Goal: Transaction & Acquisition: Purchase product/service

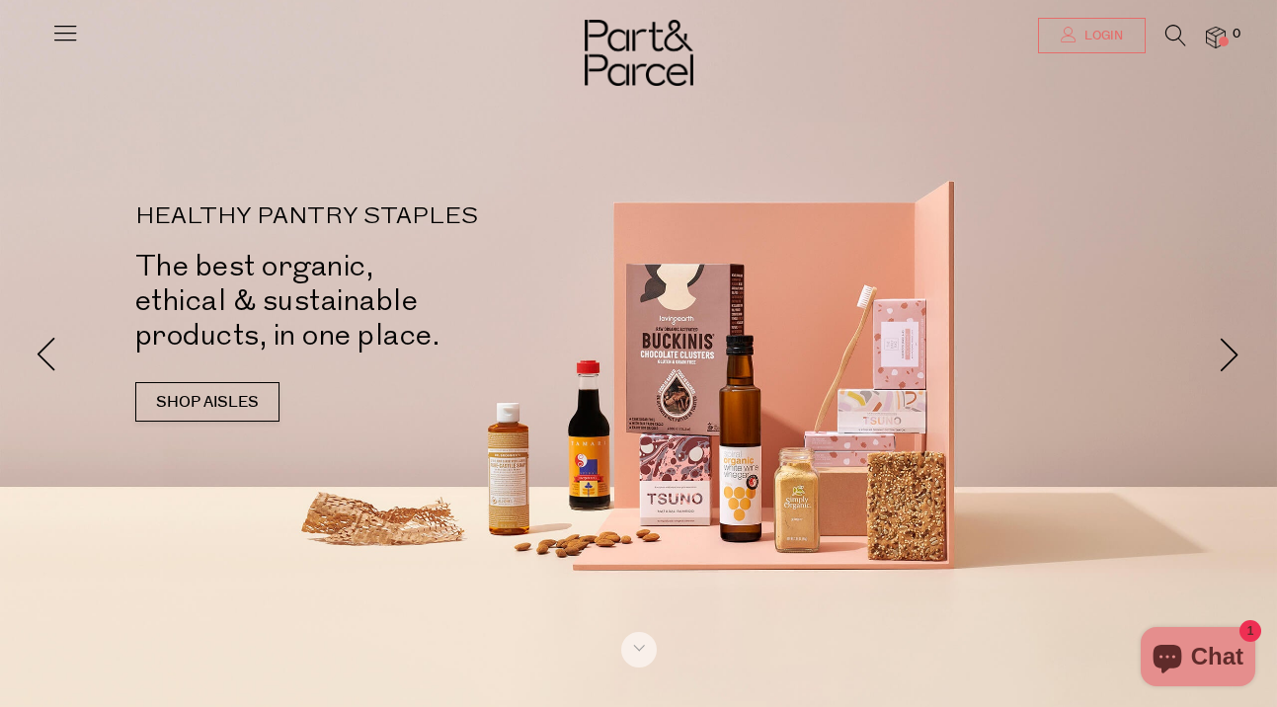
click at [1100, 42] on span "Login" at bounding box center [1101, 36] width 43 height 17
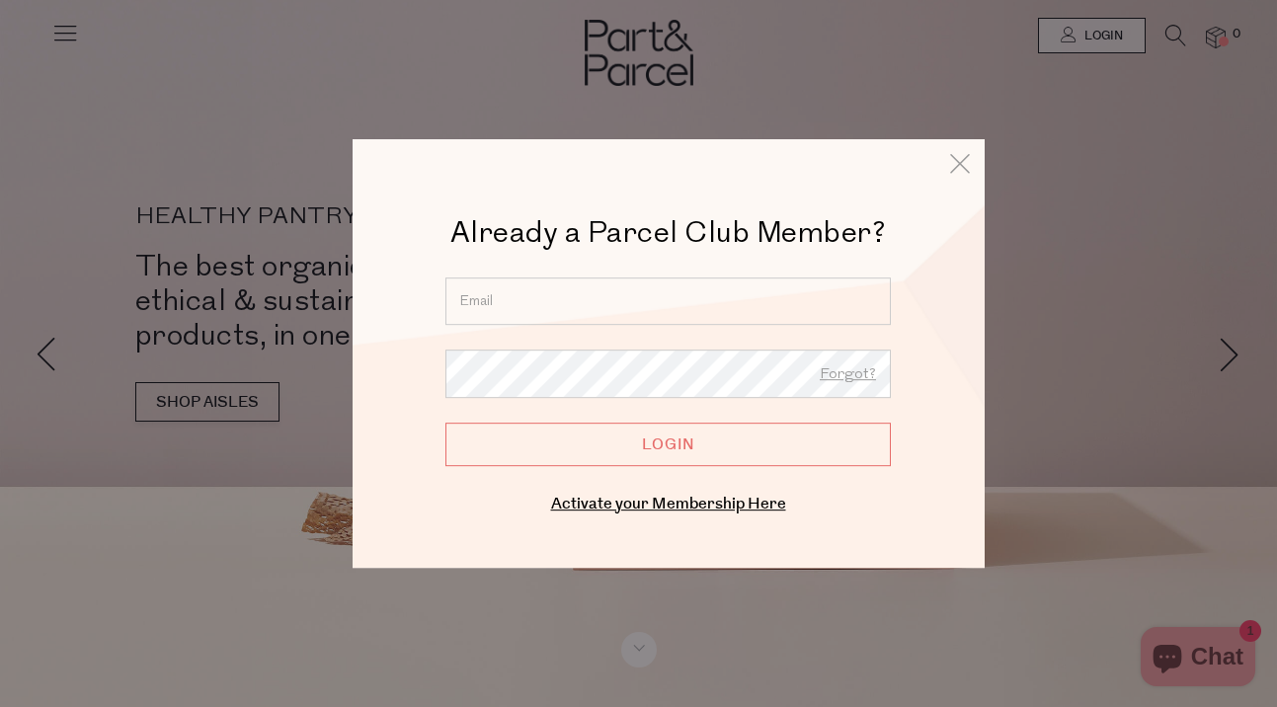
click at [547, 294] on input "email" at bounding box center [667, 301] width 445 height 47
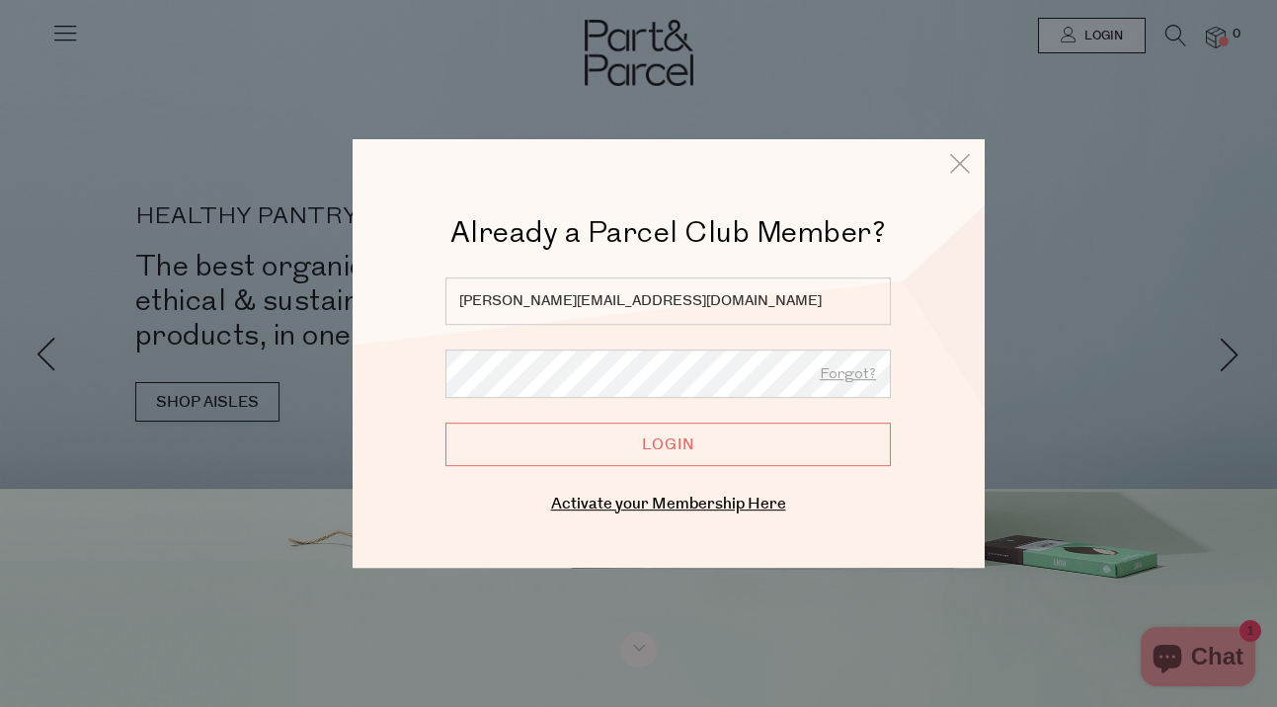
type input "rebecca.galliven47@live.com"
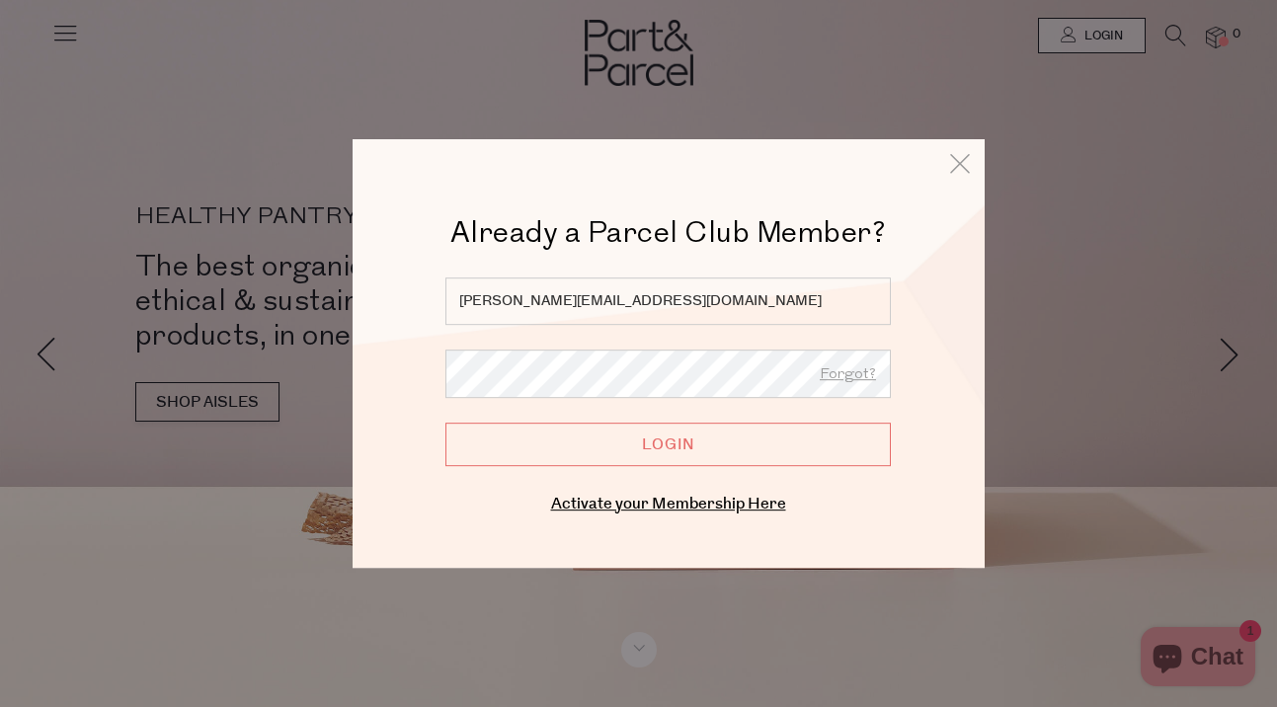
click at [445, 423] on input "Login" at bounding box center [667, 444] width 445 height 43
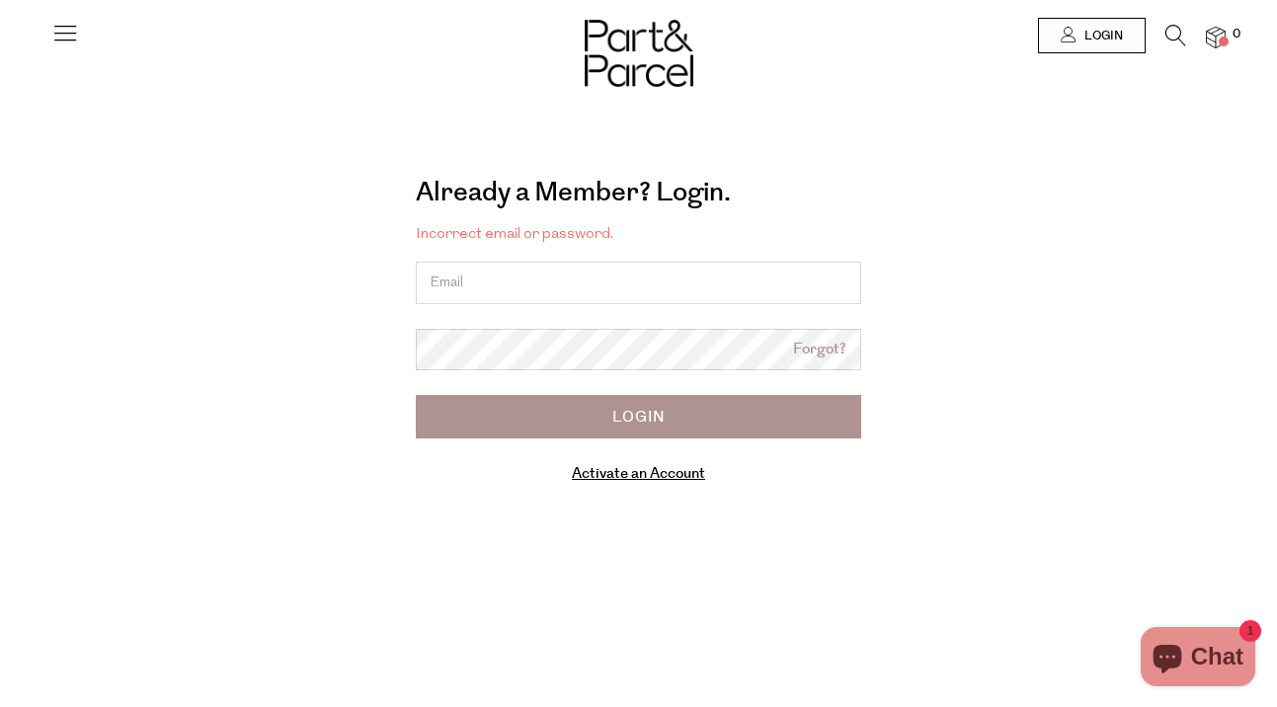
click at [518, 293] on input "email" at bounding box center [638, 283] width 445 height 42
type input "[PERSON_NAME][EMAIL_ADDRESS][DOMAIN_NAME]"
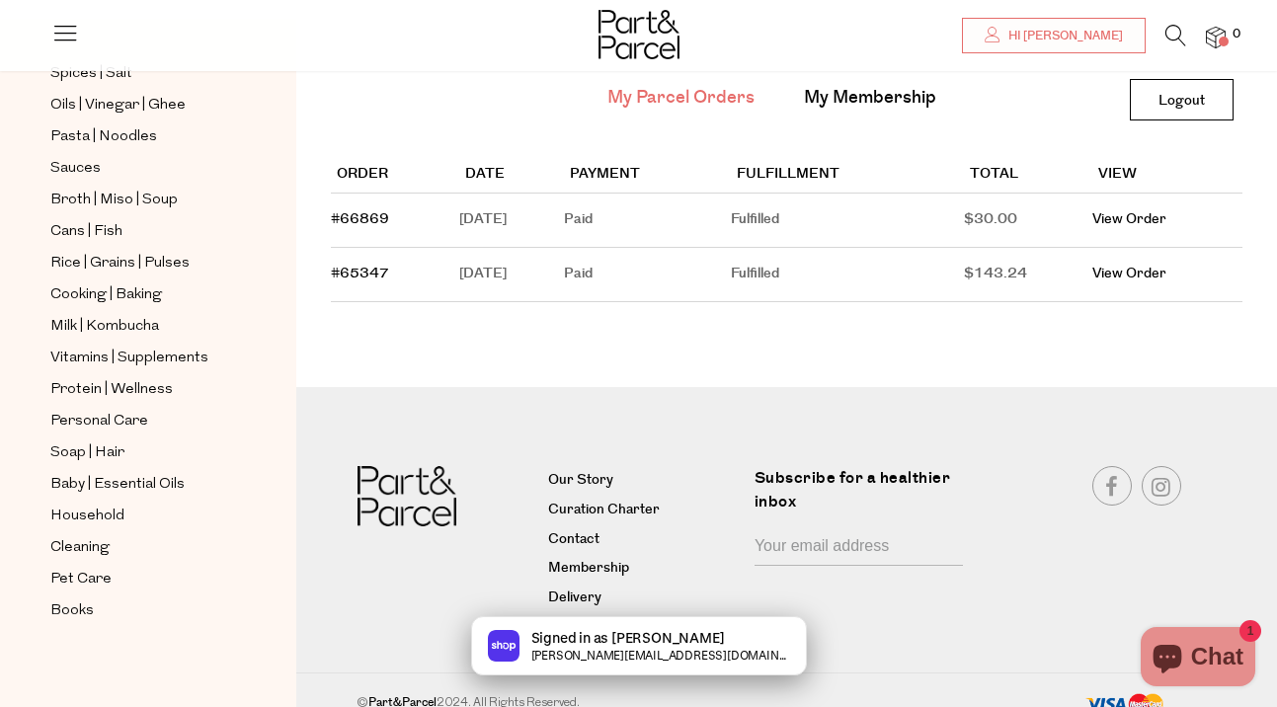
scroll to position [148, 0]
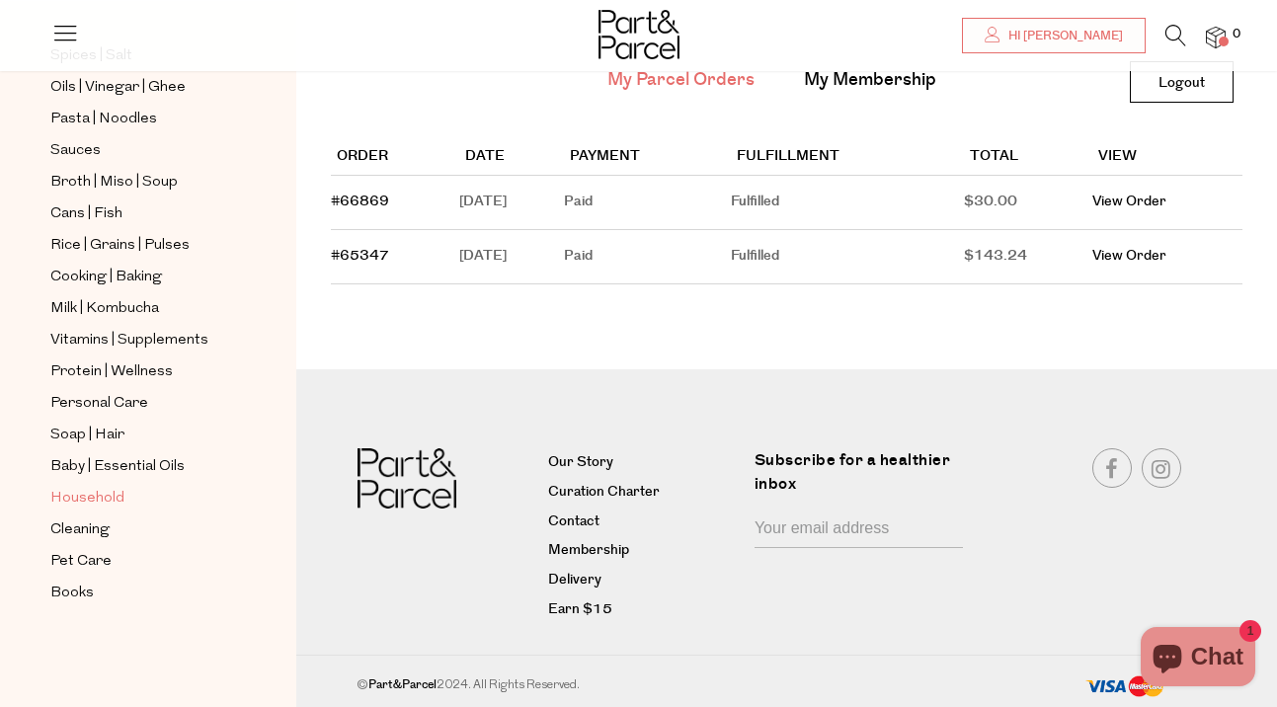
click at [93, 494] on span "Household" at bounding box center [87, 499] width 74 height 24
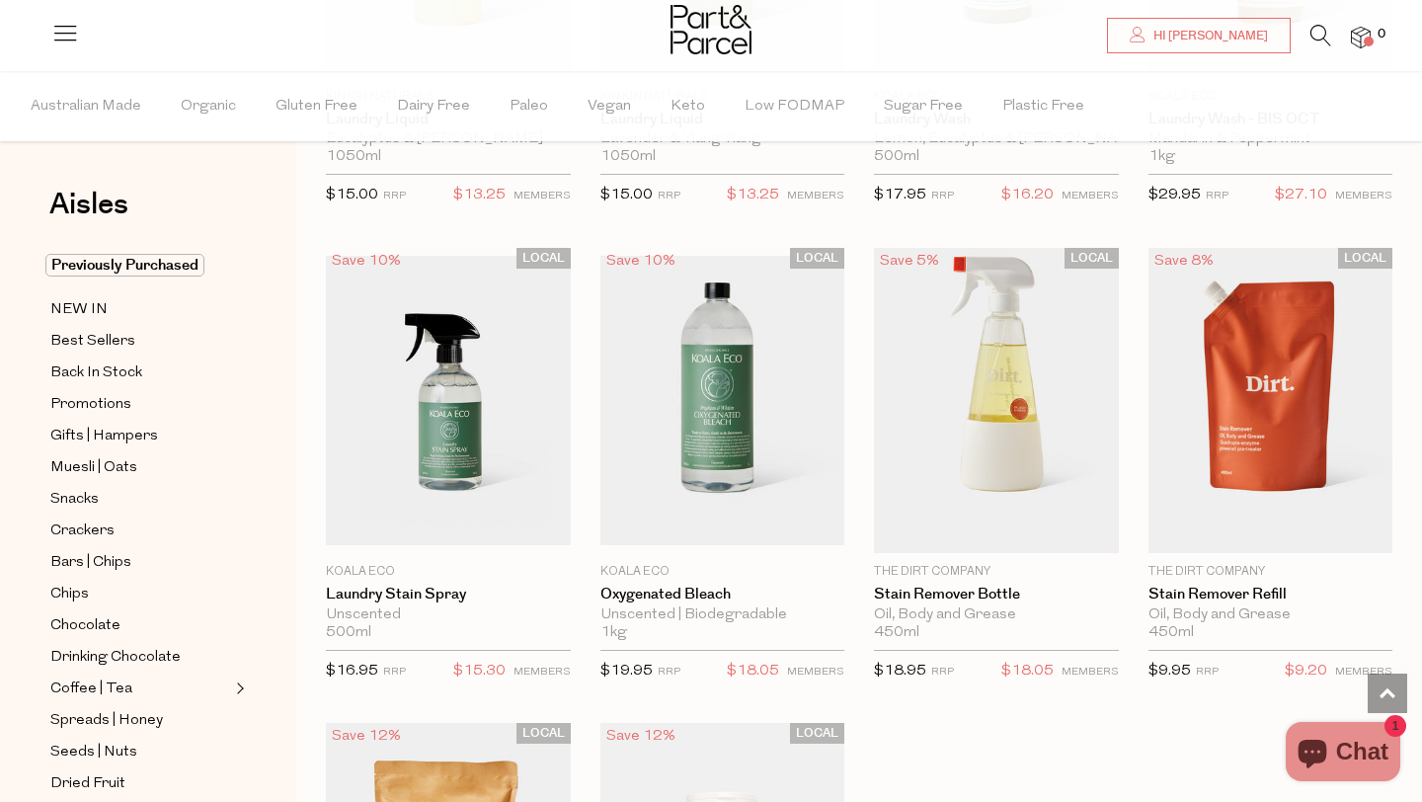
scroll to position [5222, 0]
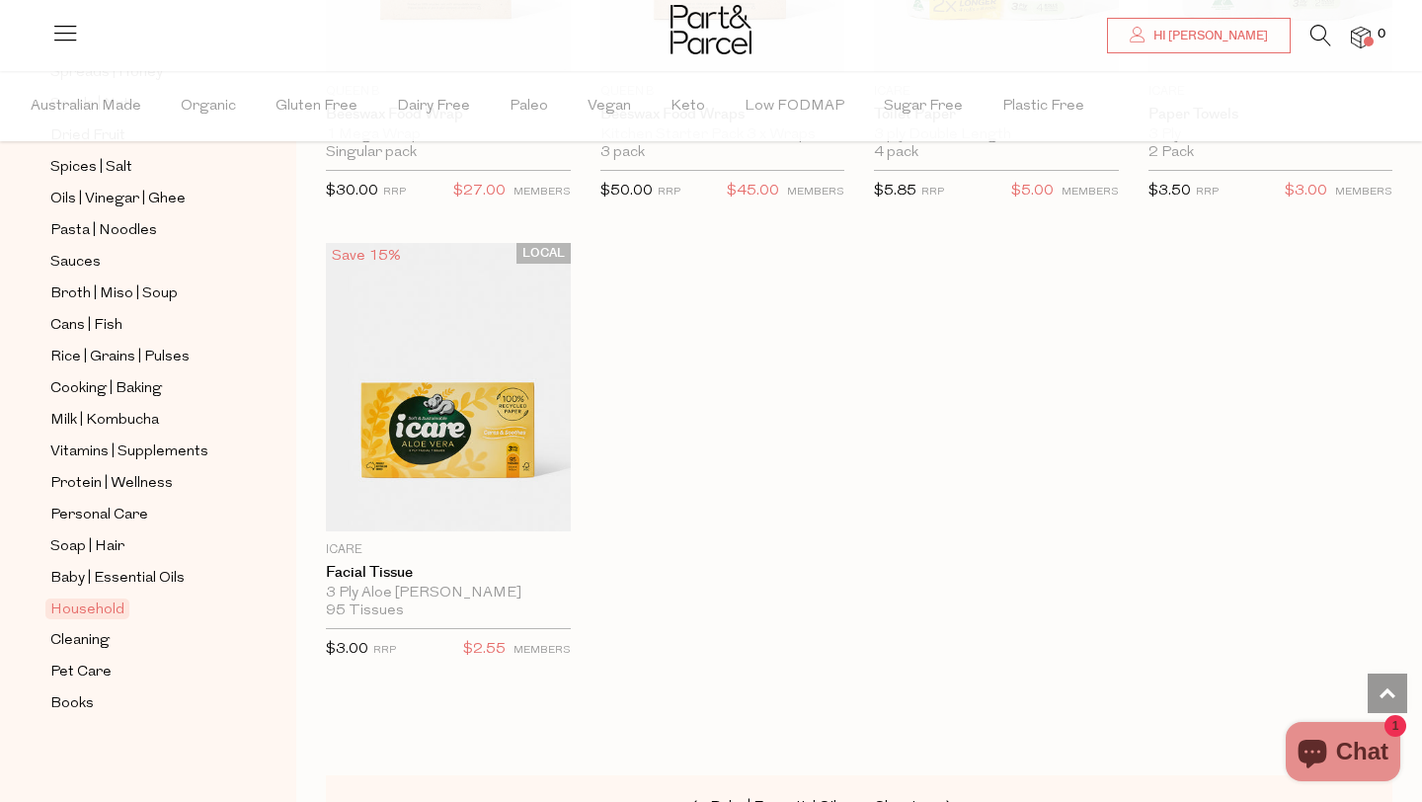
scroll to position [9678, 0]
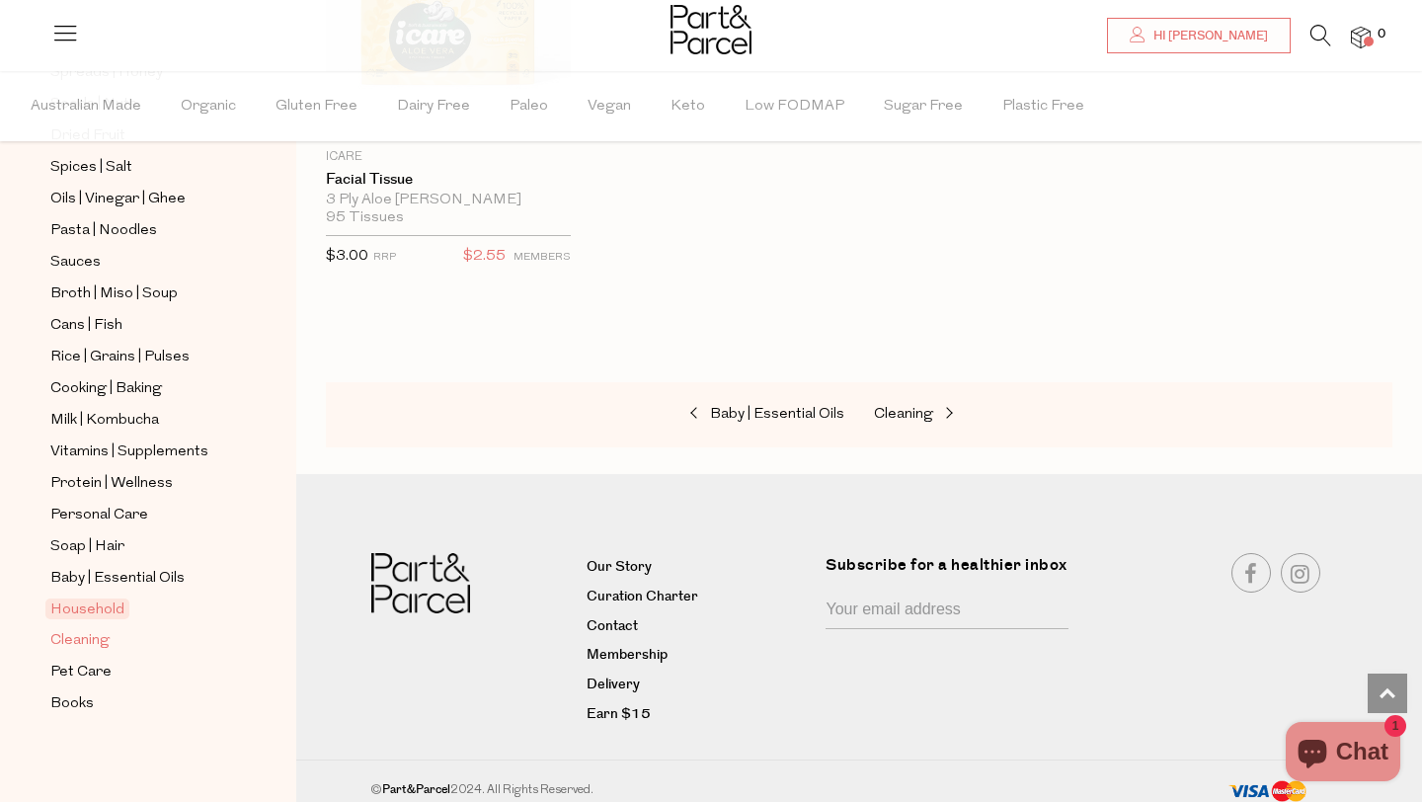
click at [92, 636] on span "Cleaning" at bounding box center [79, 641] width 59 height 24
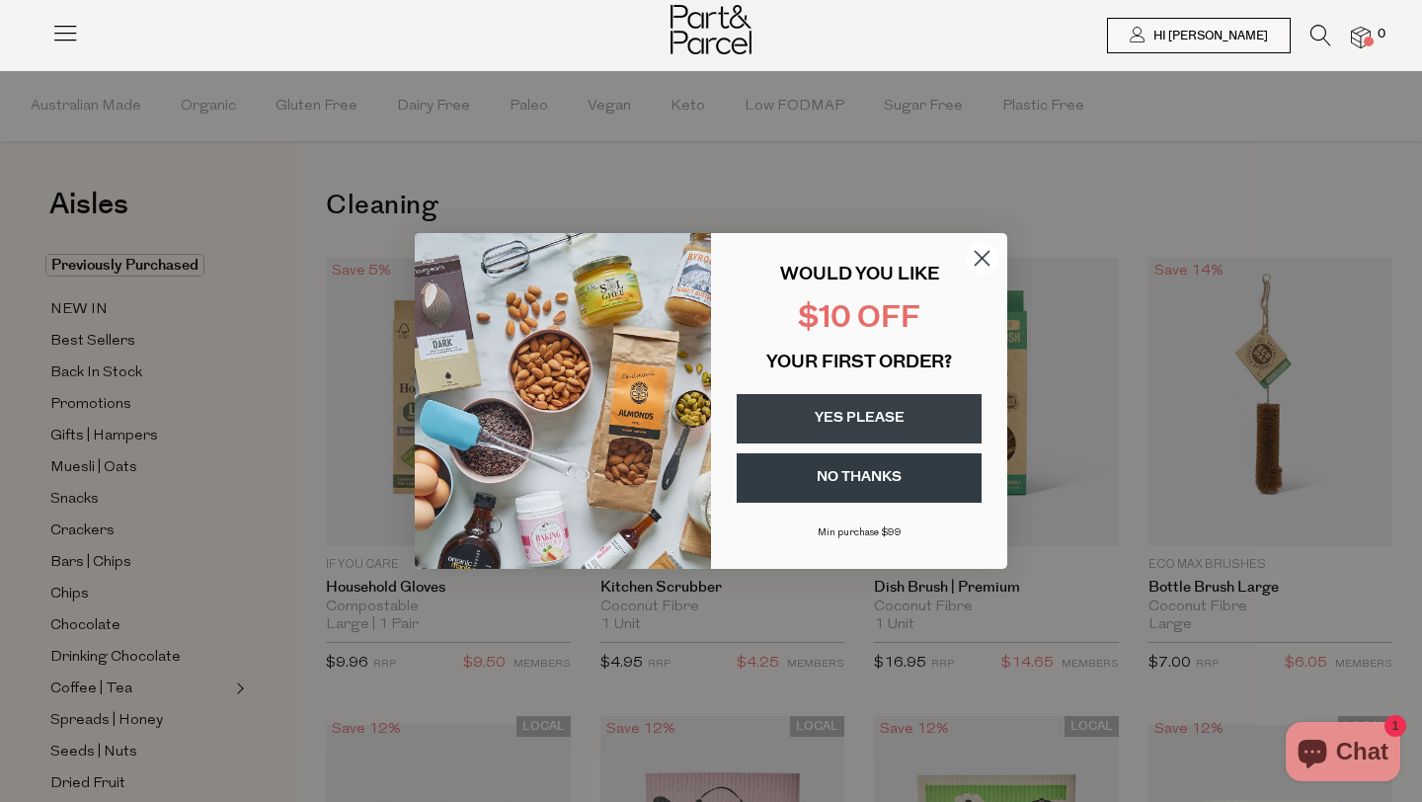
click at [987, 252] on icon "Close dialog" at bounding box center [983, 259] width 14 height 14
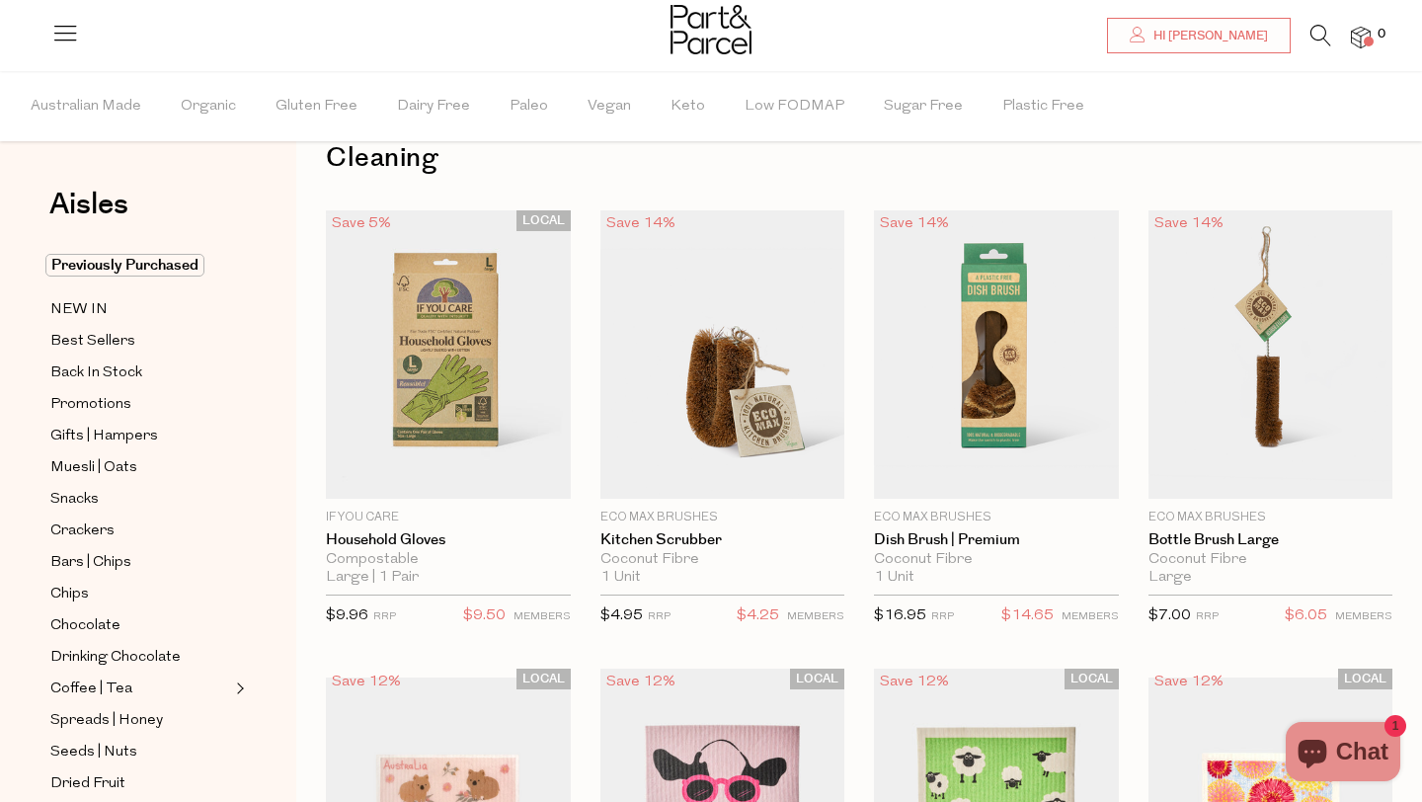
scroll to position [48, 0]
click at [460, 477] on span "Add To Parcel" at bounding box center [448, 476] width 122 height 21
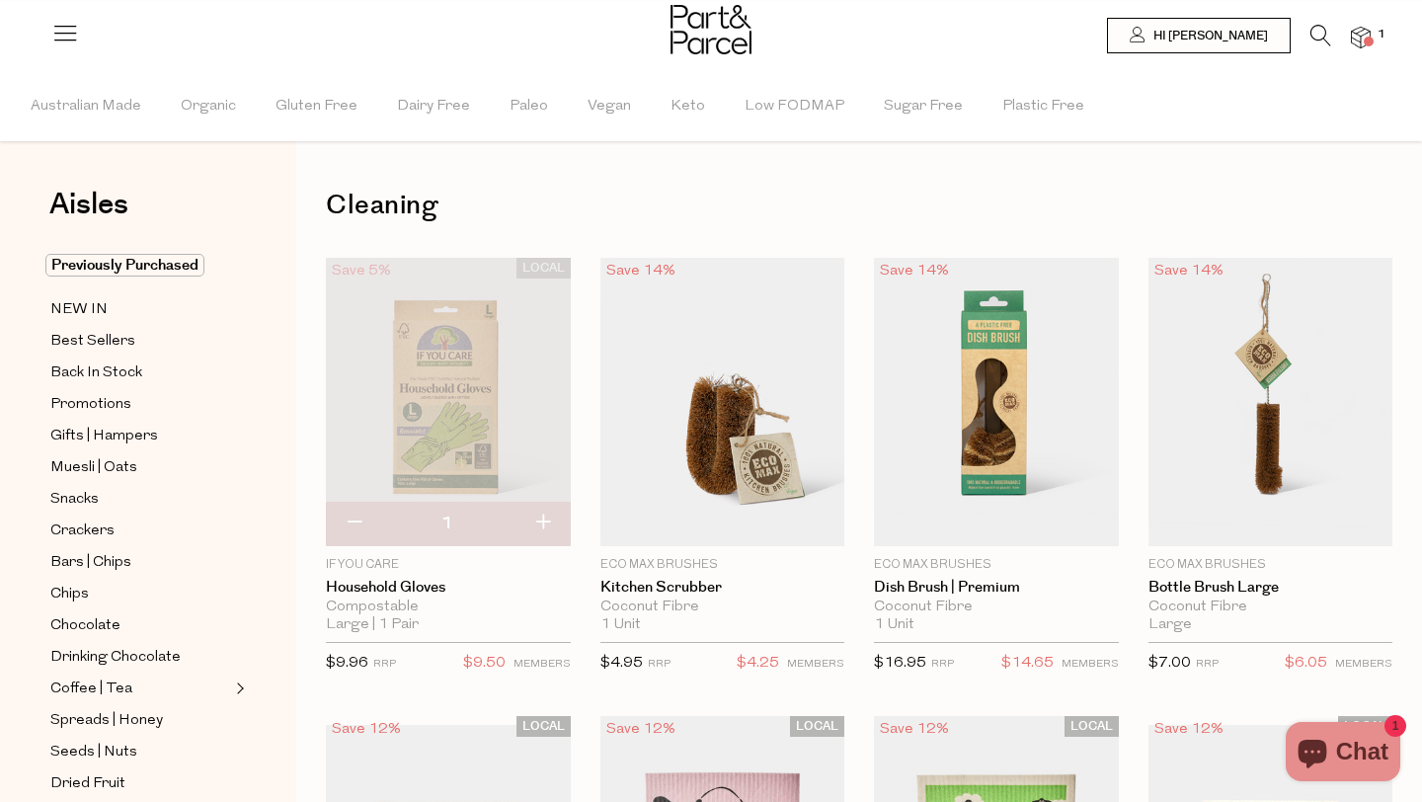
scroll to position [0, 0]
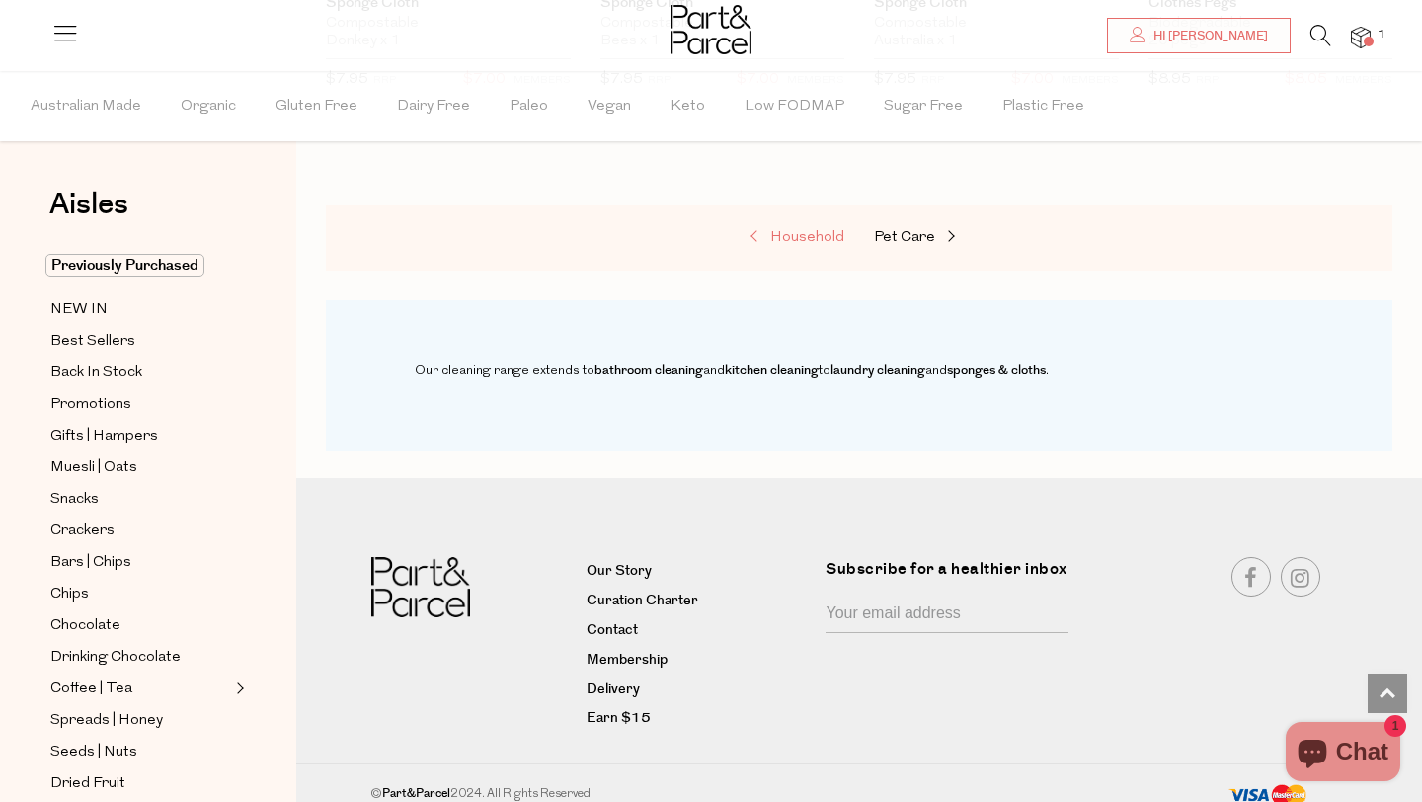
click at [810, 227] on link "Household" at bounding box center [746, 238] width 198 height 26
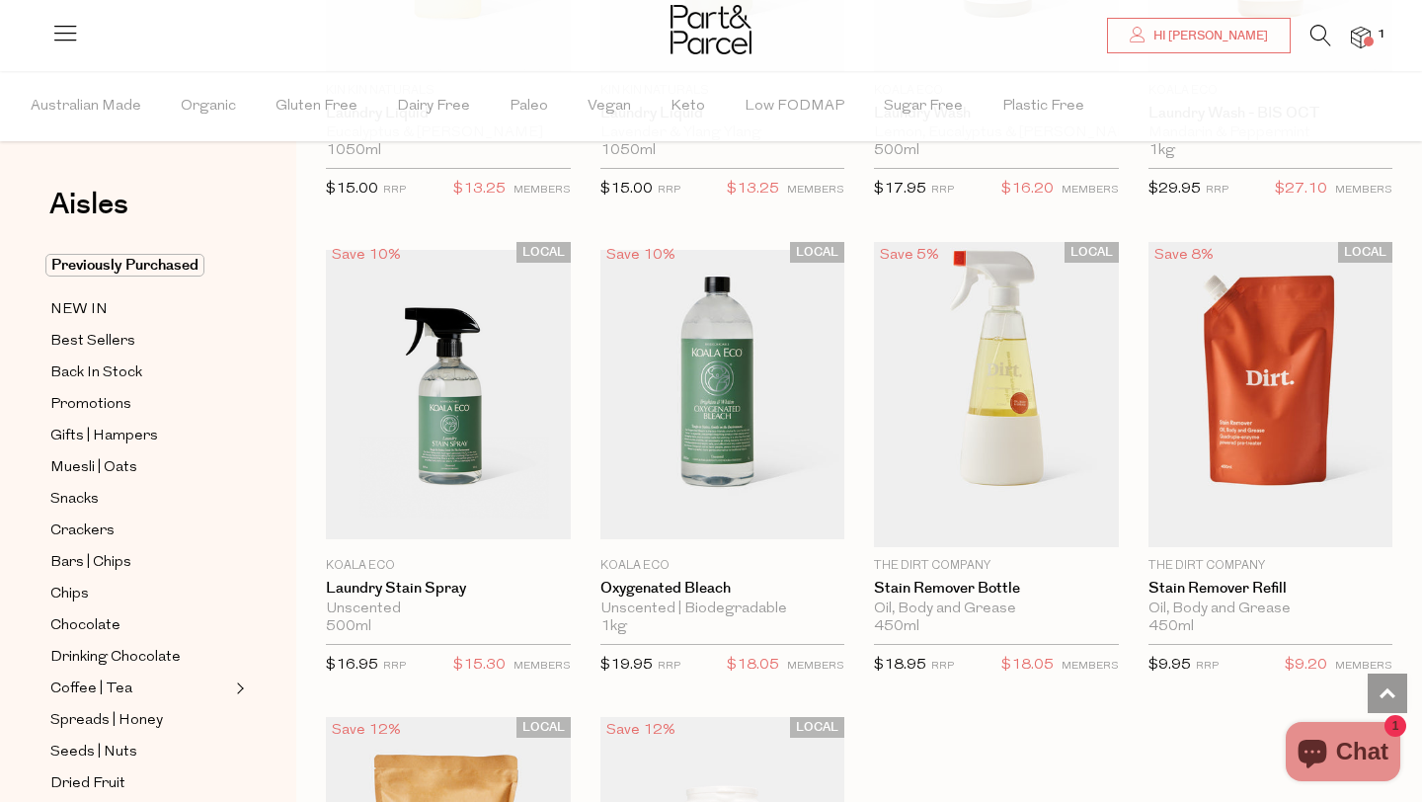
scroll to position [5152, 0]
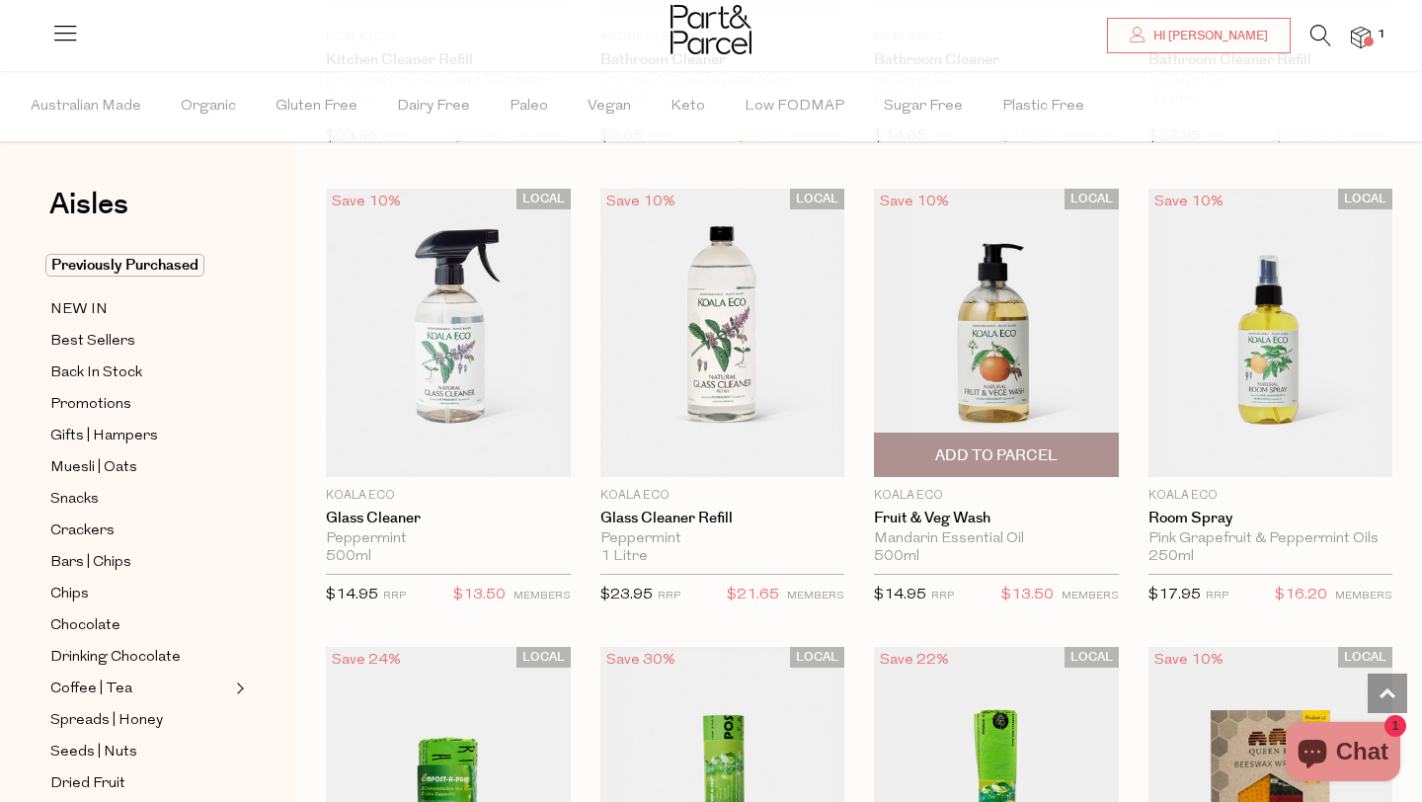
scroll to position [7974, 0]
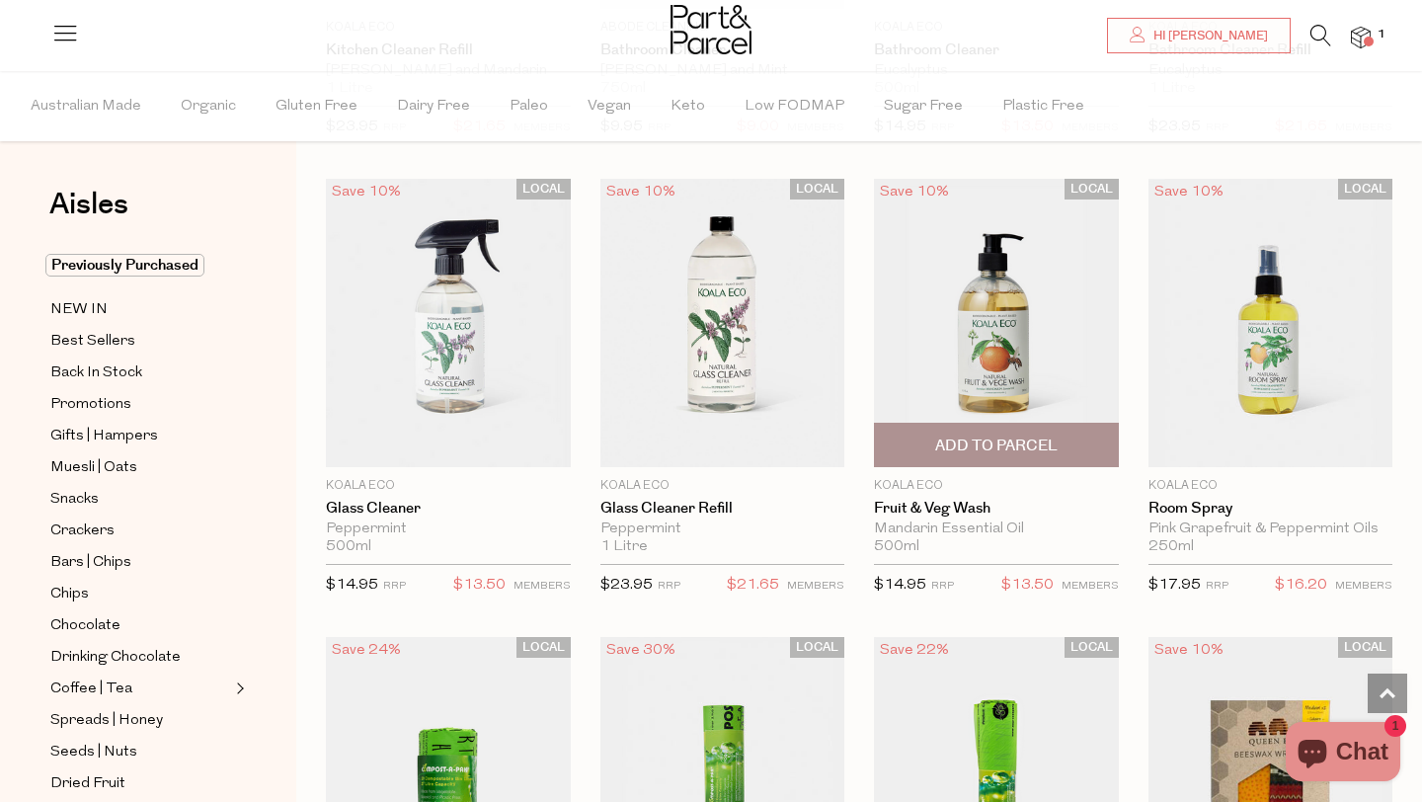
click at [1011, 437] on span "Add To Parcel" at bounding box center [996, 446] width 122 height 21
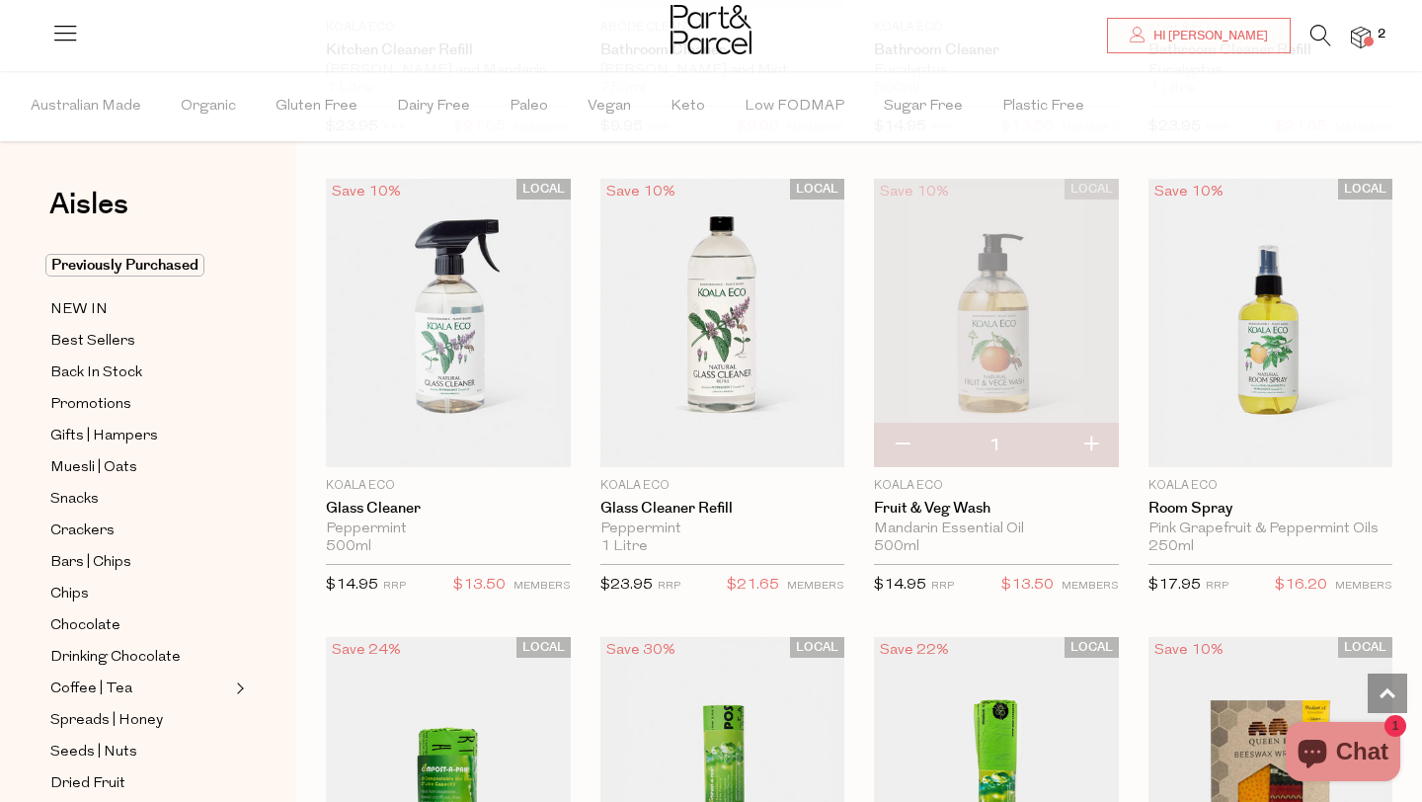
click at [1098, 435] on button "button" at bounding box center [1091, 445] width 56 height 43
type input "2"
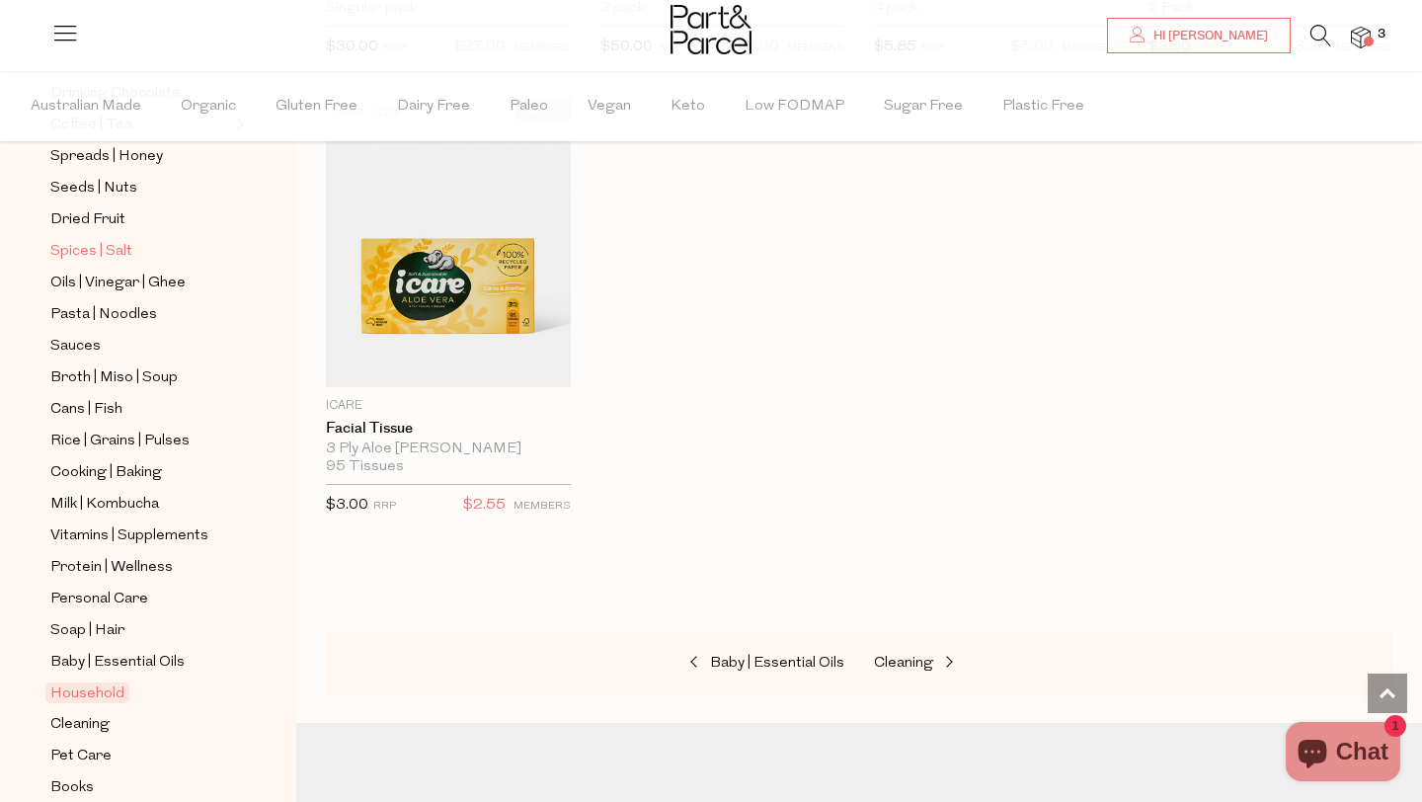
scroll to position [648, 0]
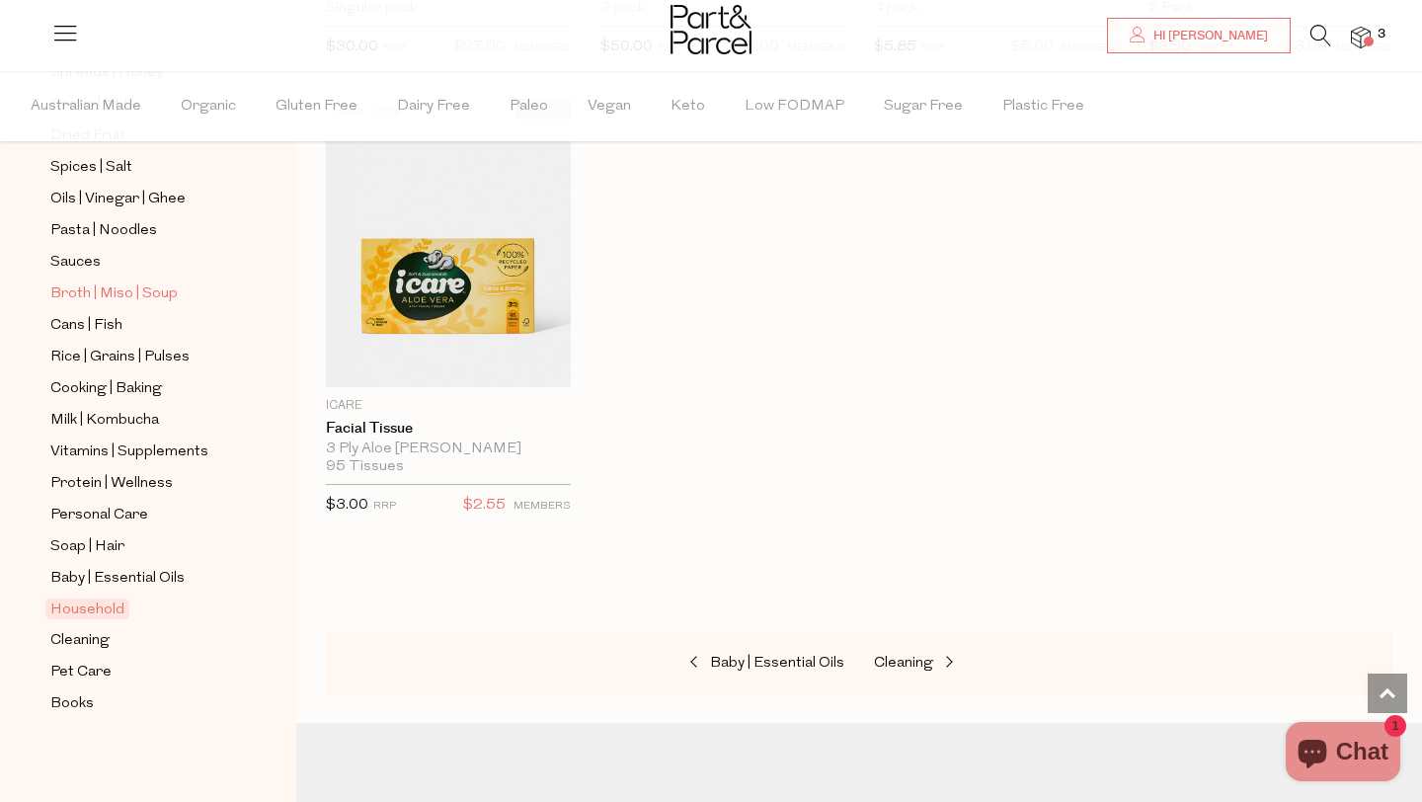
click at [129, 290] on span "Broth | Miso | Soup" at bounding box center [113, 295] width 127 height 24
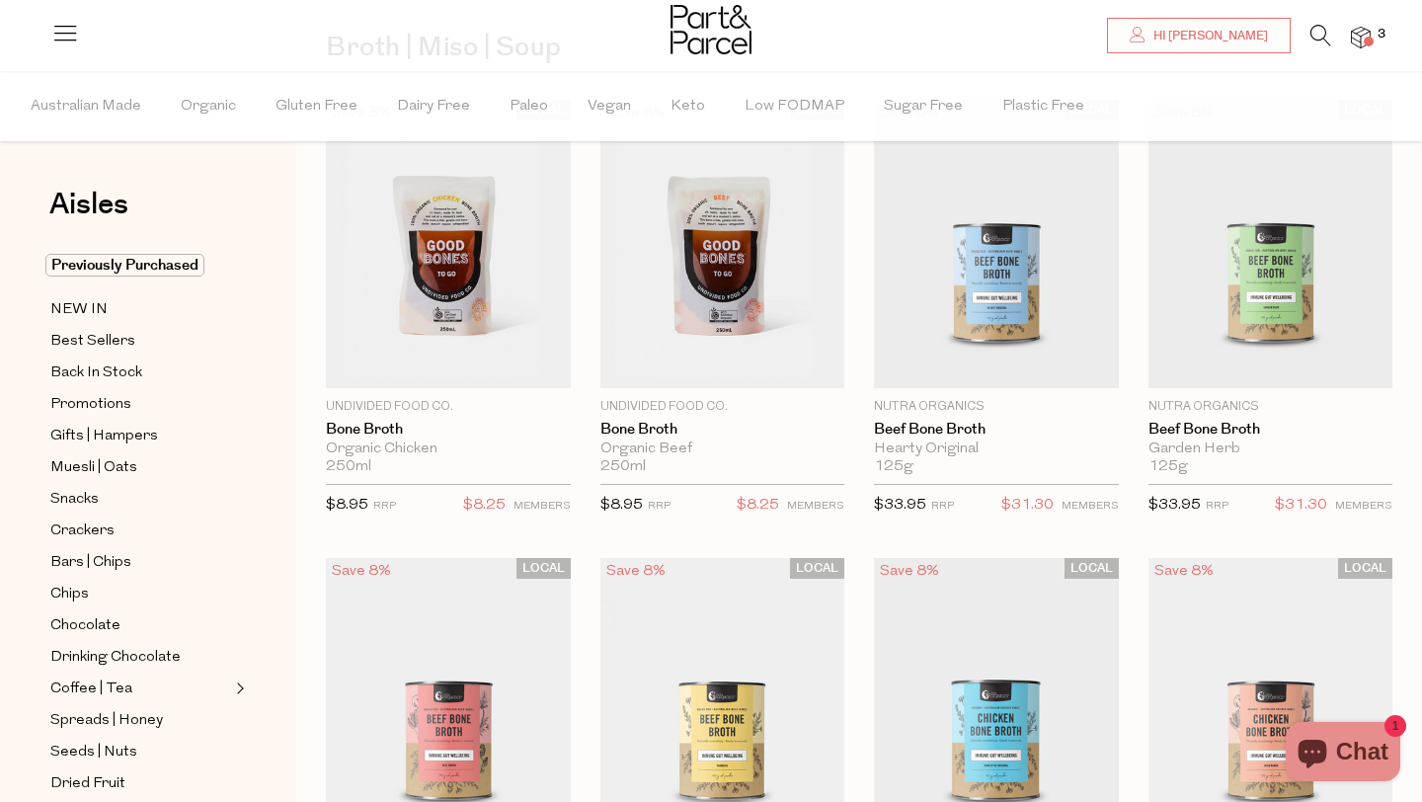
scroll to position [159, 0]
click at [1020, 360] on span "Add To Parcel" at bounding box center [996, 366] width 122 height 21
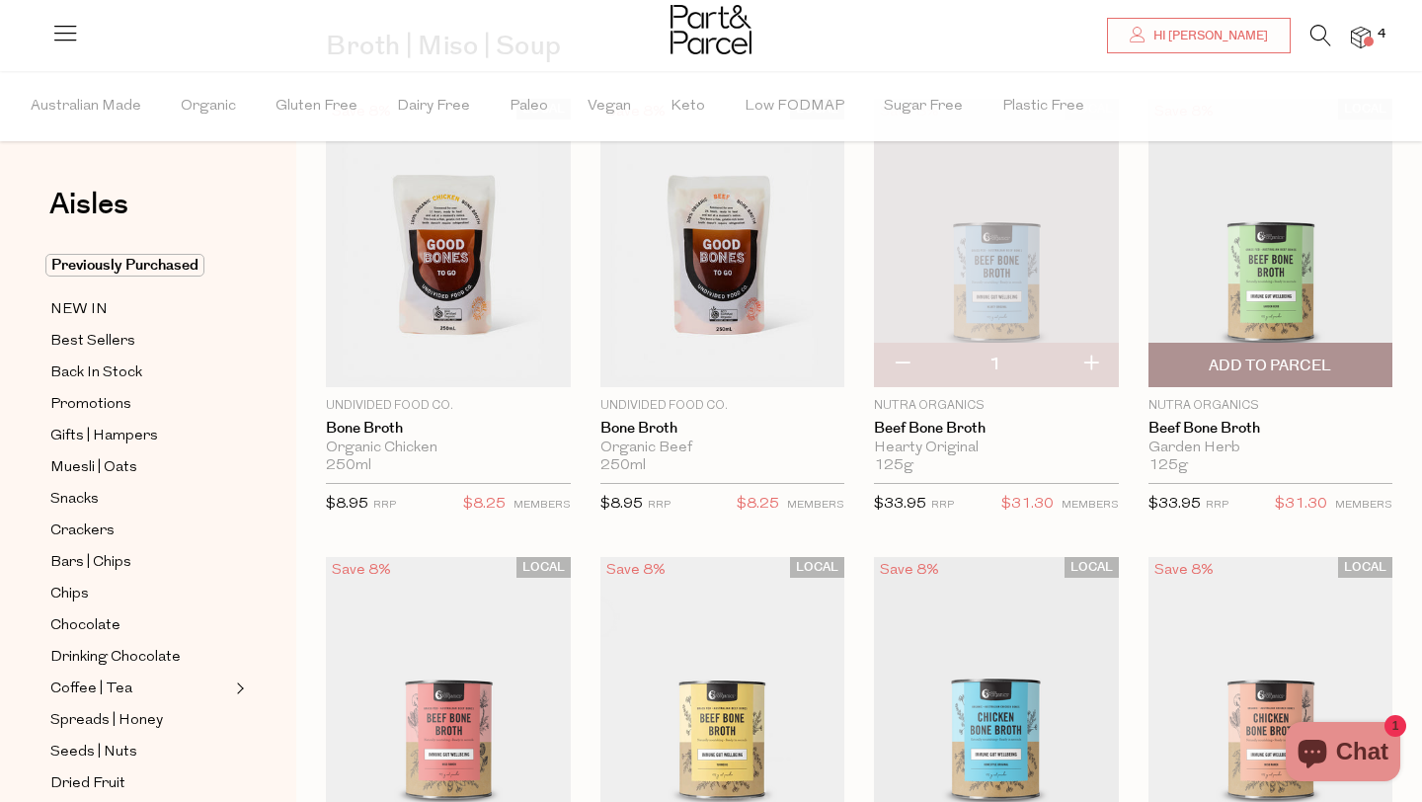
click at [1276, 364] on span "Add To Parcel" at bounding box center [1270, 366] width 122 height 21
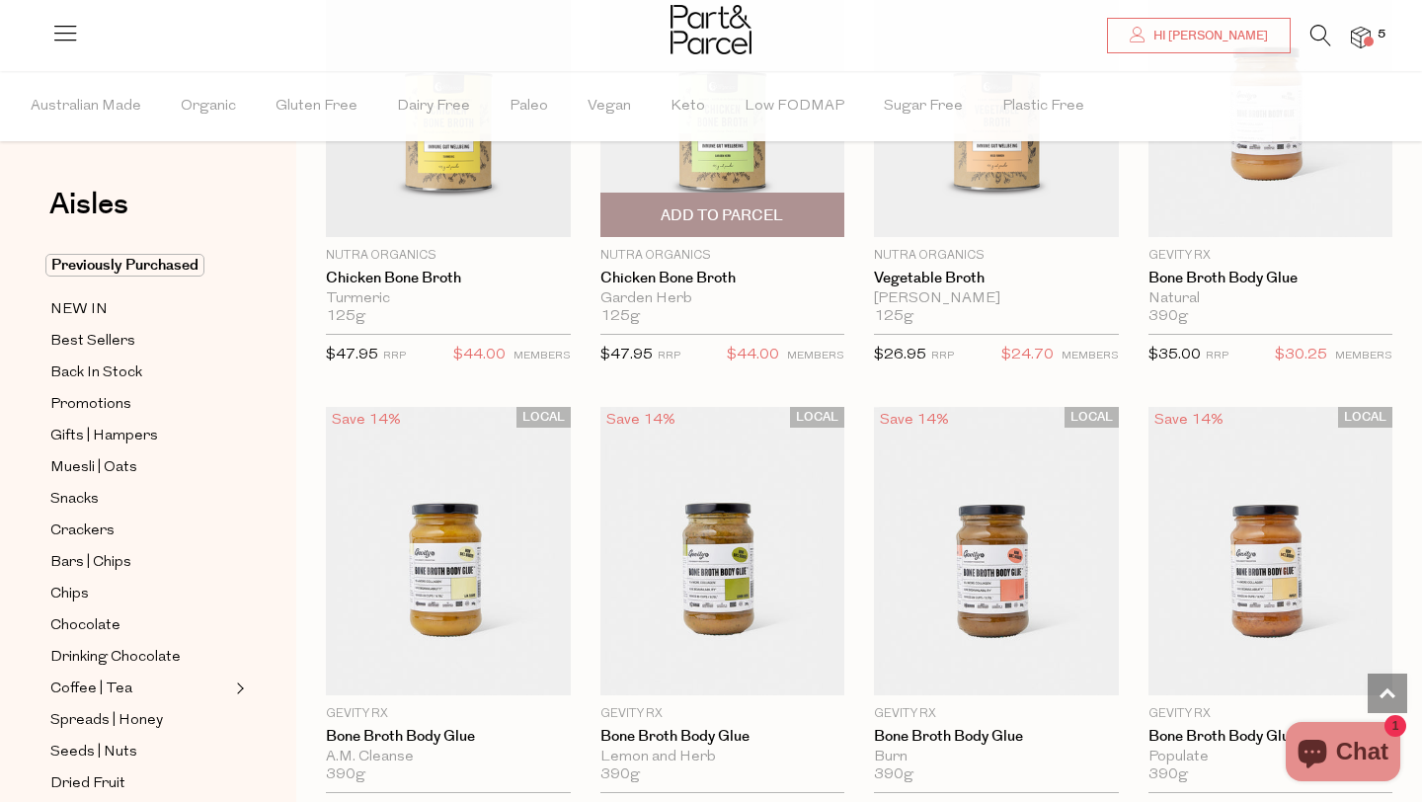
scroll to position [1036, 0]
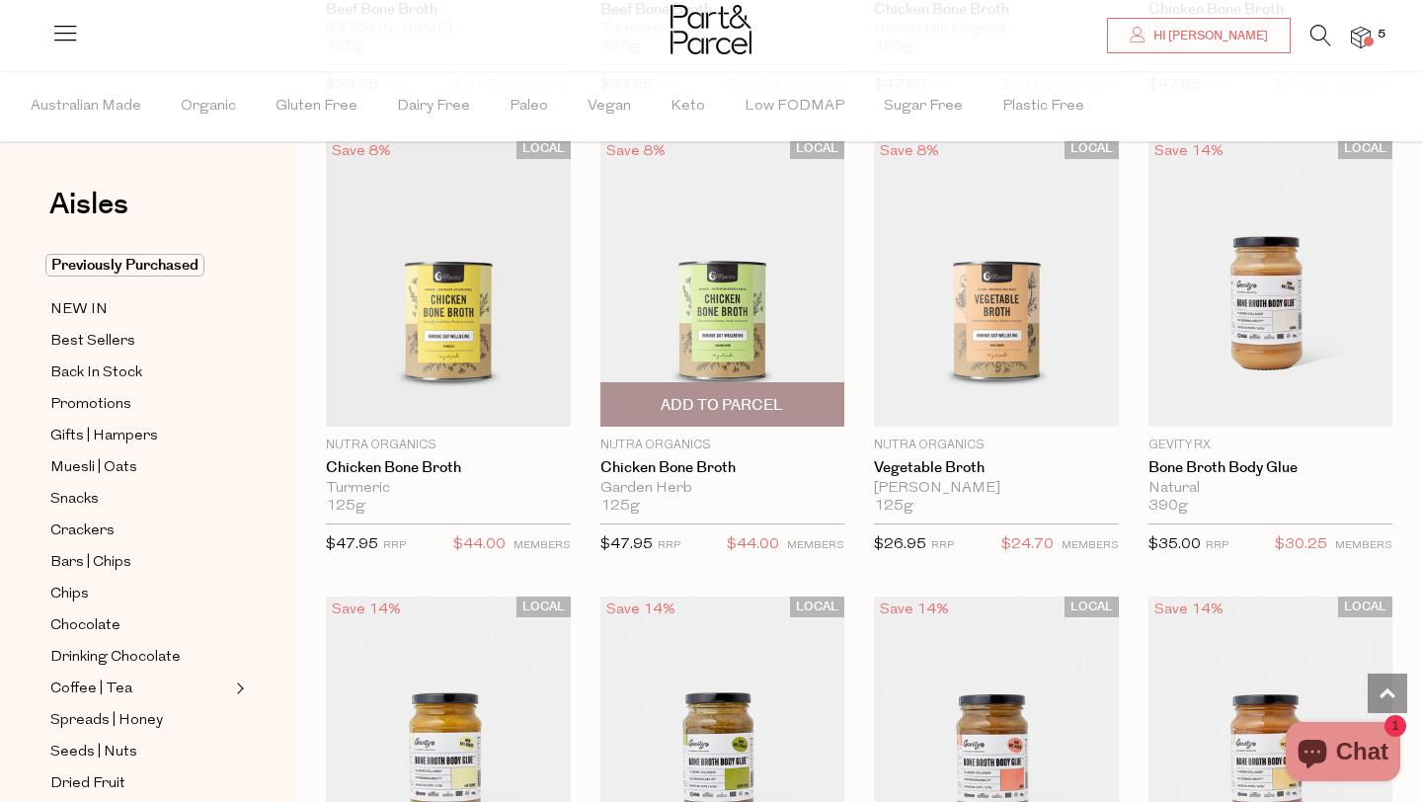
click at [697, 412] on span "Add To Parcel" at bounding box center [722, 405] width 122 height 21
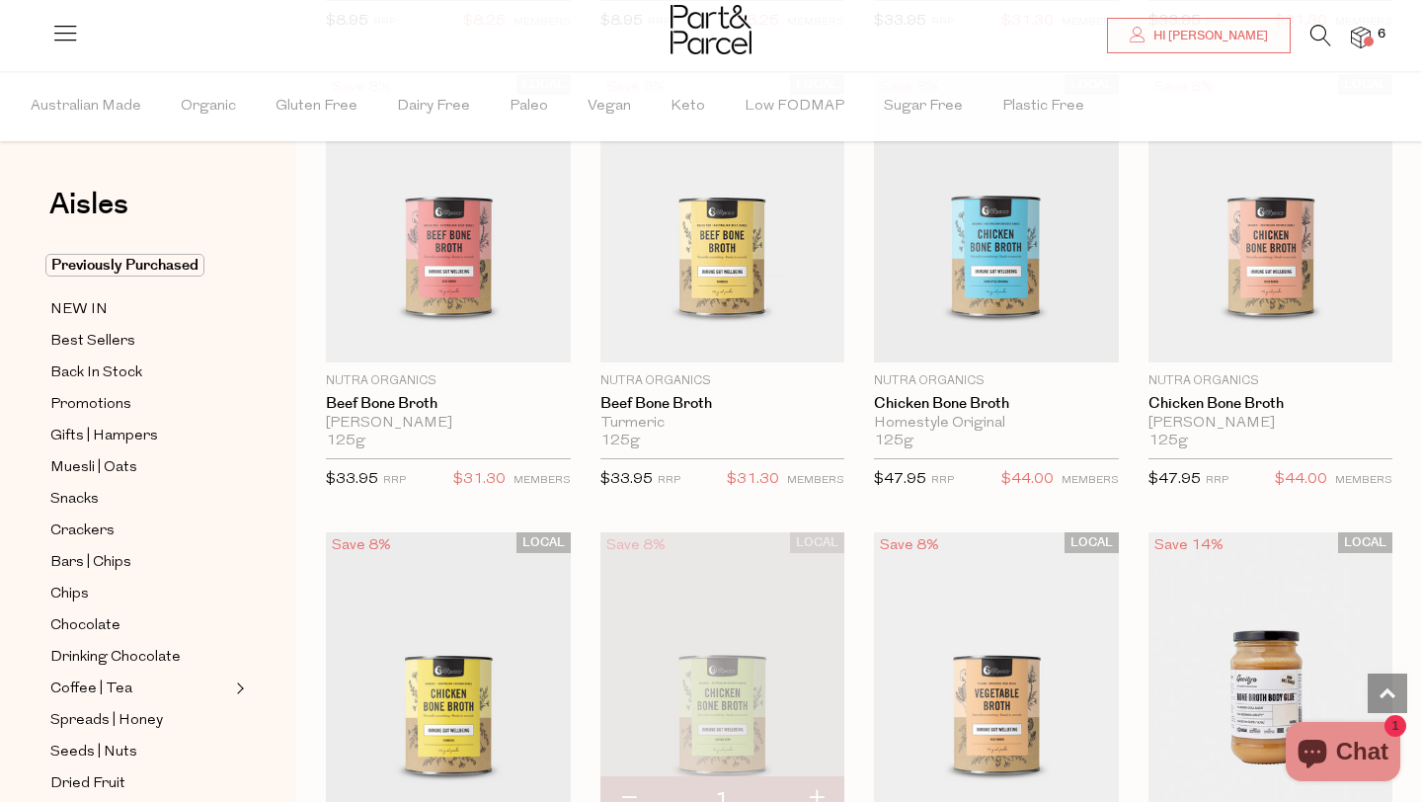
scroll to position [595, 0]
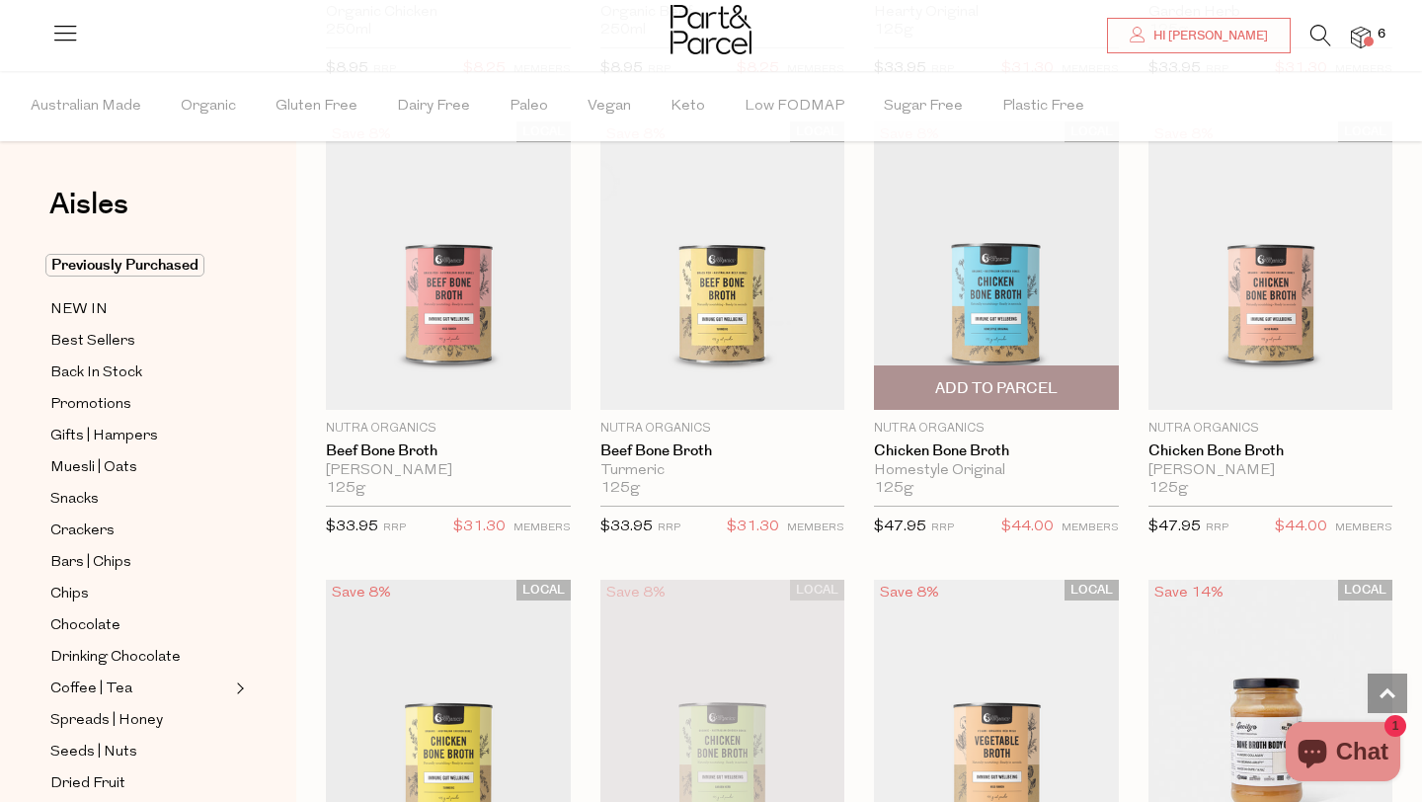
click at [1008, 381] on span "Add To Parcel" at bounding box center [996, 388] width 122 height 21
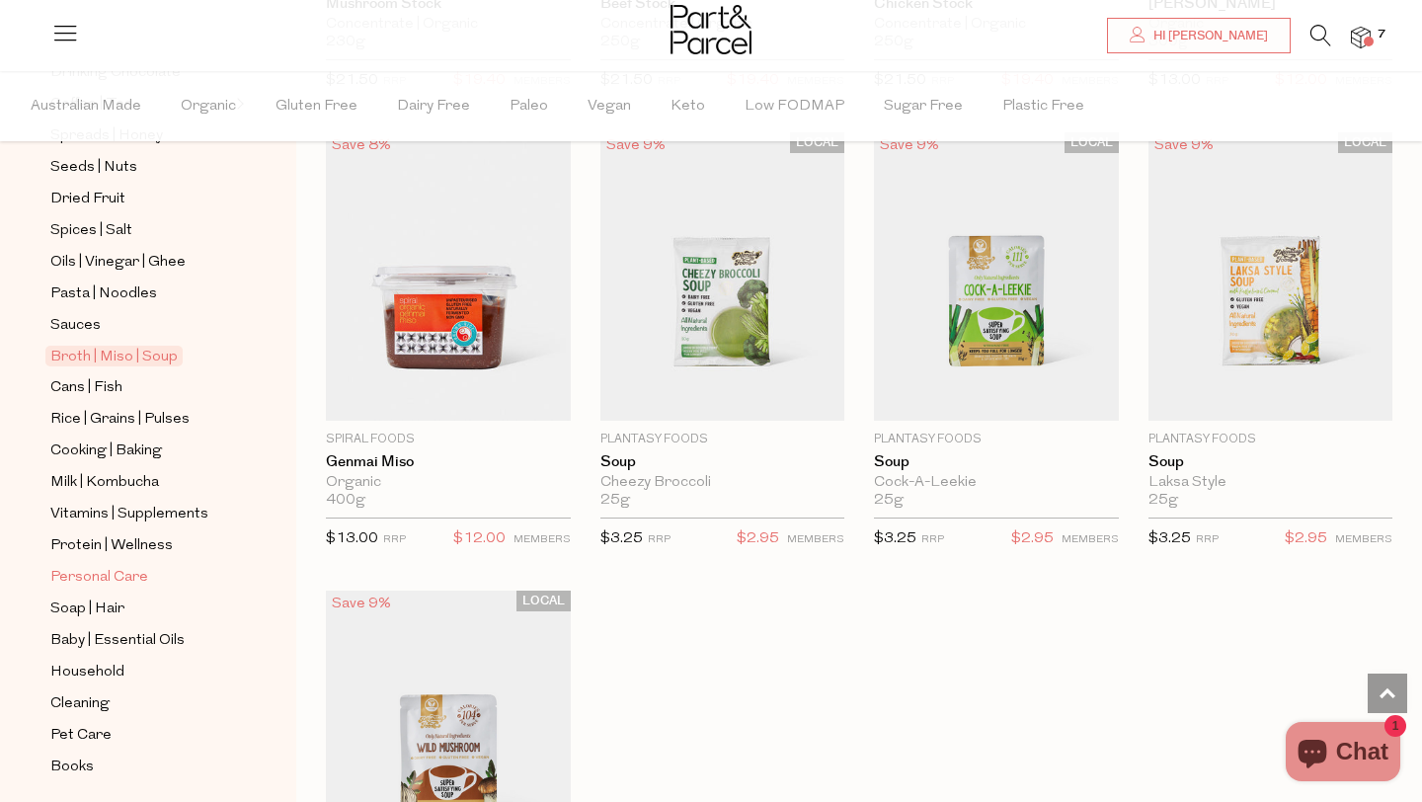
scroll to position [599, 0]
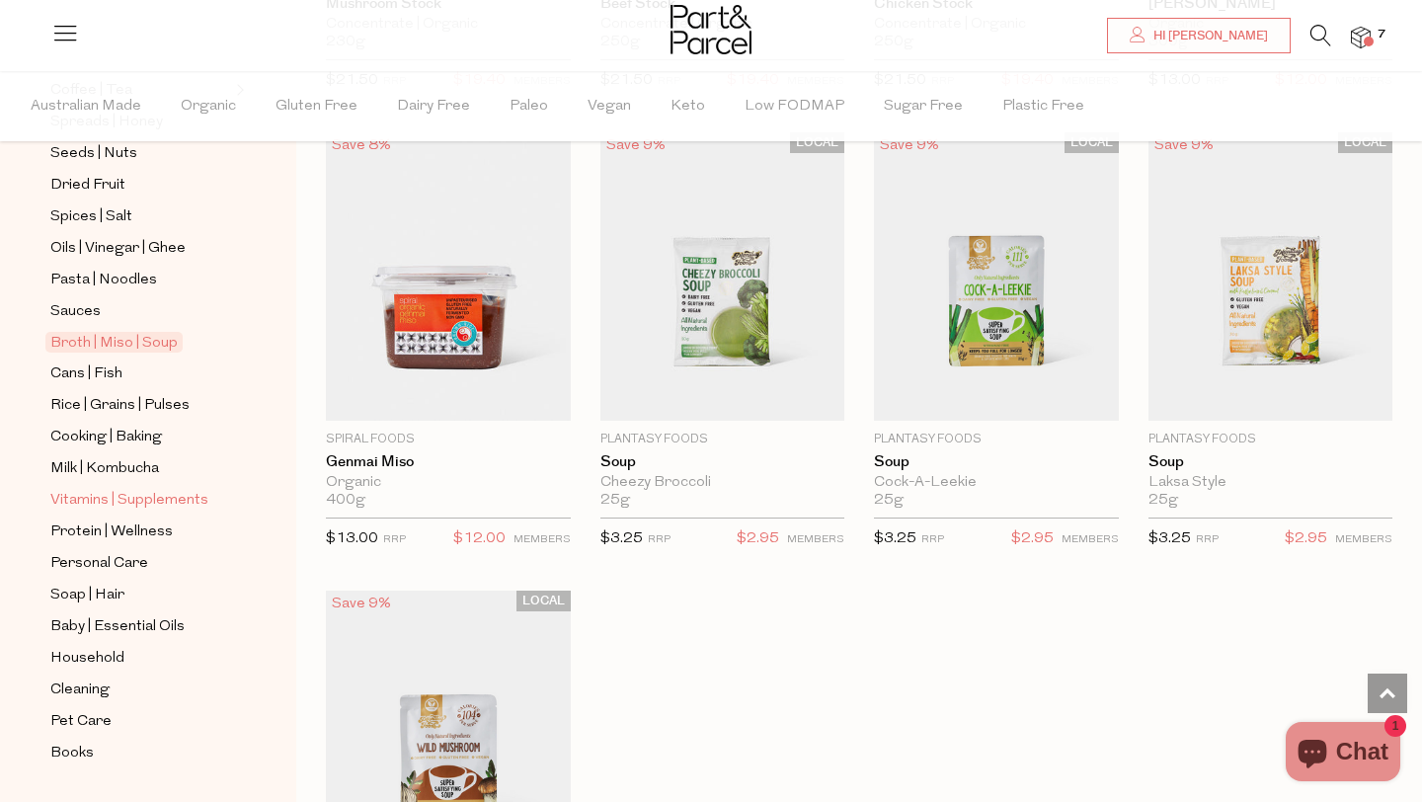
click at [145, 501] on span "Vitamins | Supplements" at bounding box center [129, 501] width 158 height 24
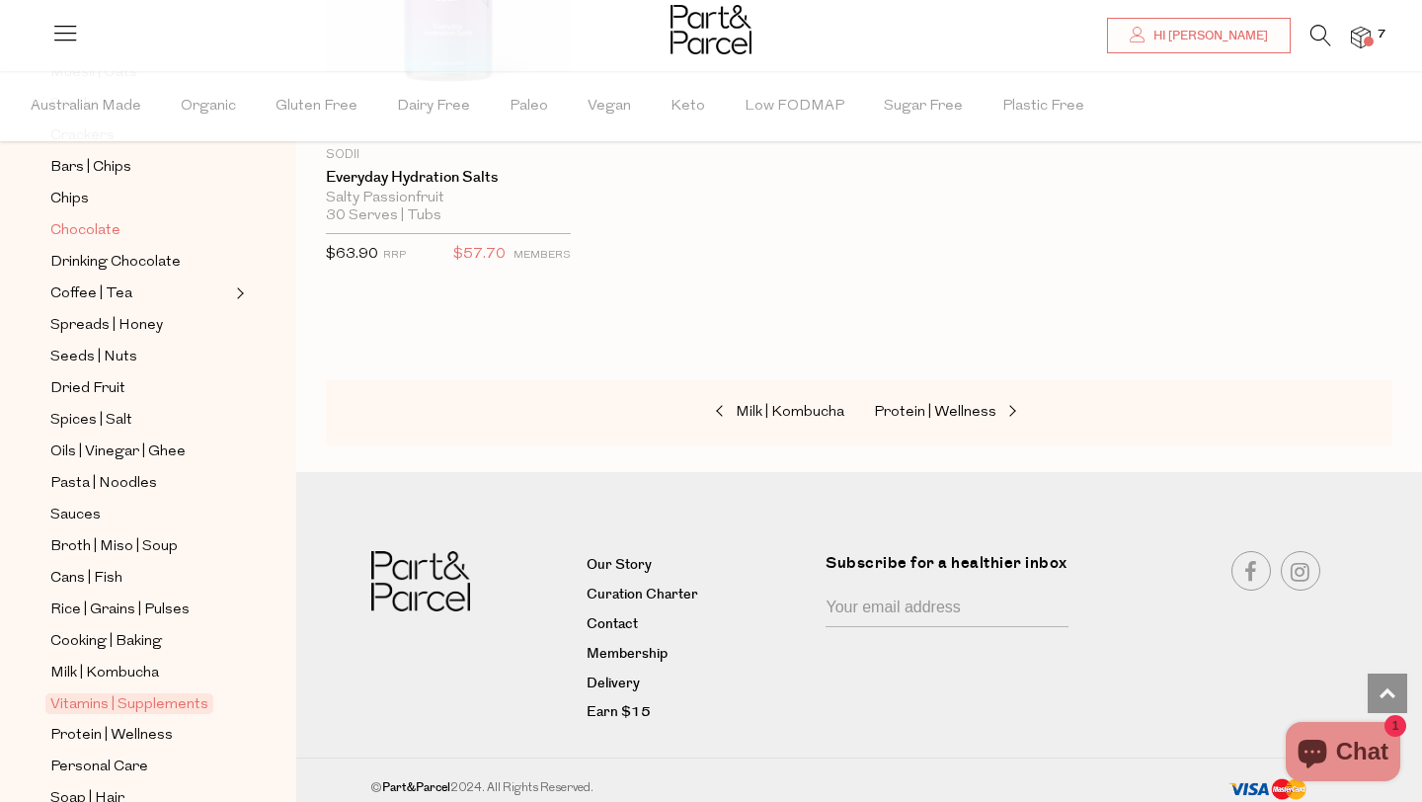
scroll to position [480, 0]
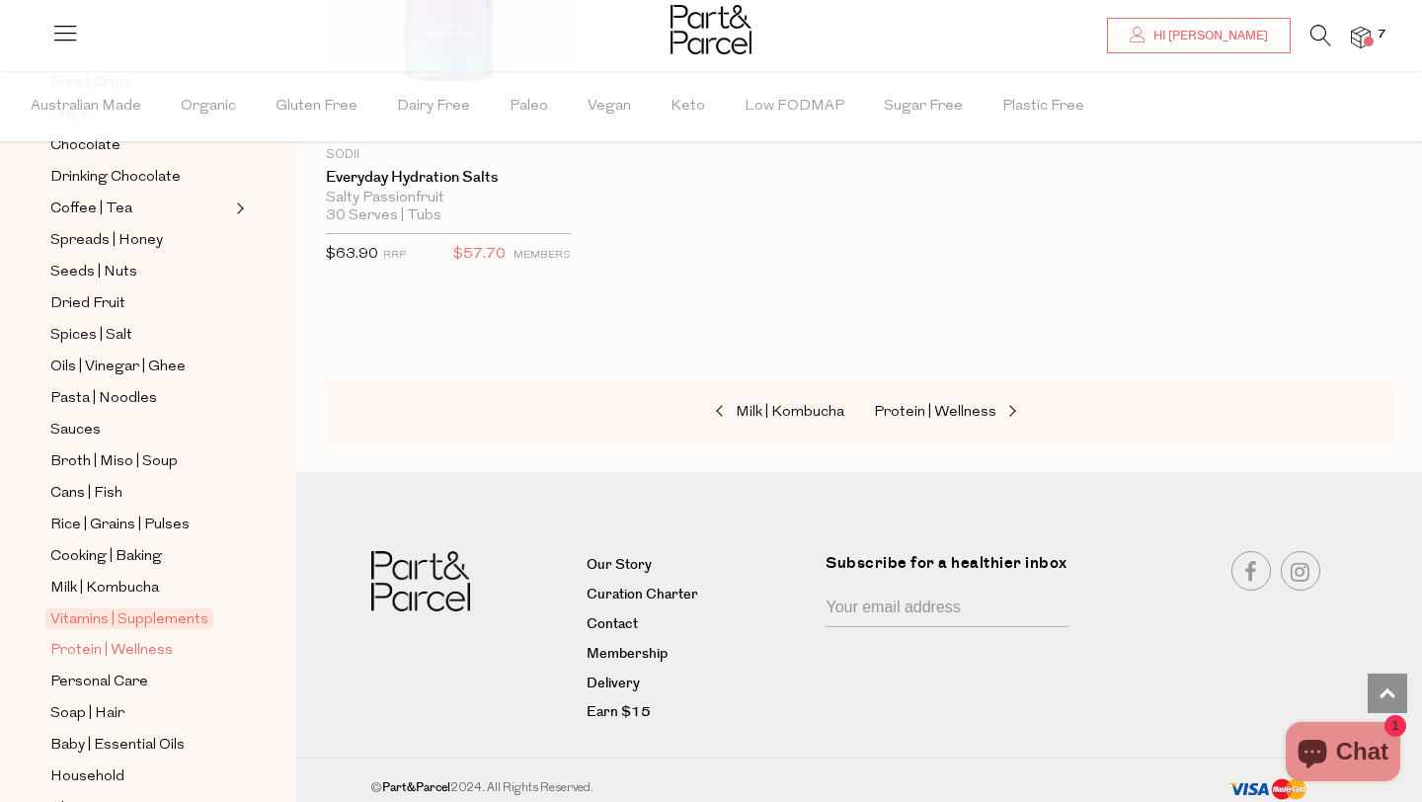
click at [145, 647] on span "Protein | Wellness" at bounding box center [111, 651] width 122 height 24
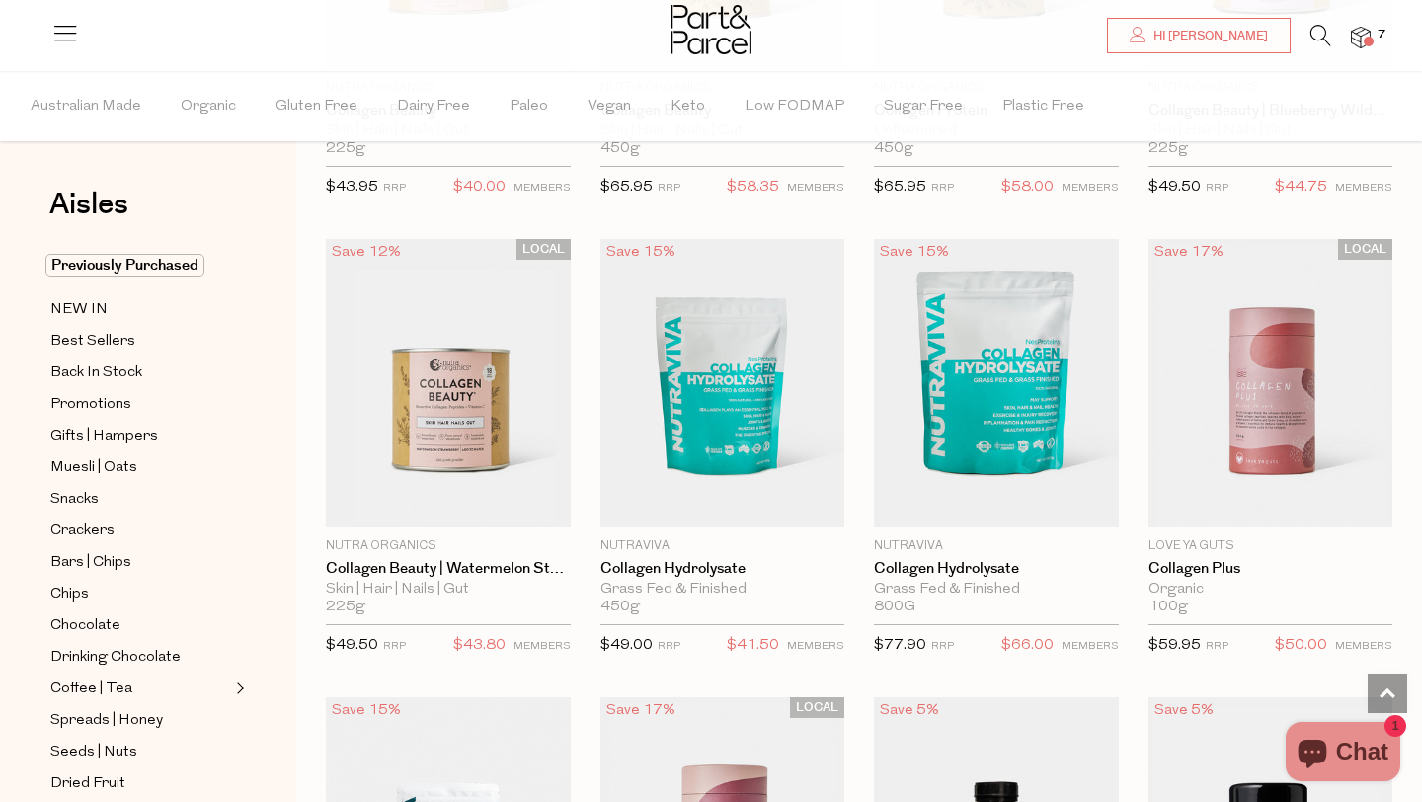
scroll to position [2444, 0]
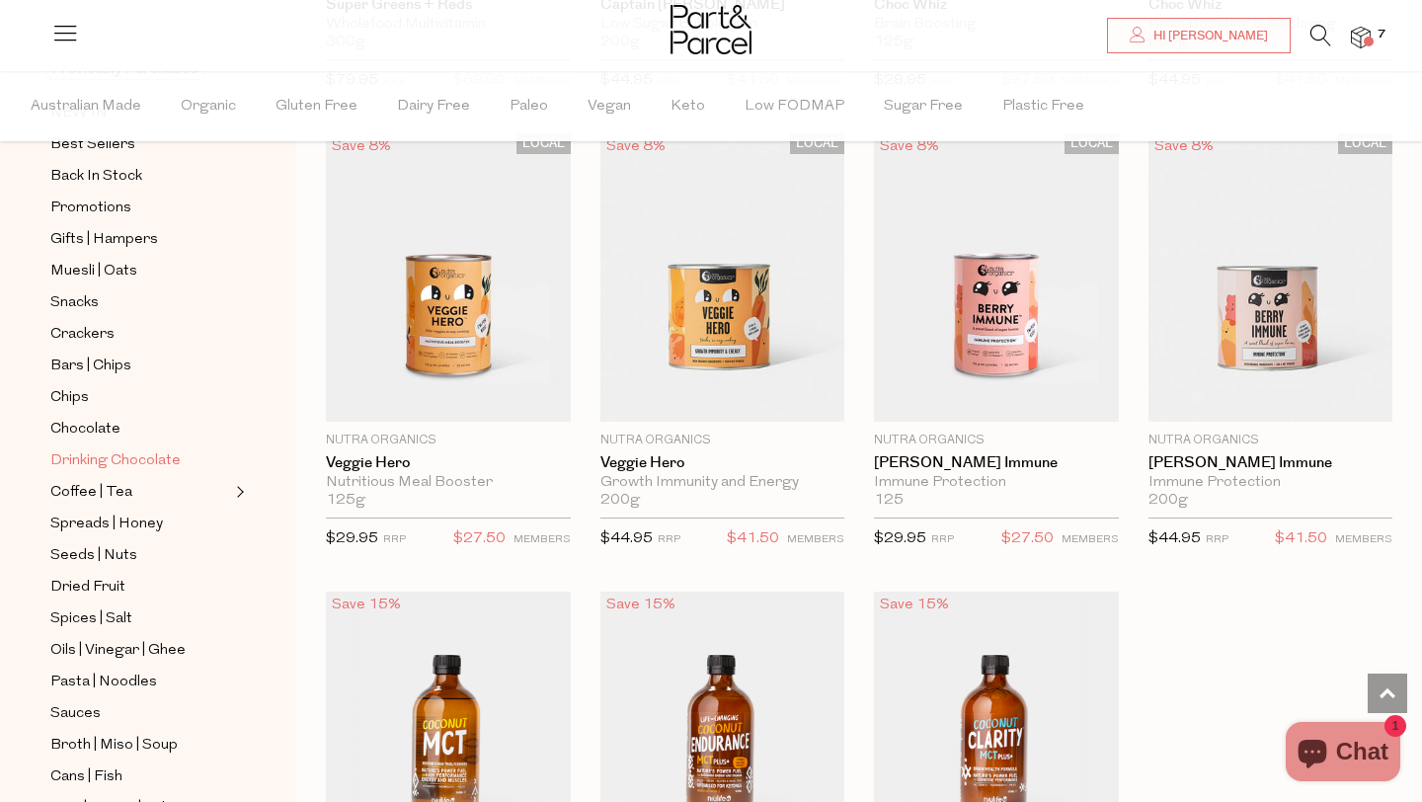
scroll to position [200, 0]
click at [74, 300] on span "Snacks" at bounding box center [74, 300] width 48 height 24
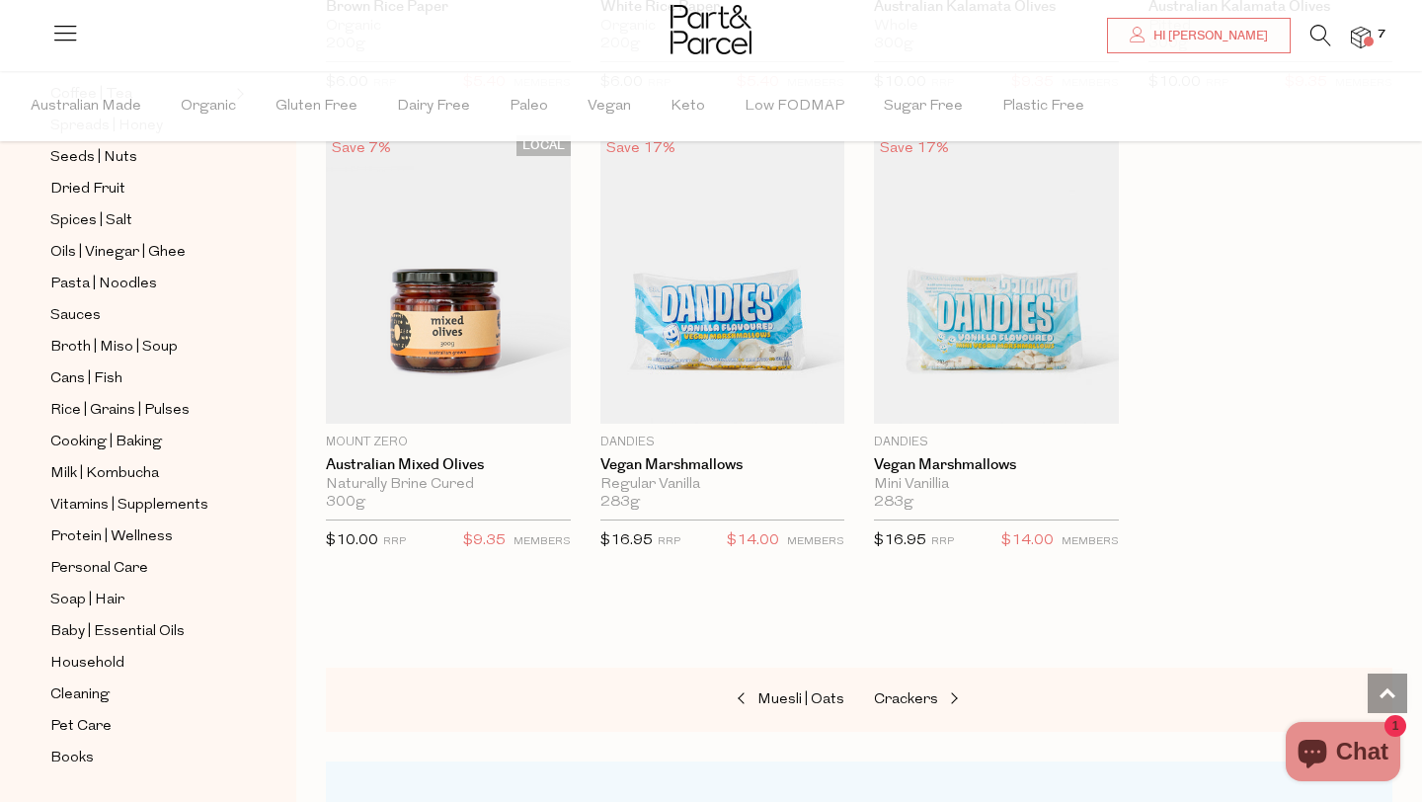
scroll to position [648, 0]
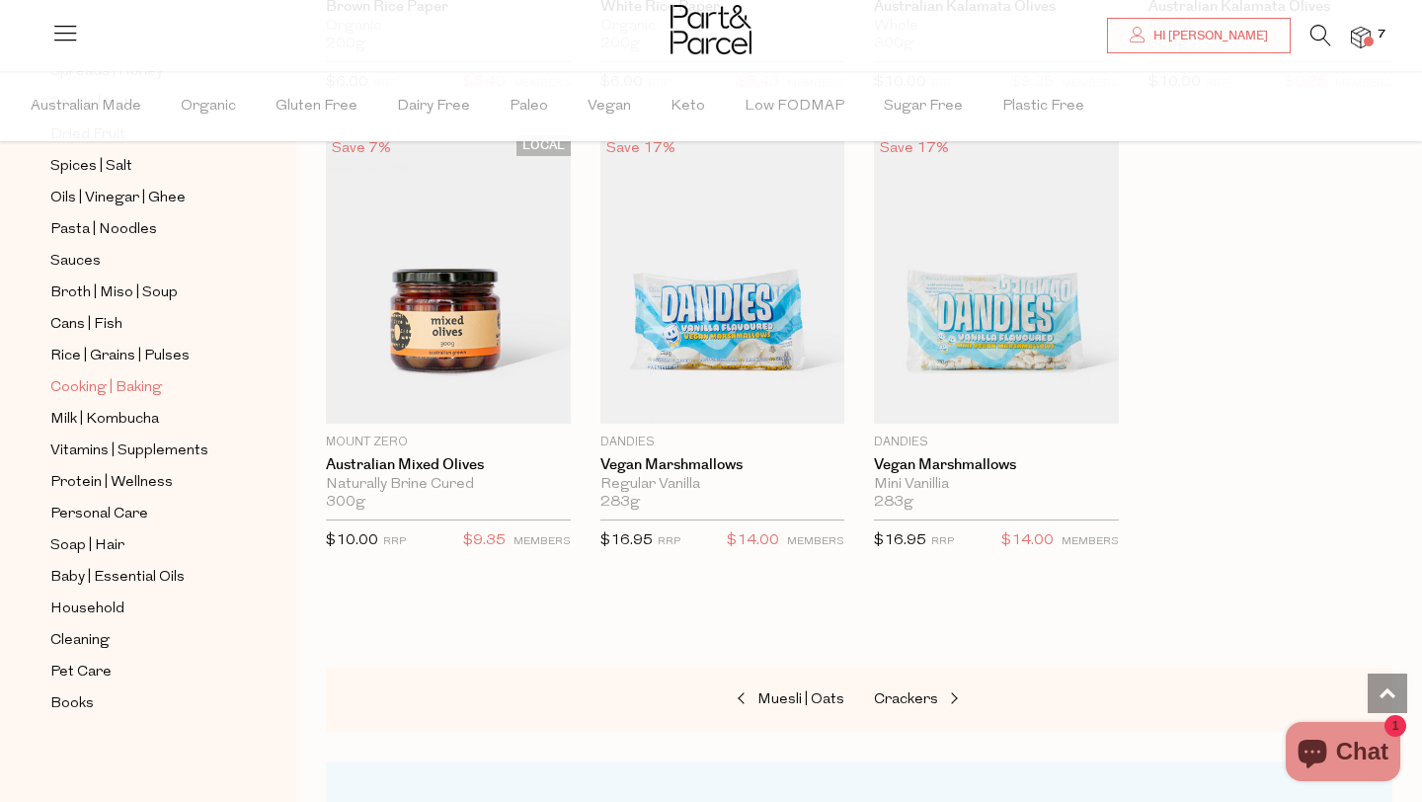
click at [94, 381] on span "Cooking | Baking" at bounding box center [106, 388] width 112 height 24
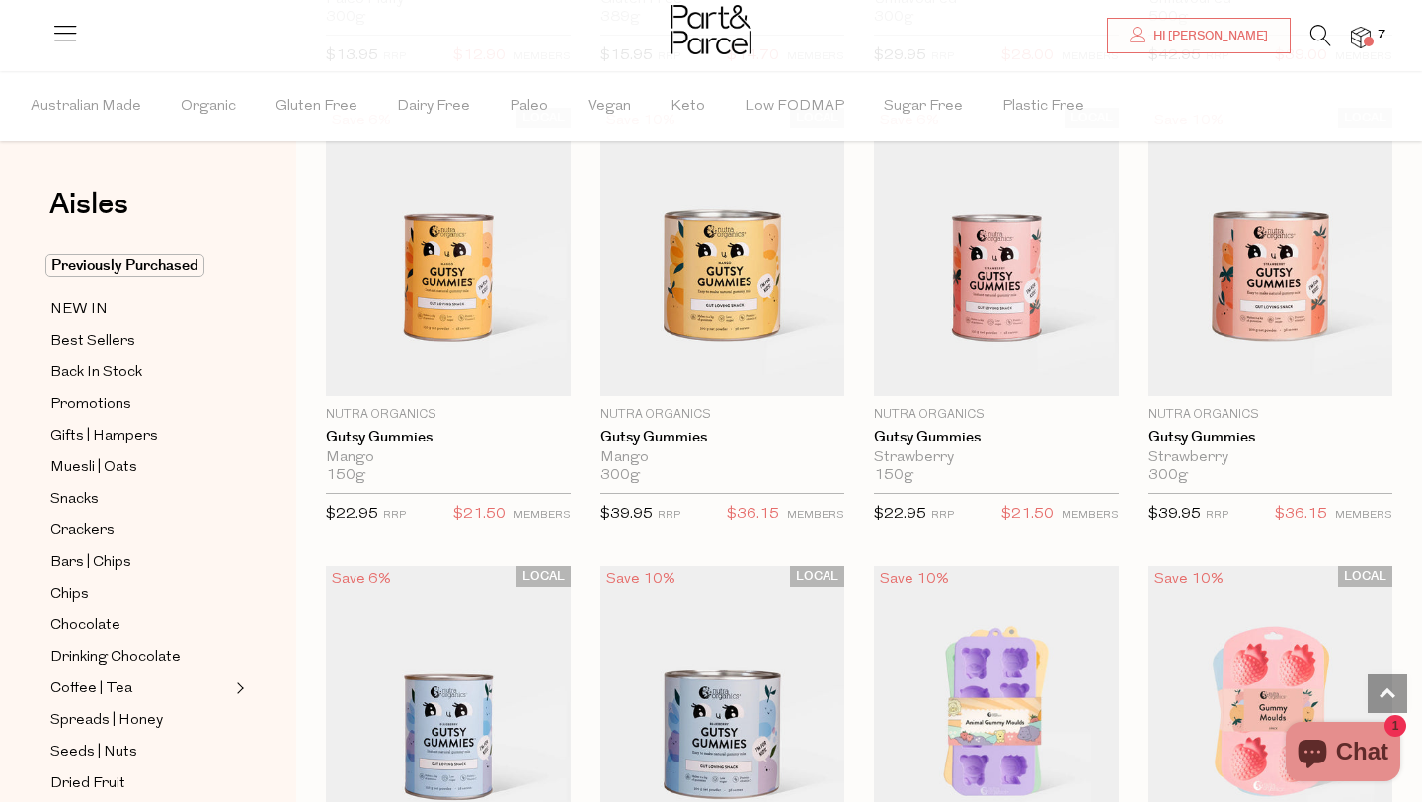
scroll to position [1994, 0]
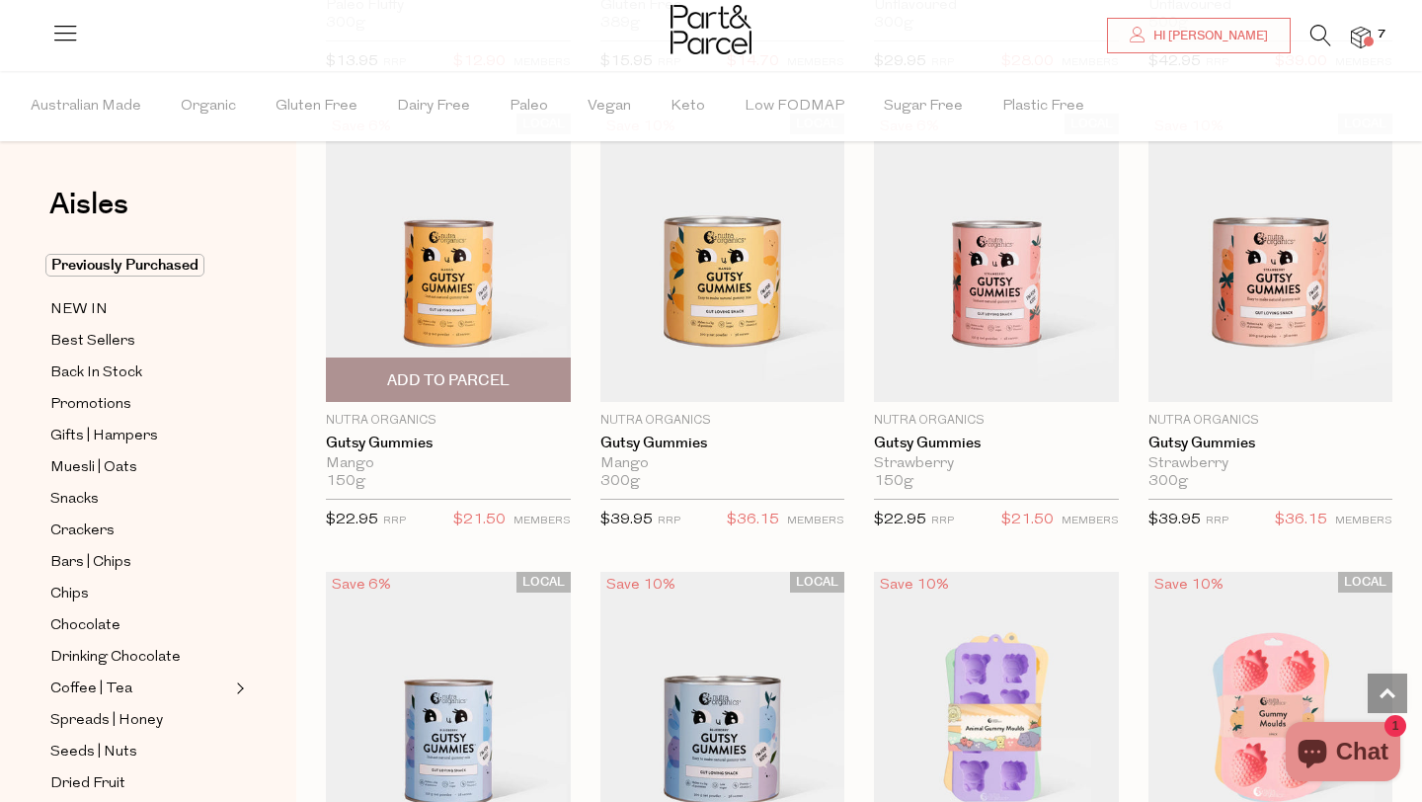
click at [457, 370] on span "Add To Parcel" at bounding box center [448, 380] width 122 height 21
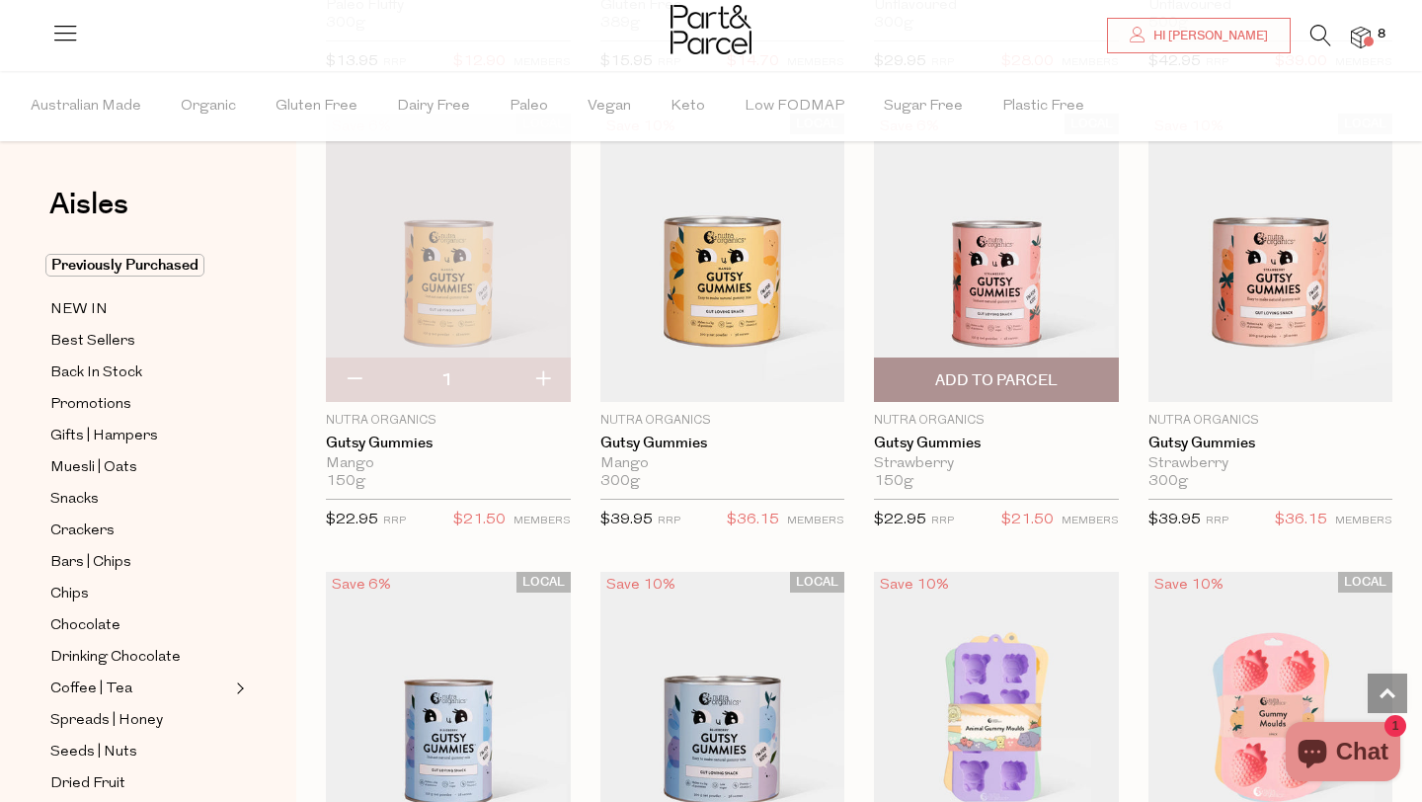
click at [1005, 373] on span "Add To Parcel" at bounding box center [996, 380] width 122 height 21
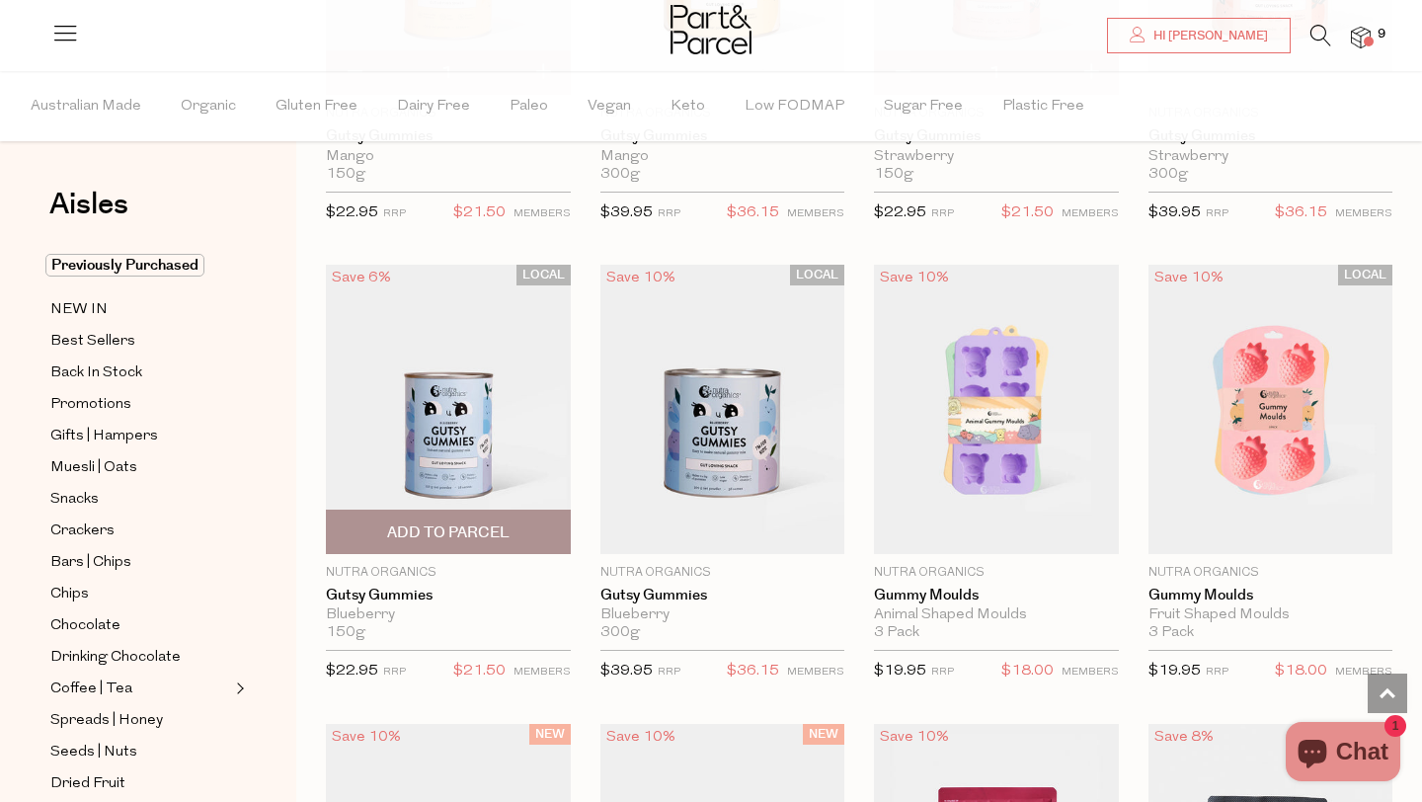
scroll to position [2330, 0]
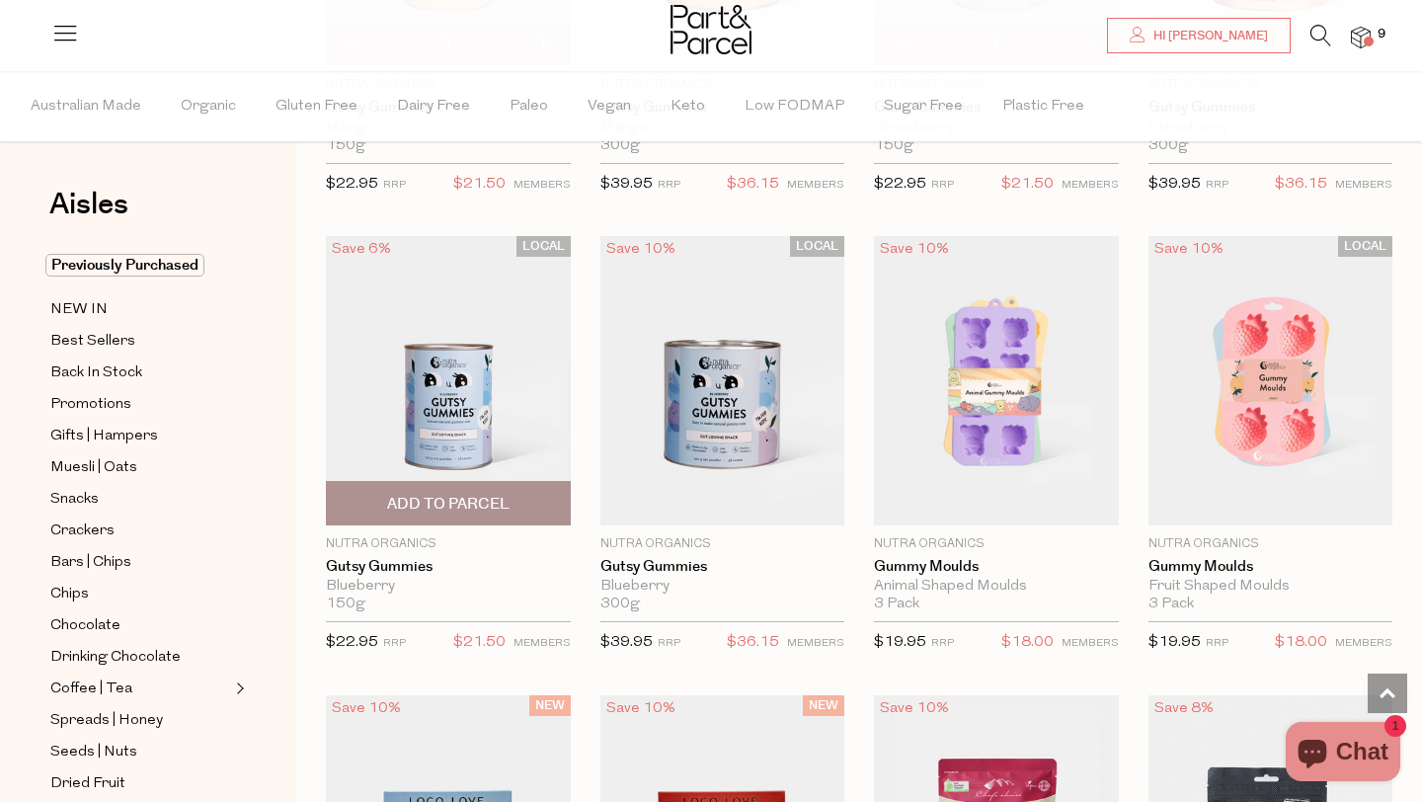
click at [454, 489] on span "Add To Parcel" at bounding box center [448, 503] width 233 height 42
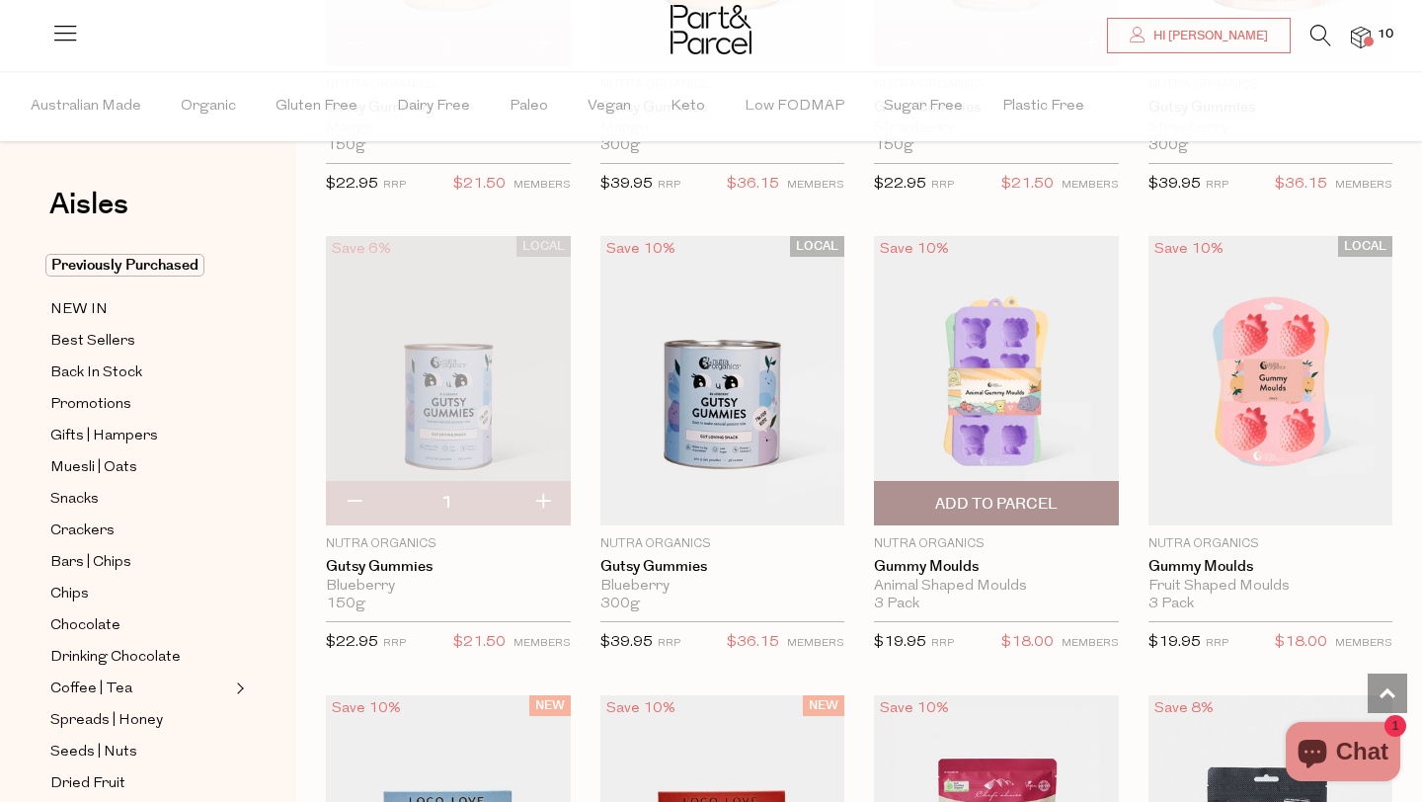
click at [1011, 498] on span "Add To Parcel" at bounding box center [996, 504] width 122 height 21
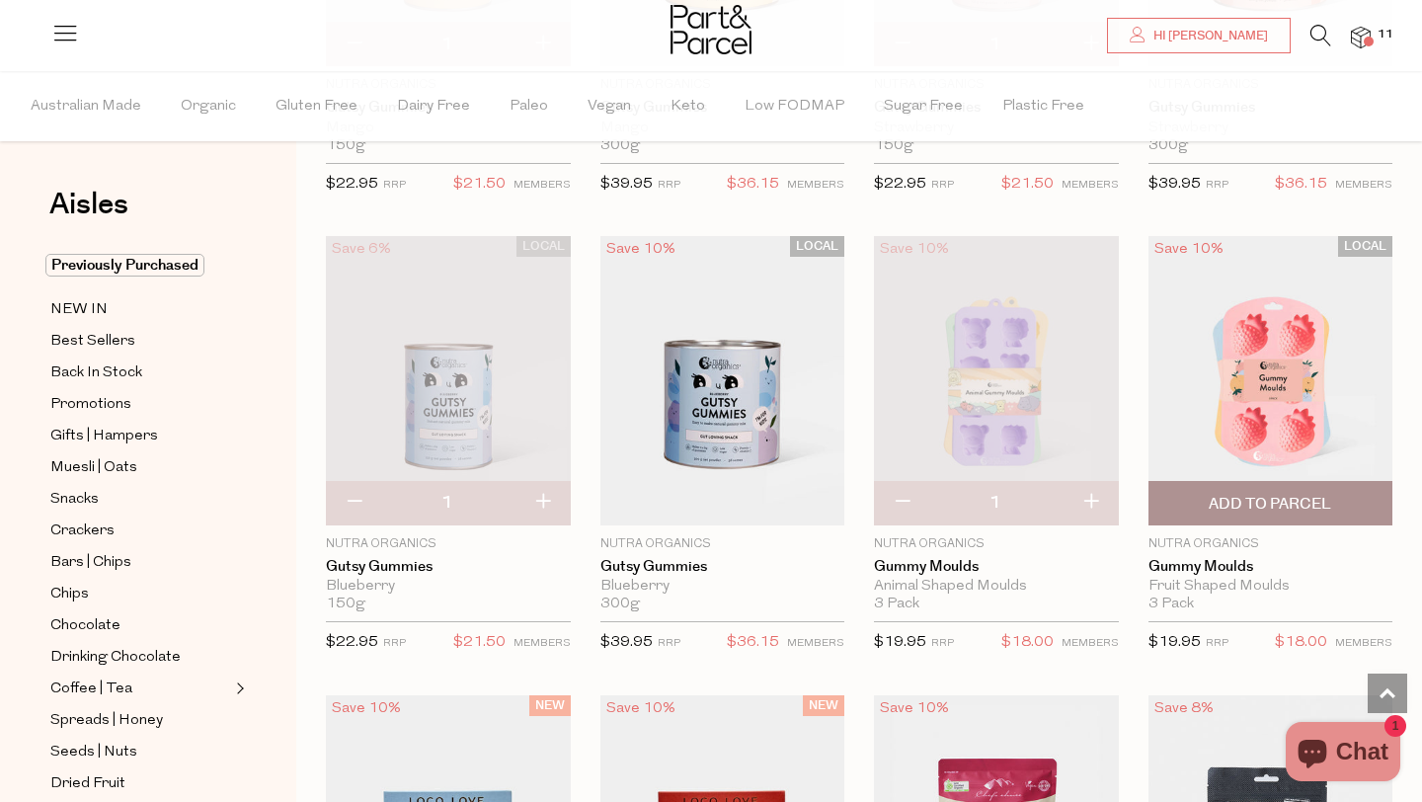
click at [1276, 501] on span "Add To Parcel" at bounding box center [1270, 504] width 122 height 21
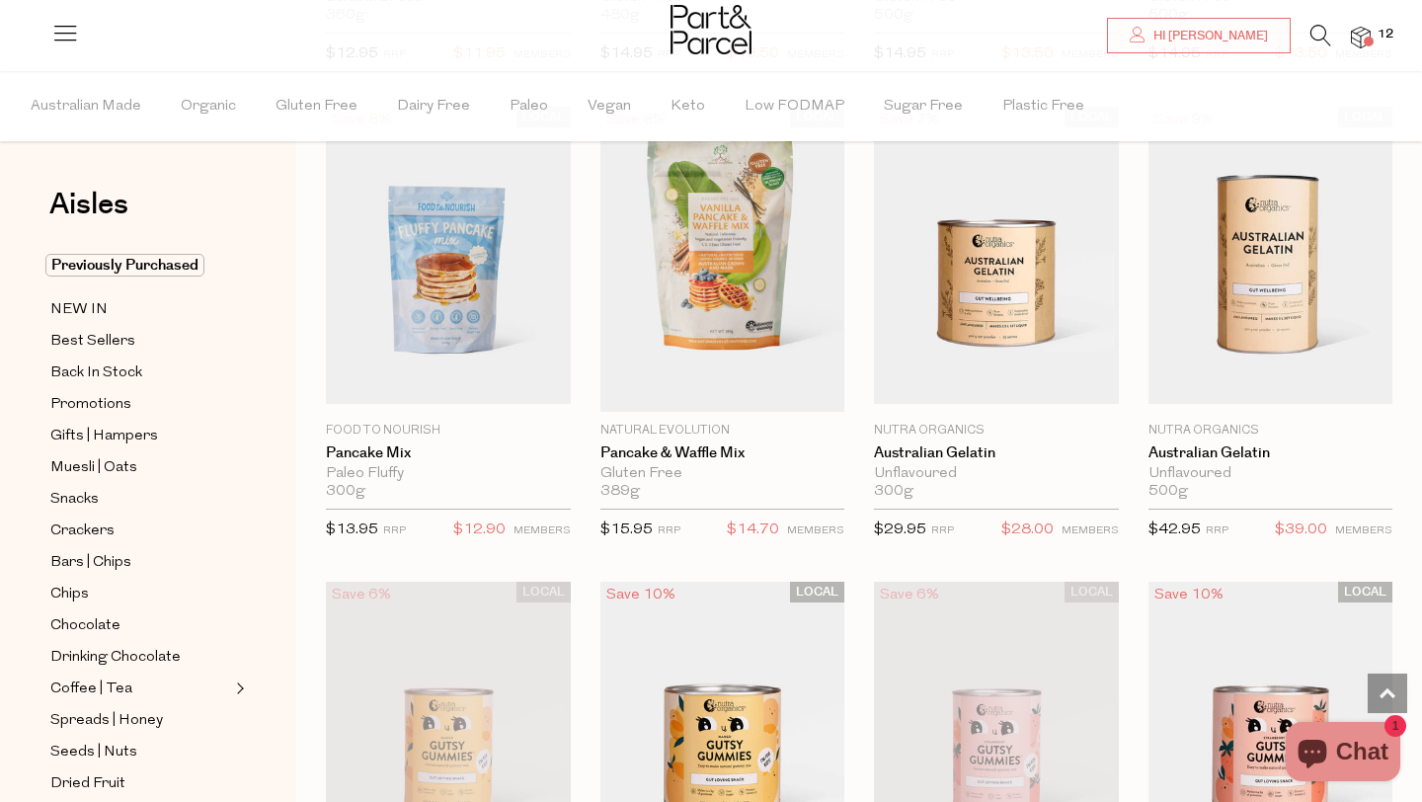
scroll to position [1525, 0]
click at [998, 385] on span "Add To Parcel" at bounding box center [996, 391] width 122 height 21
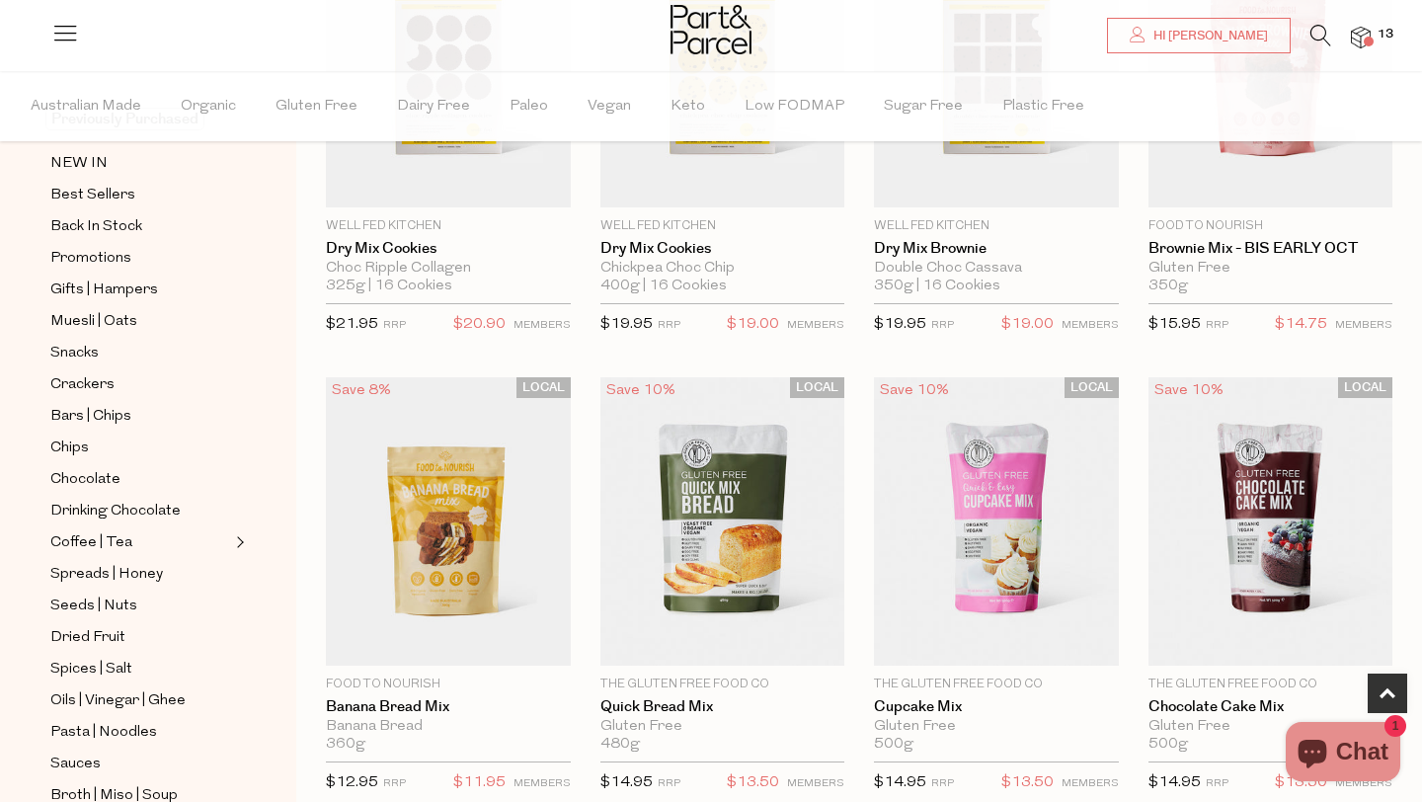
scroll to position [163, 0]
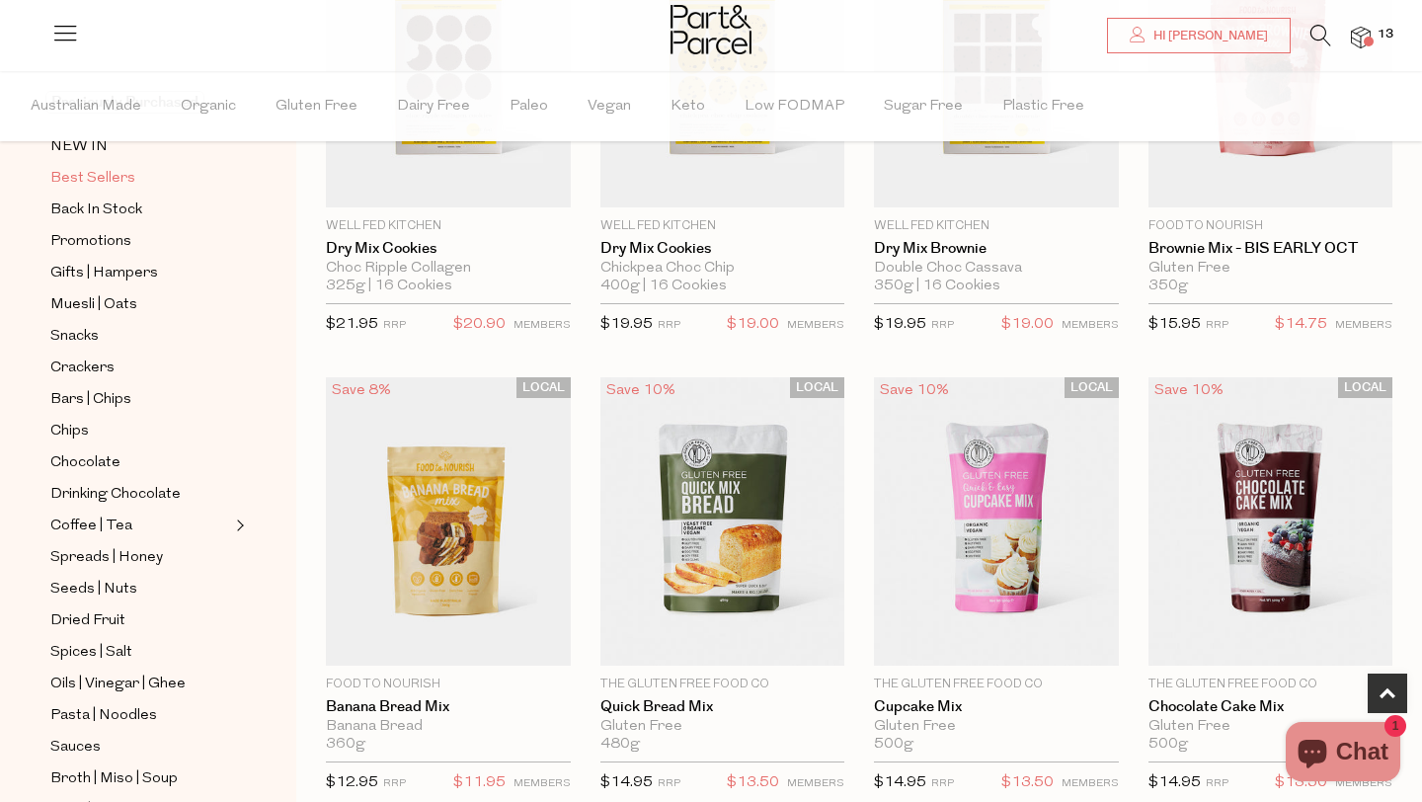
click at [109, 175] on span "Best Sellers" at bounding box center [92, 179] width 85 height 24
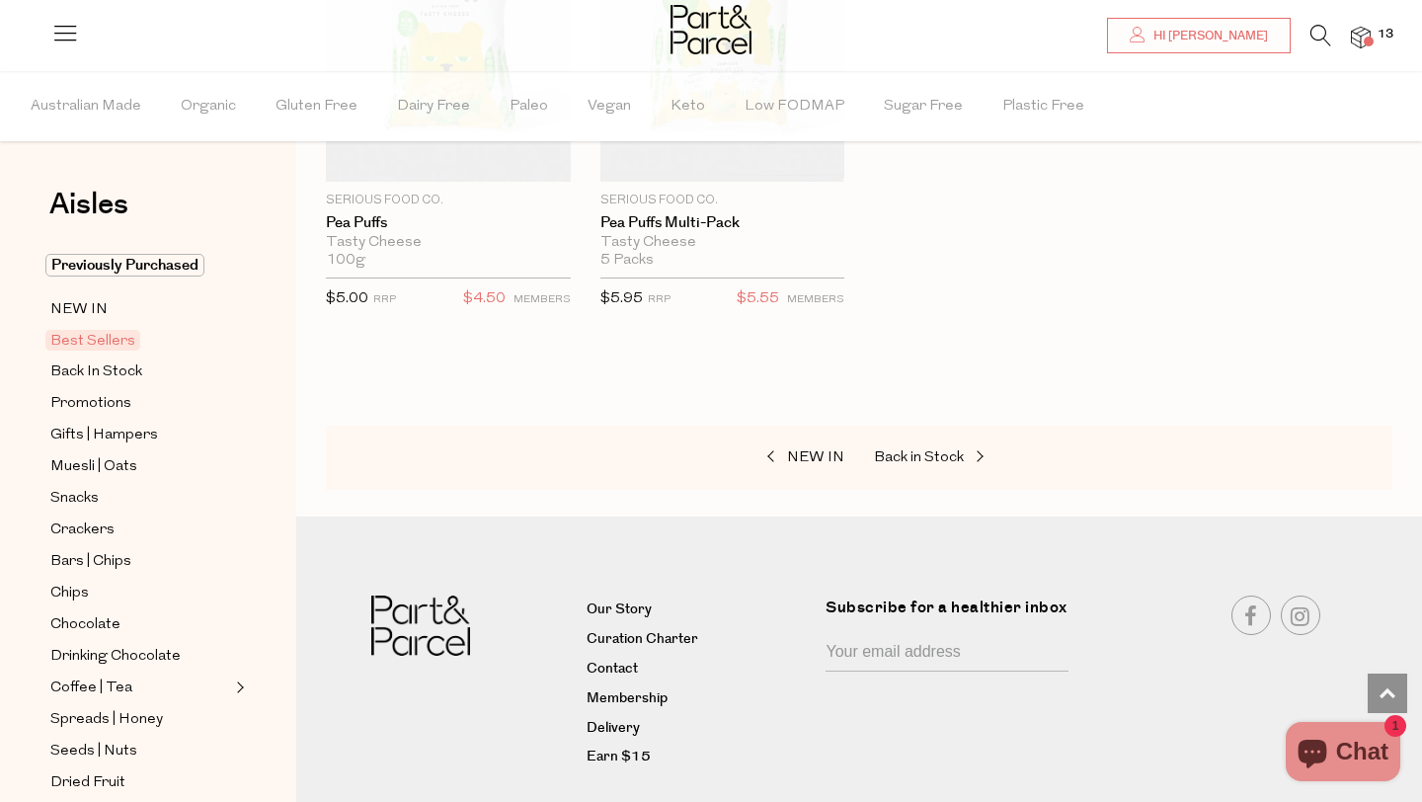
scroll to position [4961, 0]
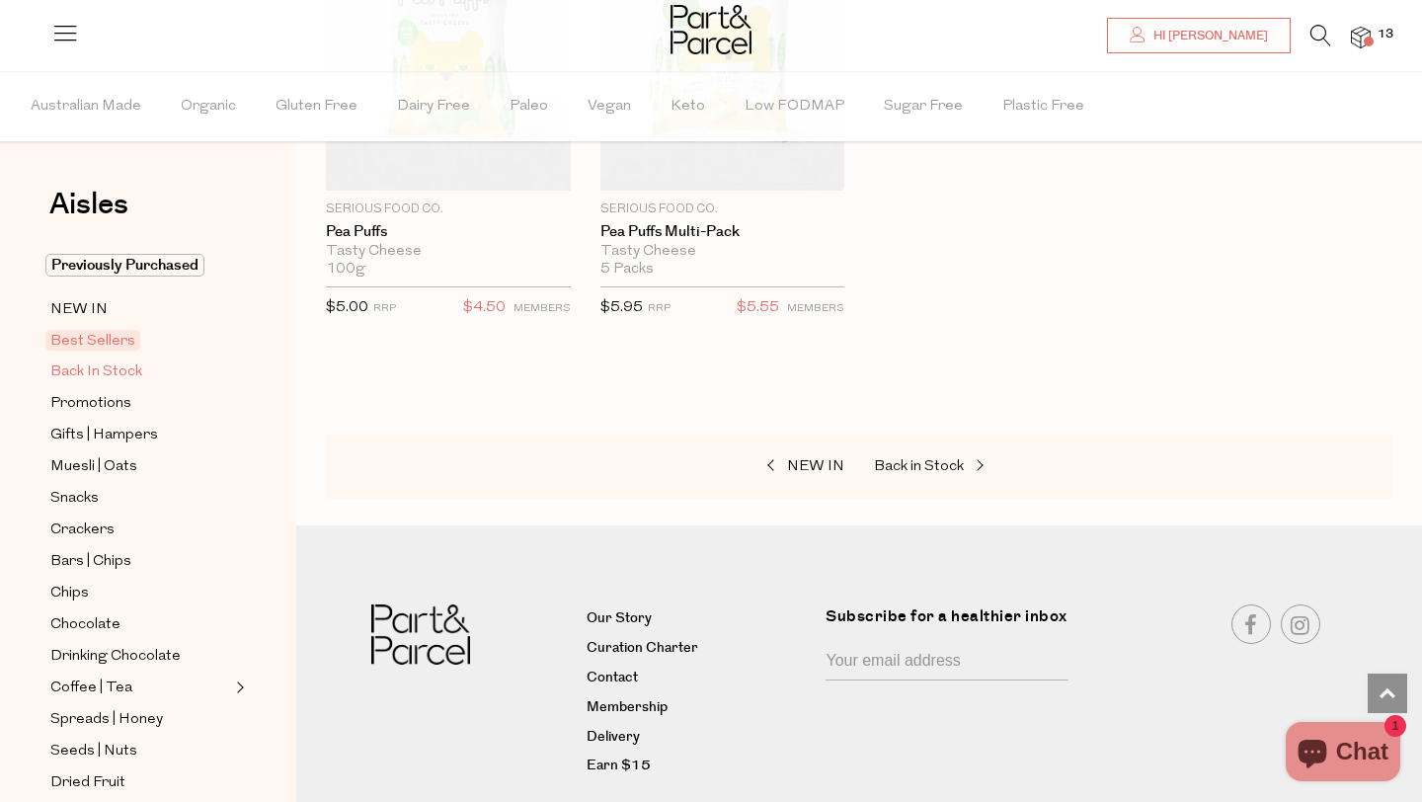
click at [94, 370] on span "Back In Stock" at bounding box center [96, 373] width 92 height 24
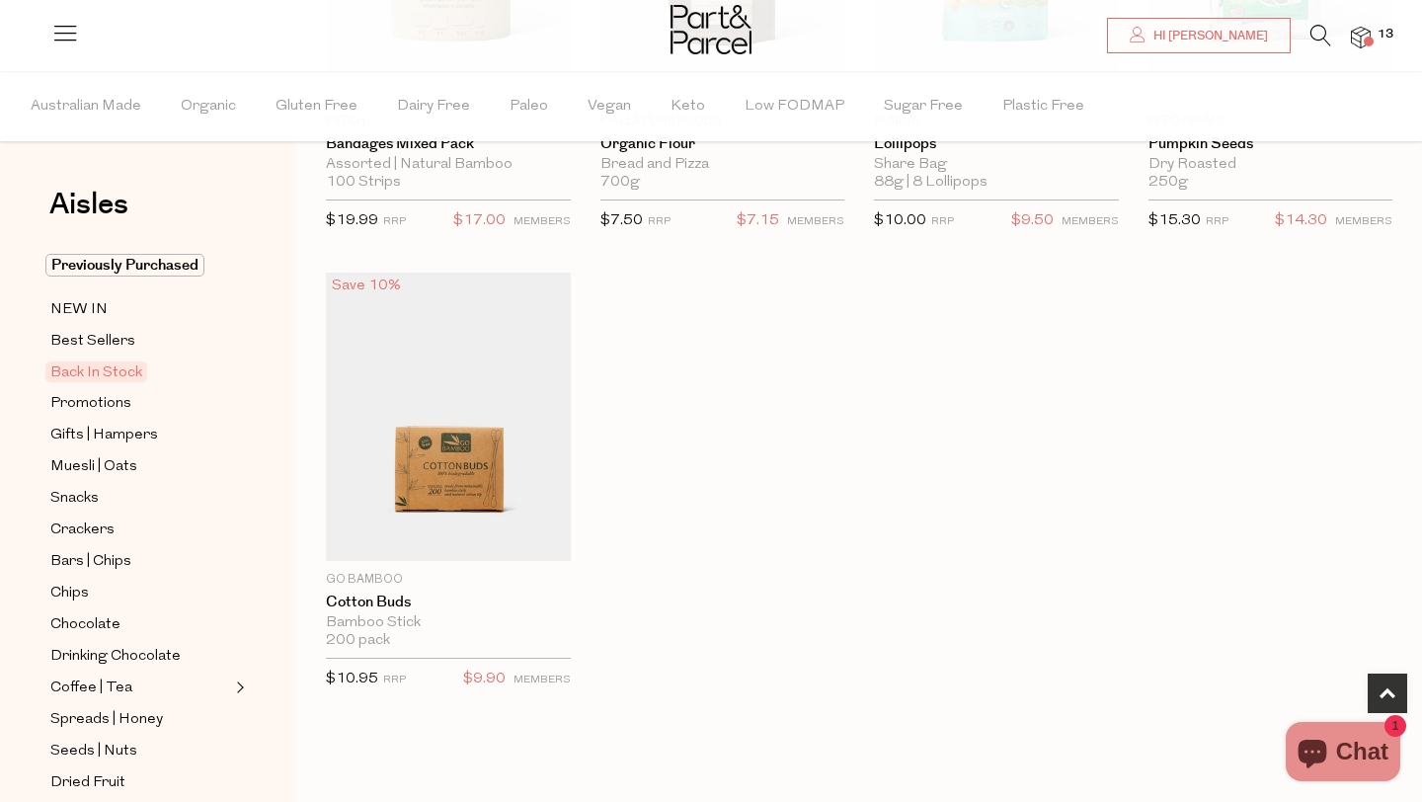
scroll to position [928, 0]
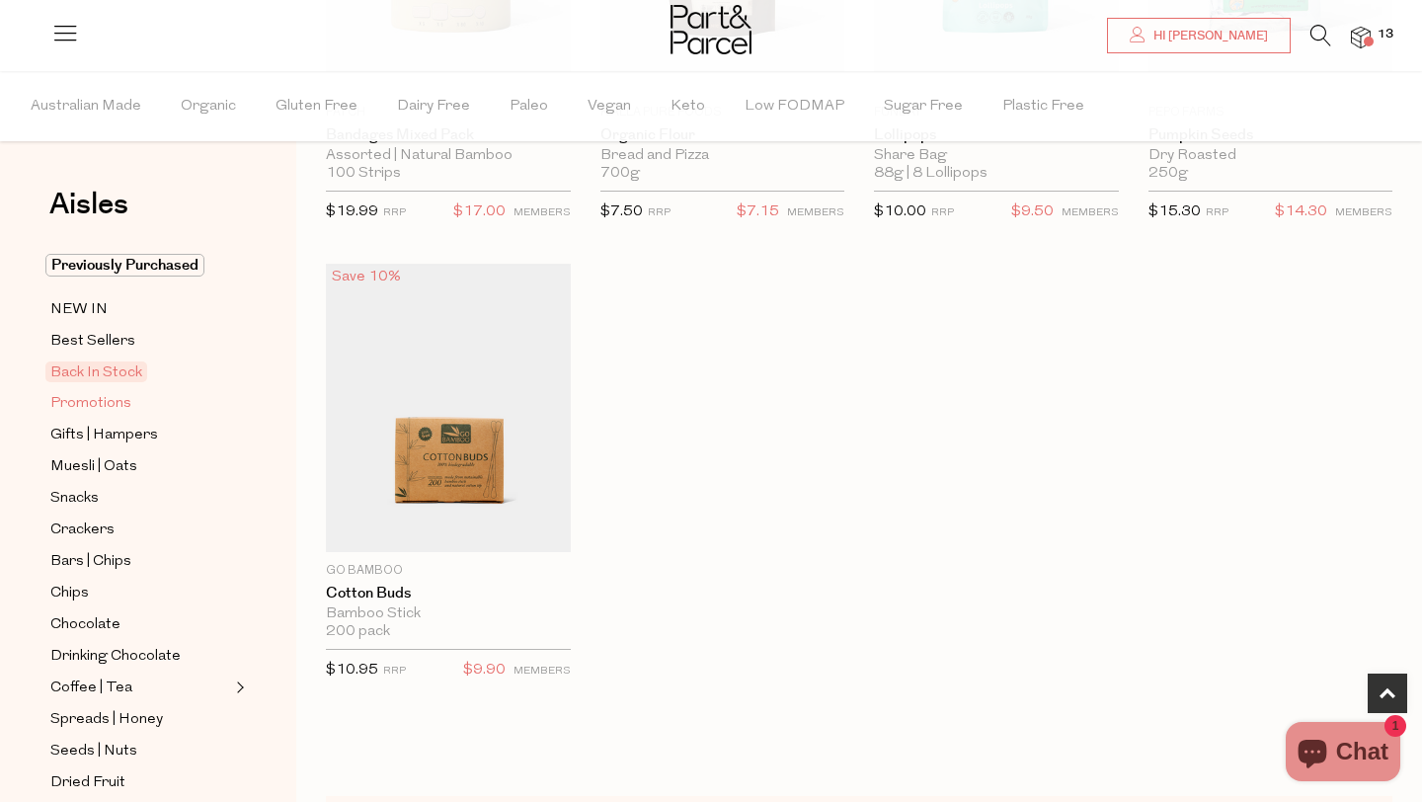
click at [92, 404] on span "Promotions" at bounding box center [90, 404] width 81 height 24
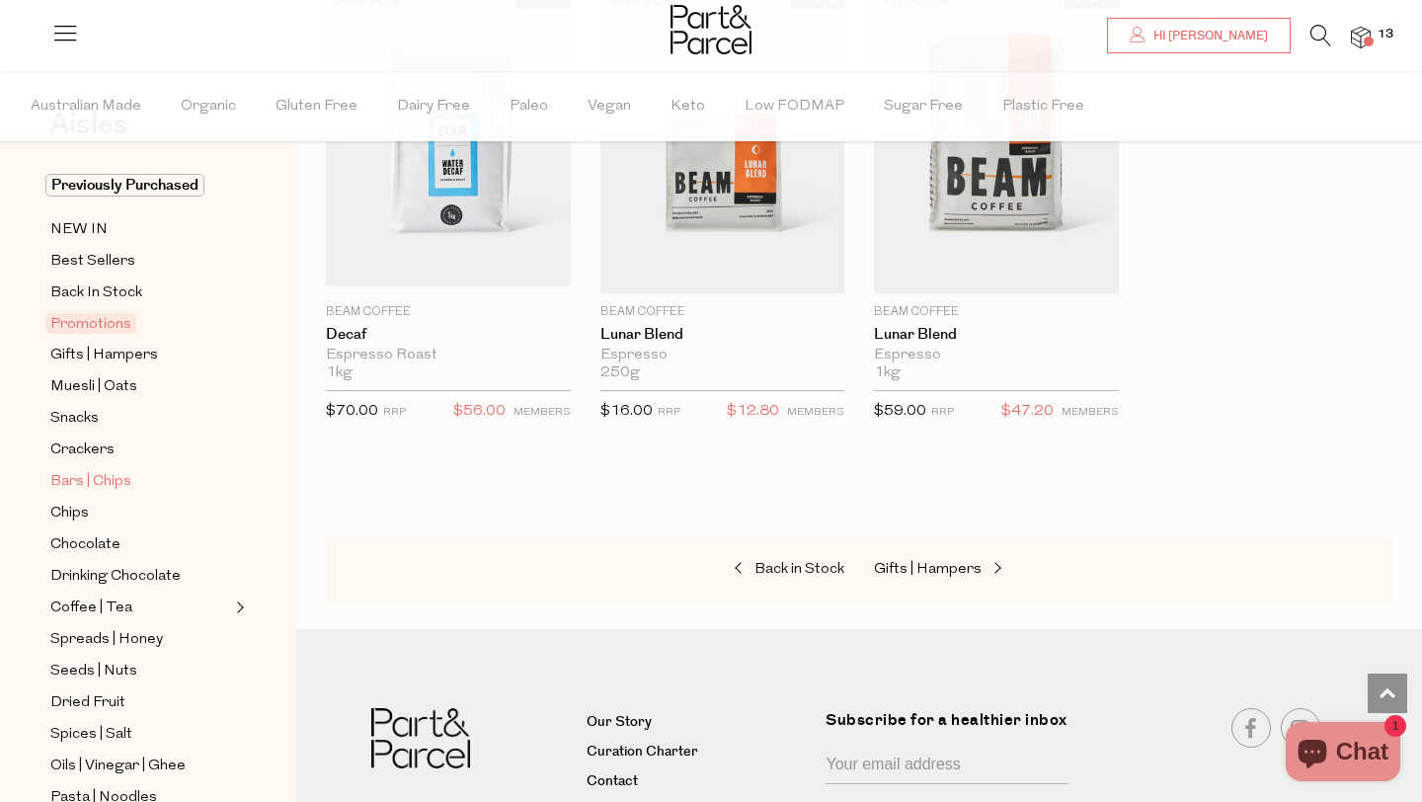
scroll to position [81, 0]
click at [98, 348] on span "Gifts | Hampers" at bounding box center [104, 355] width 108 height 24
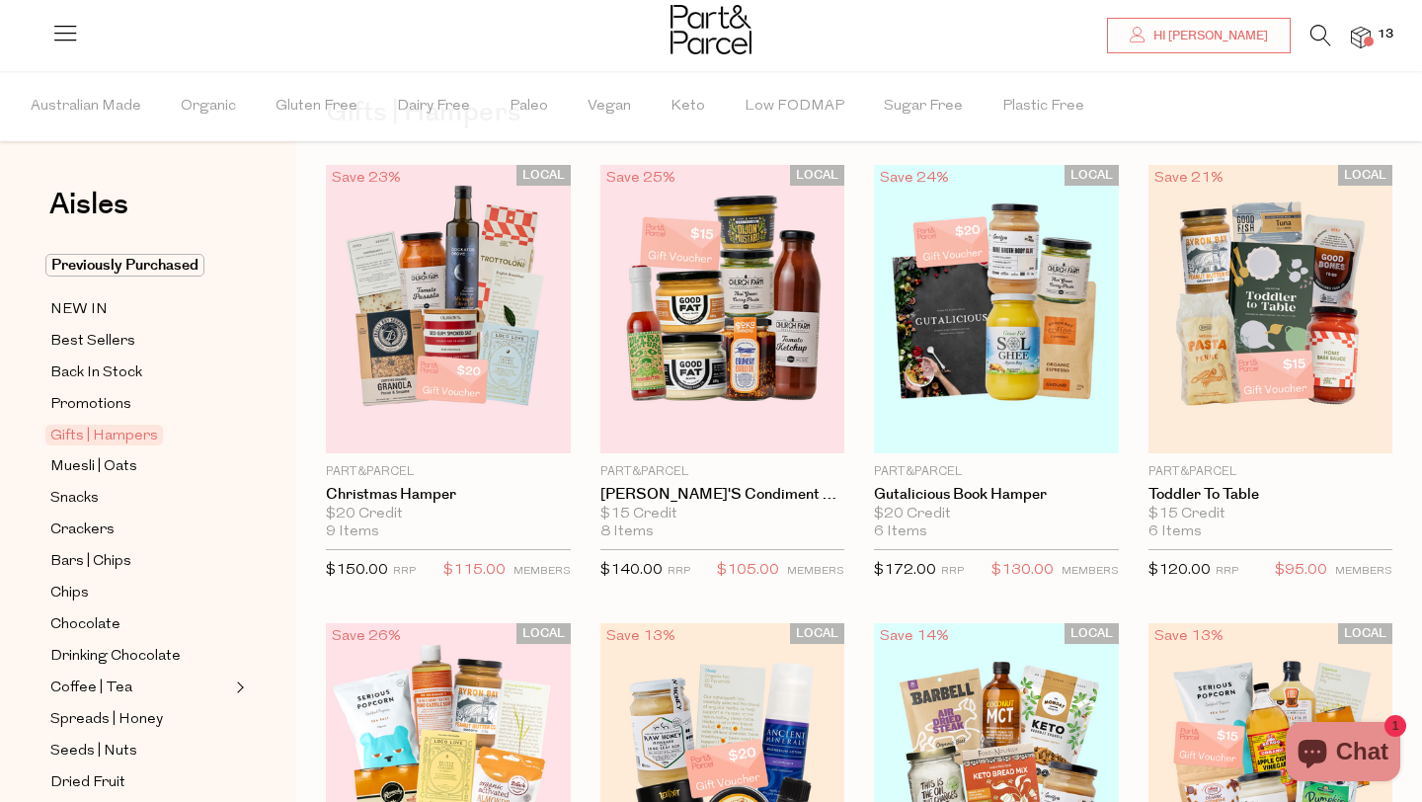
scroll to position [92, 0]
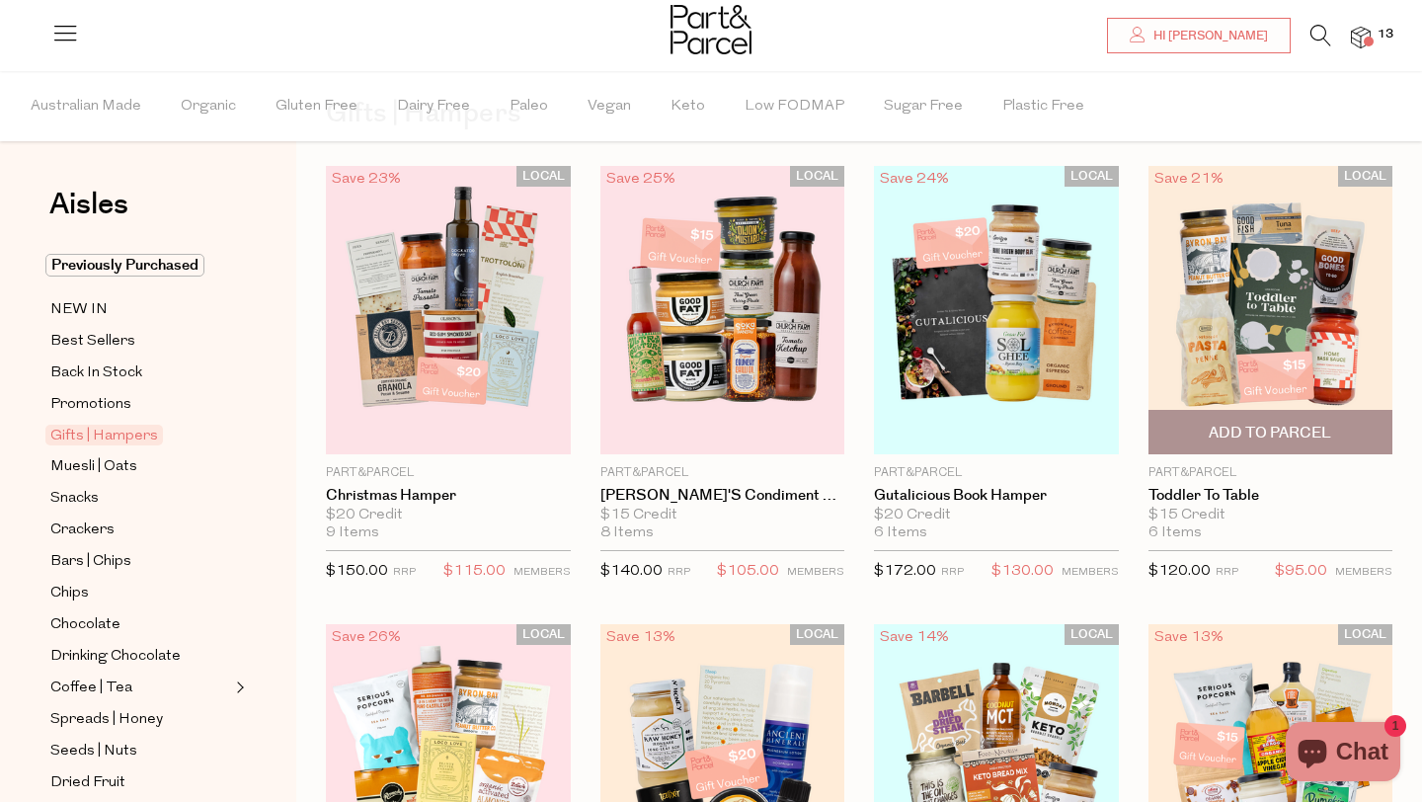
click at [1268, 285] on img at bounding box center [1271, 310] width 245 height 288
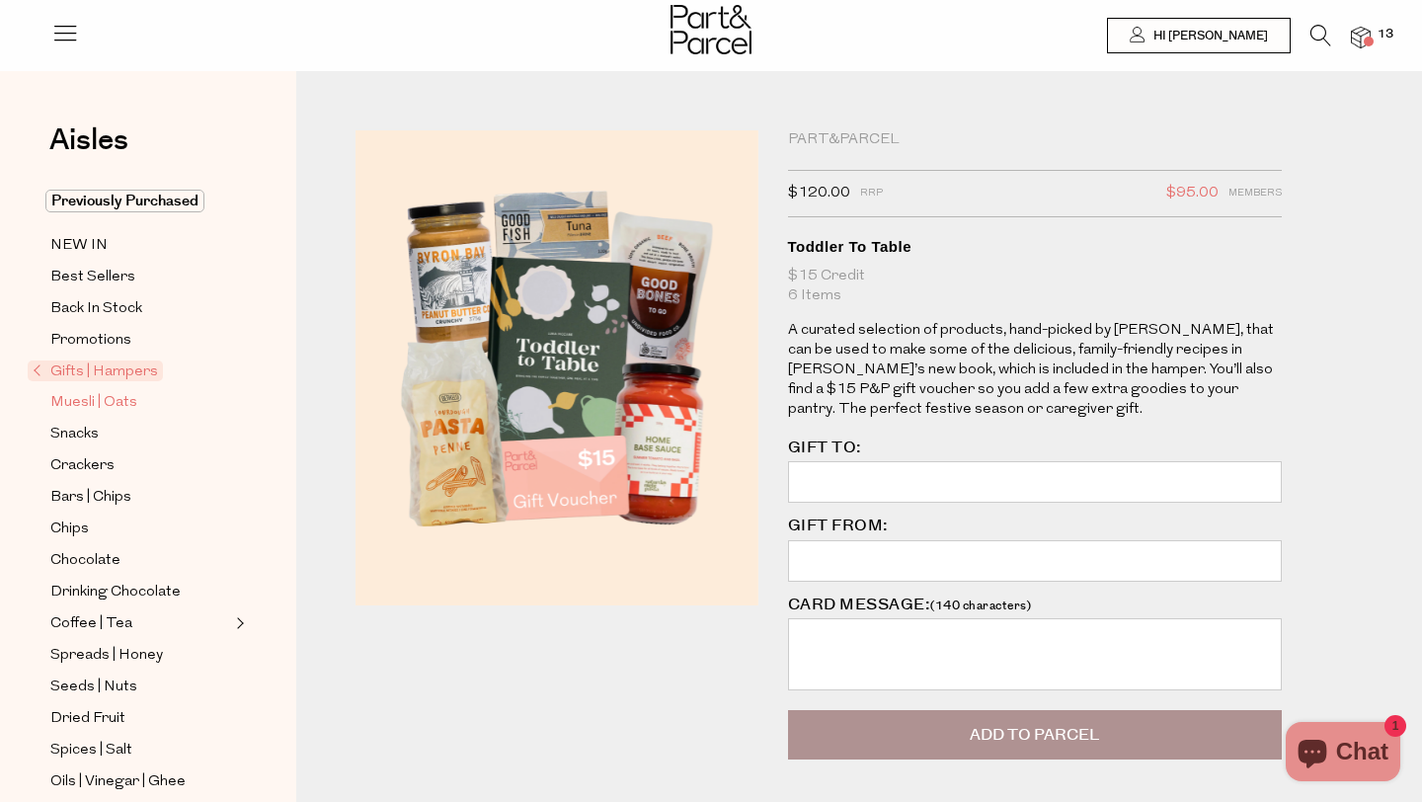
click at [80, 397] on span "Muesli | Oats" at bounding box center [93, 403] width 87 height 24
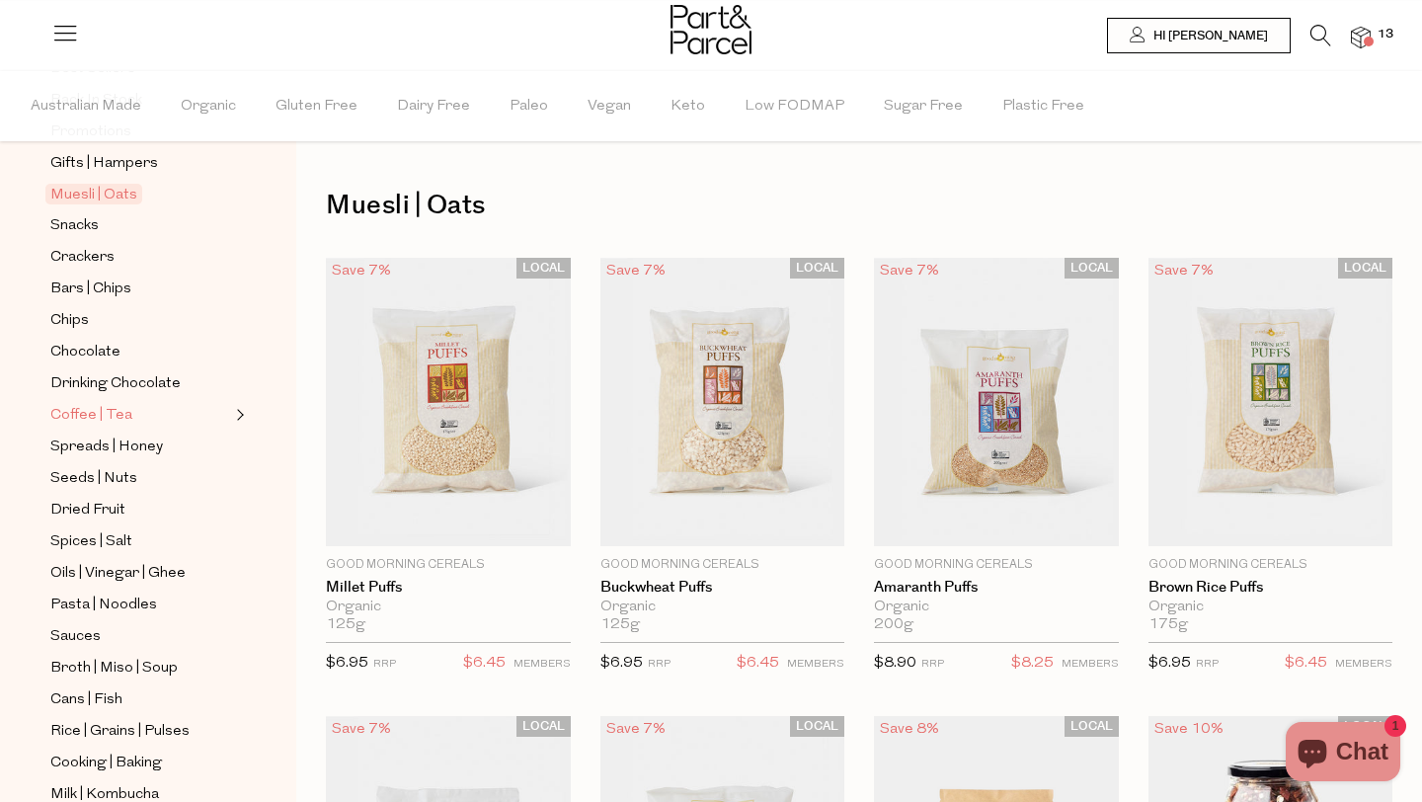
scroll to position [279, 0]
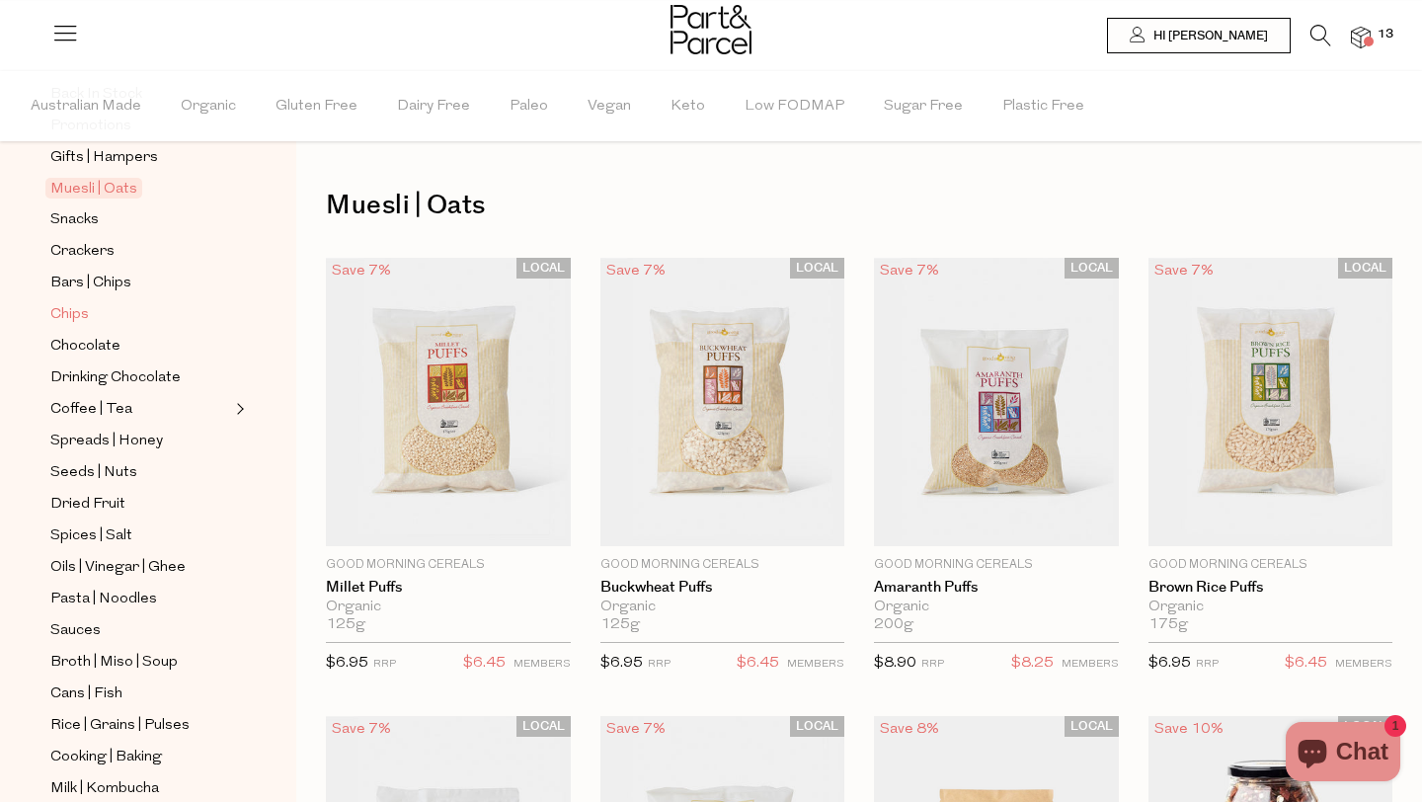
click at [81, 316] on span "Chips" at bounding box center [69, 315] width 39 height 24
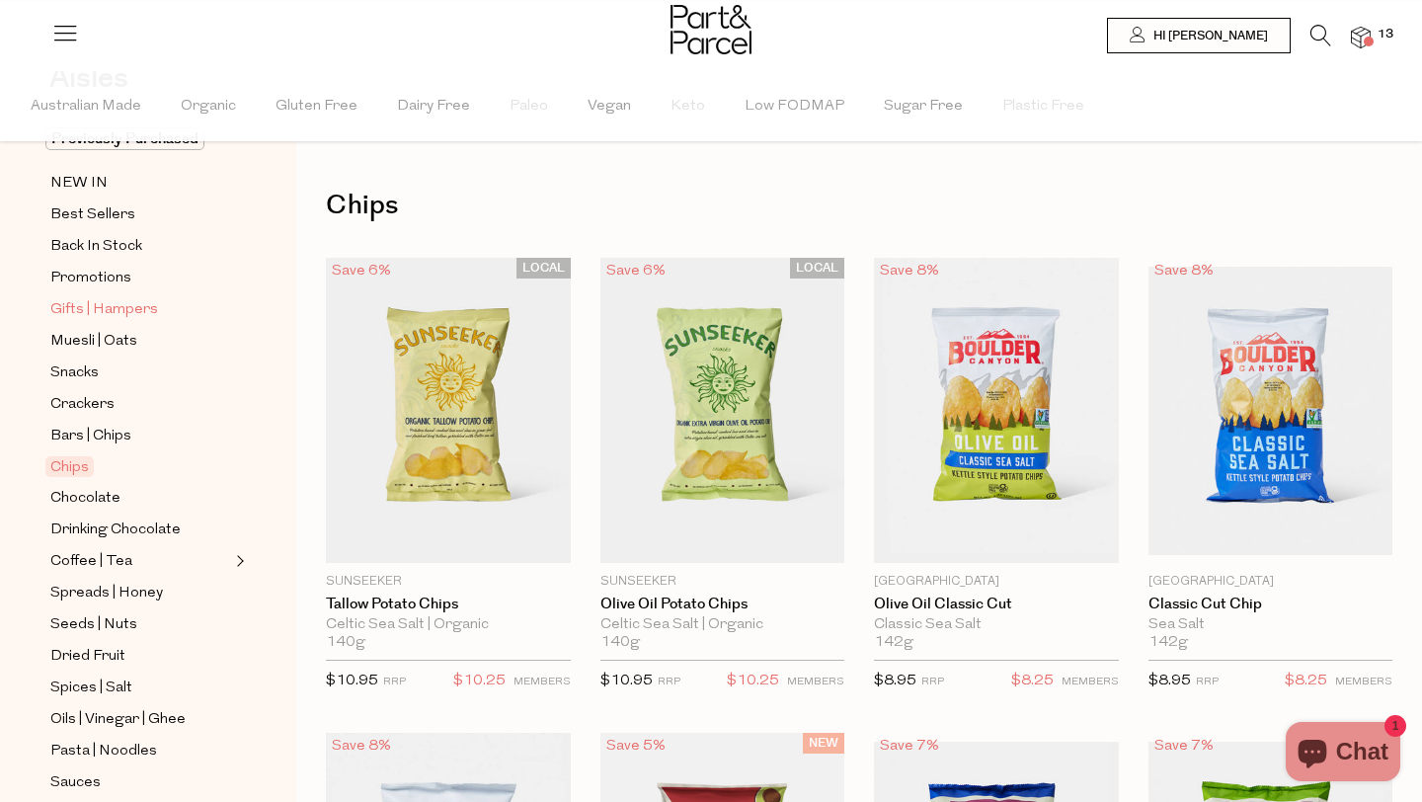
scroll to position [291, 0]
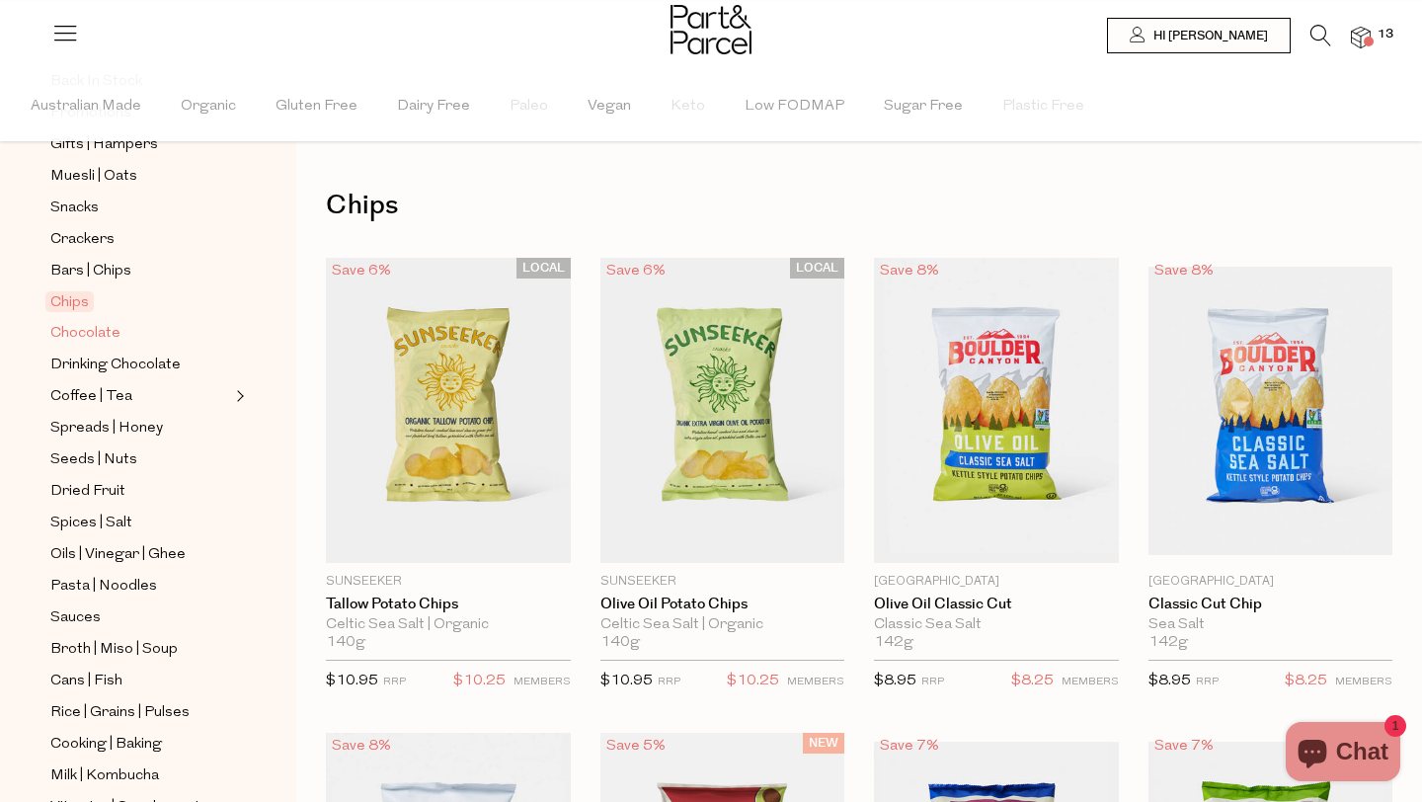
click at [97, 339] on span "Chocolate" at bounding box center [85, 334] width 70 height 24
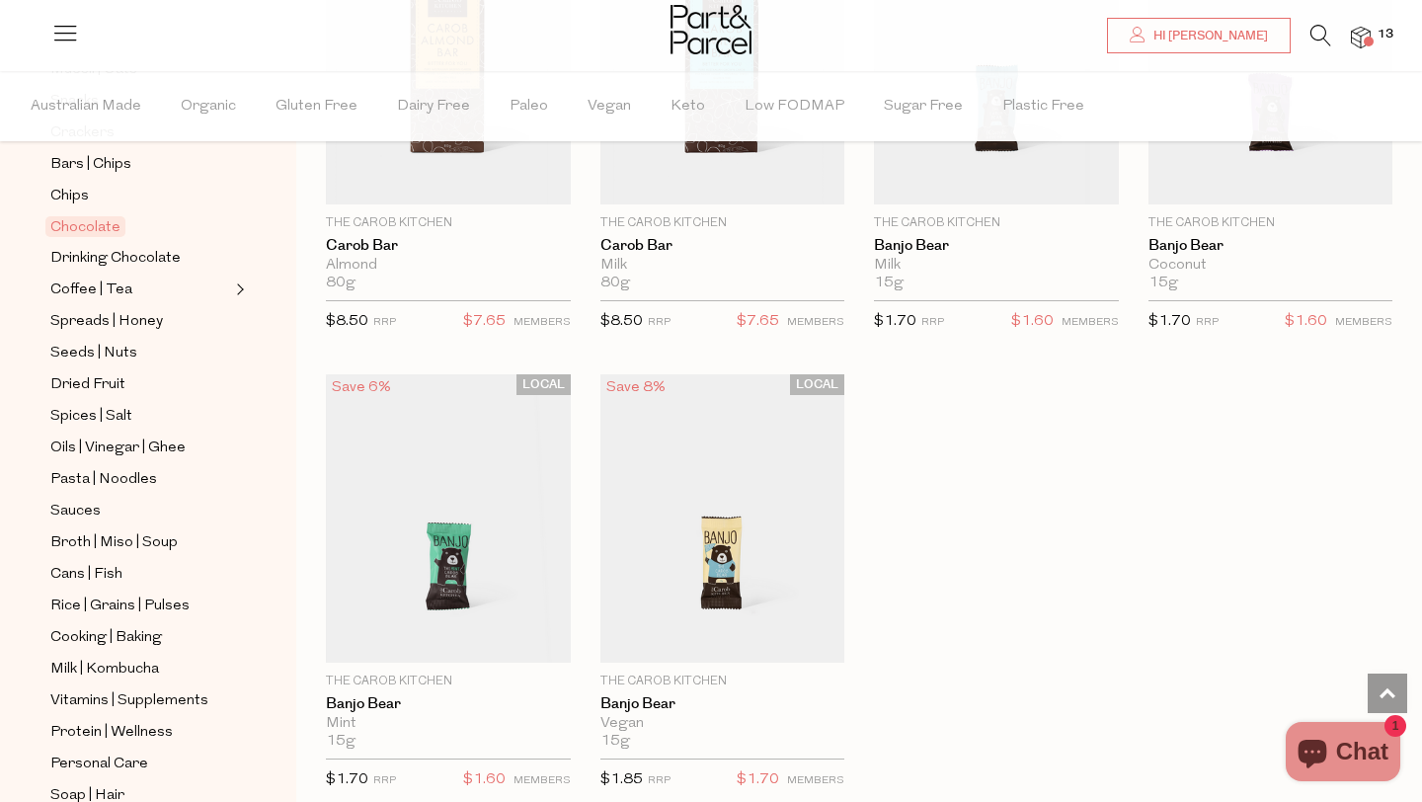
scroll to position [418, 0]
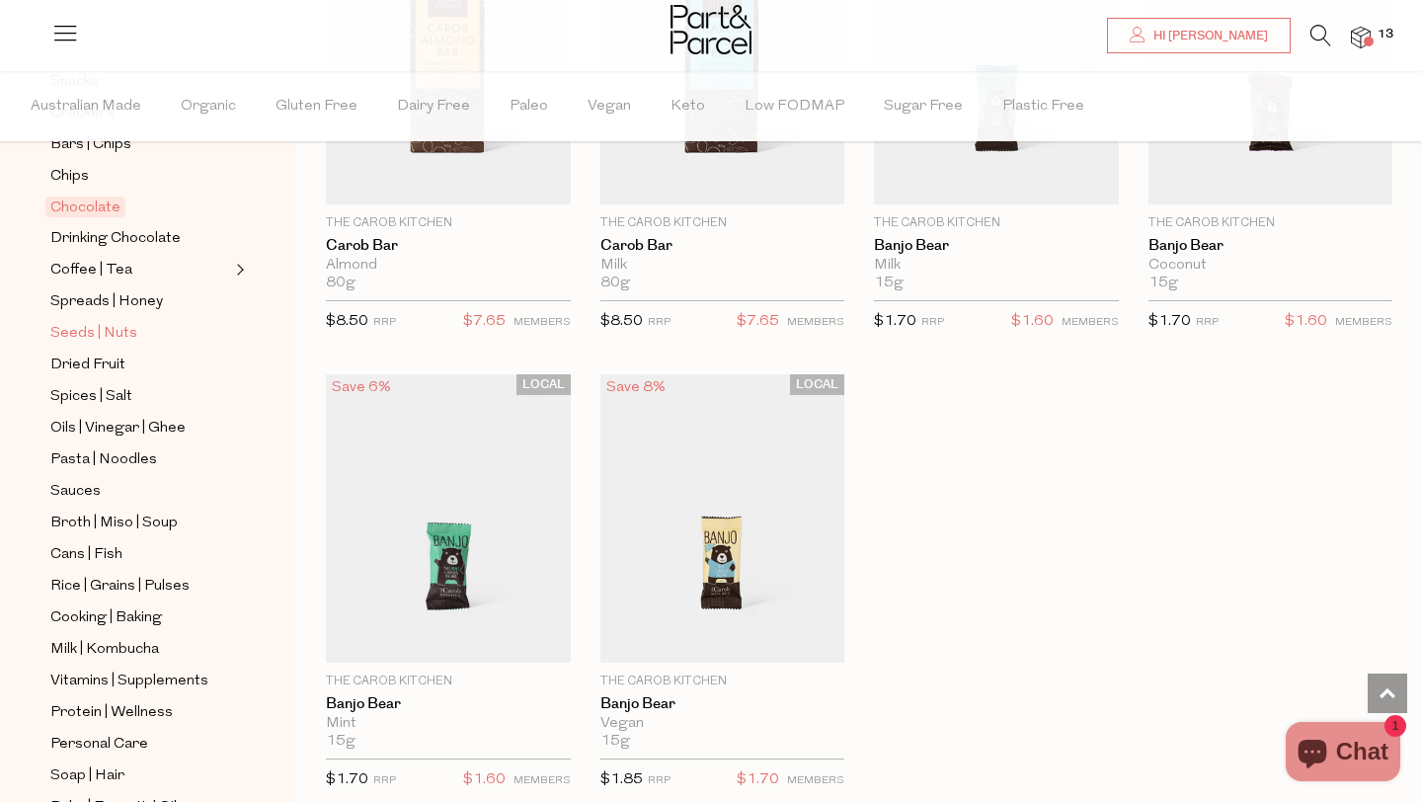
click at [128, 336] on span "Seeds | Nuts" at bounding box center [93, 334] width 87 height 24
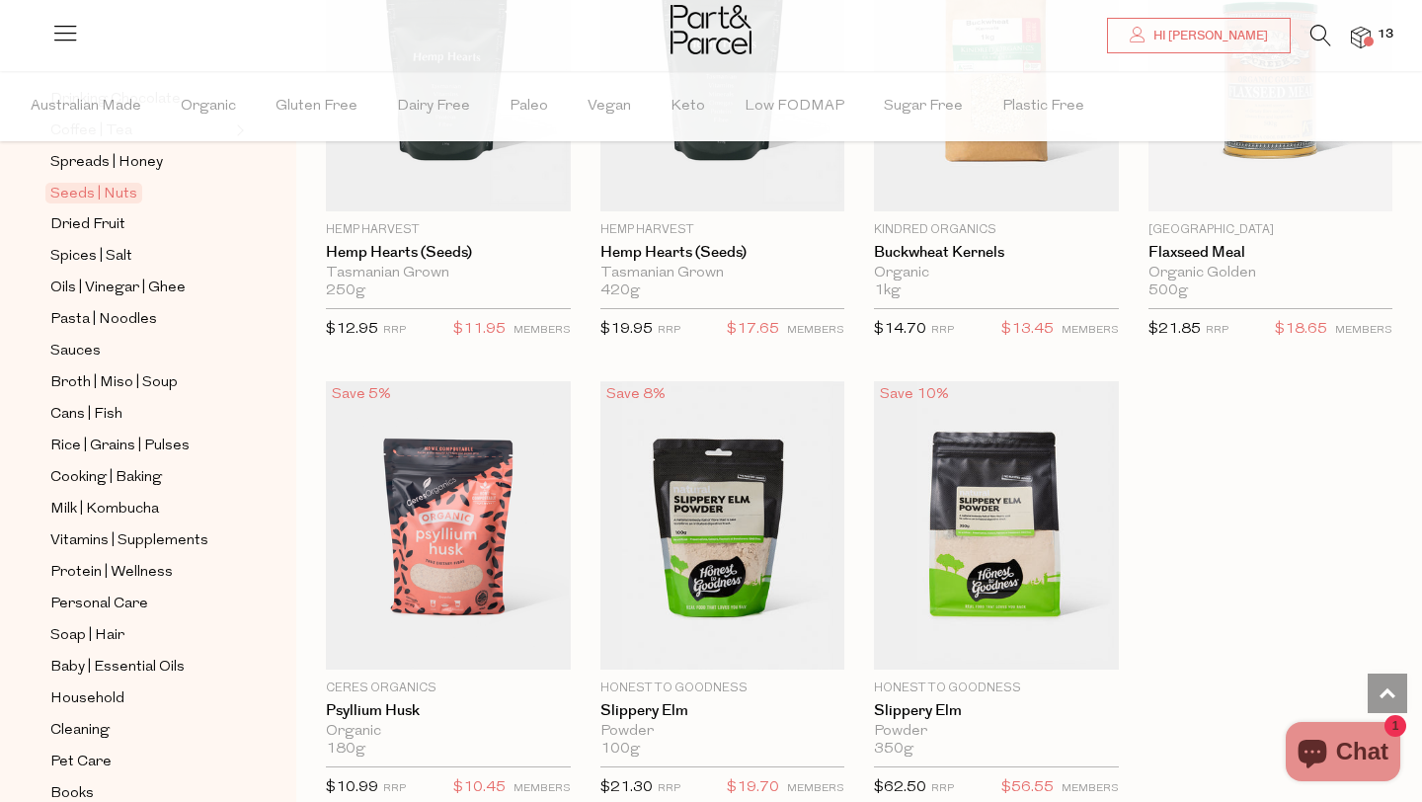
scroll to position [599, 0]
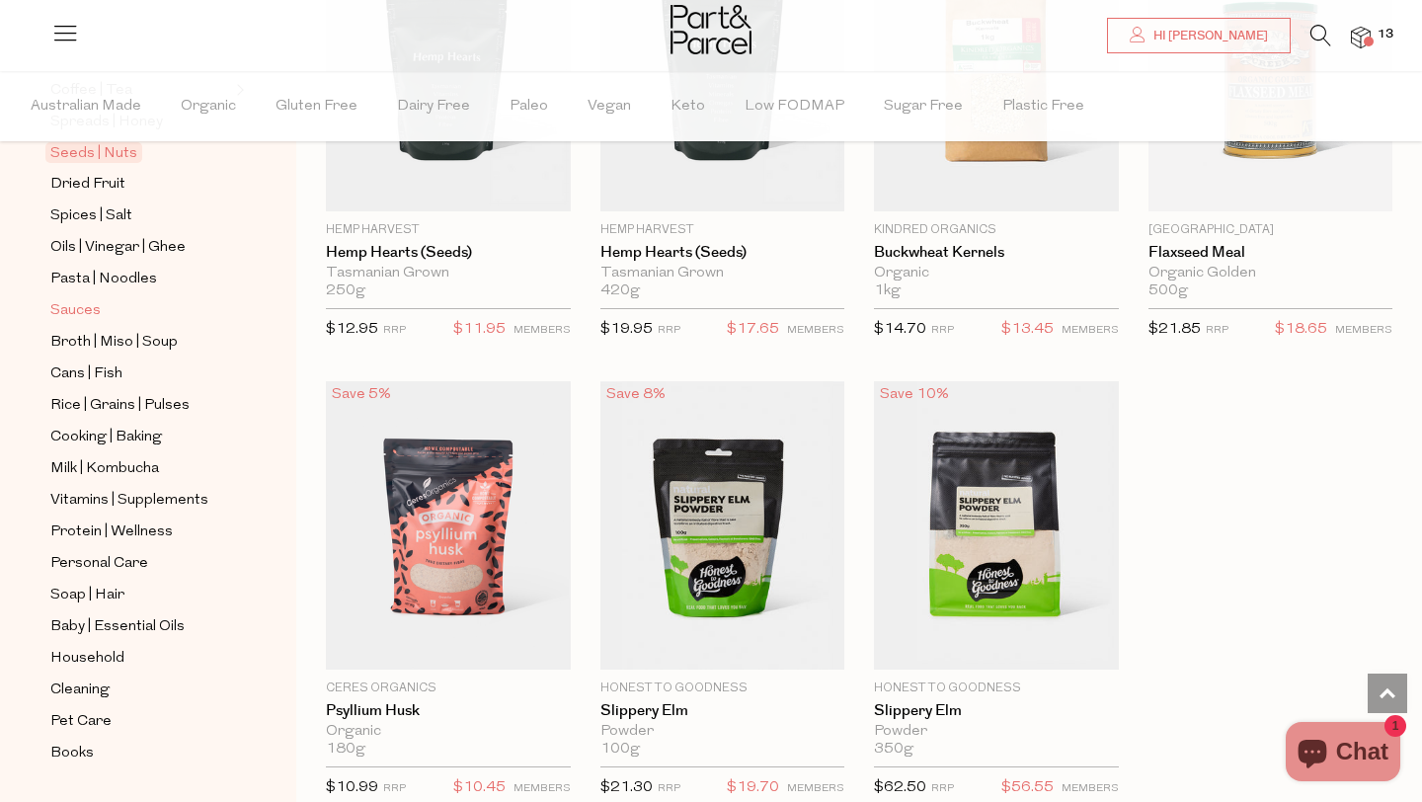
click at [78, 309] on span "Sauces" at bounding box center [75, 311] width 50 height 24
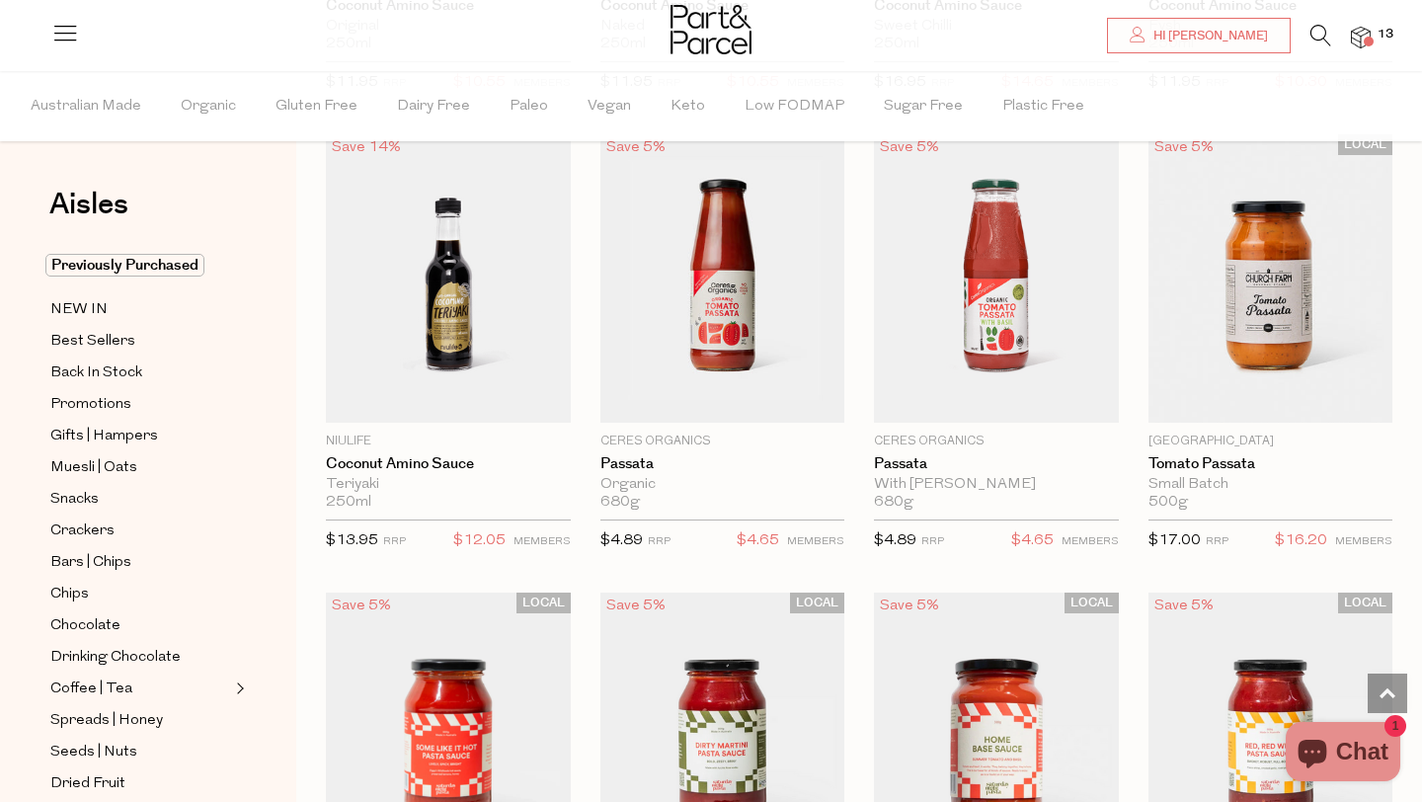
scroll to position [6558, 0]
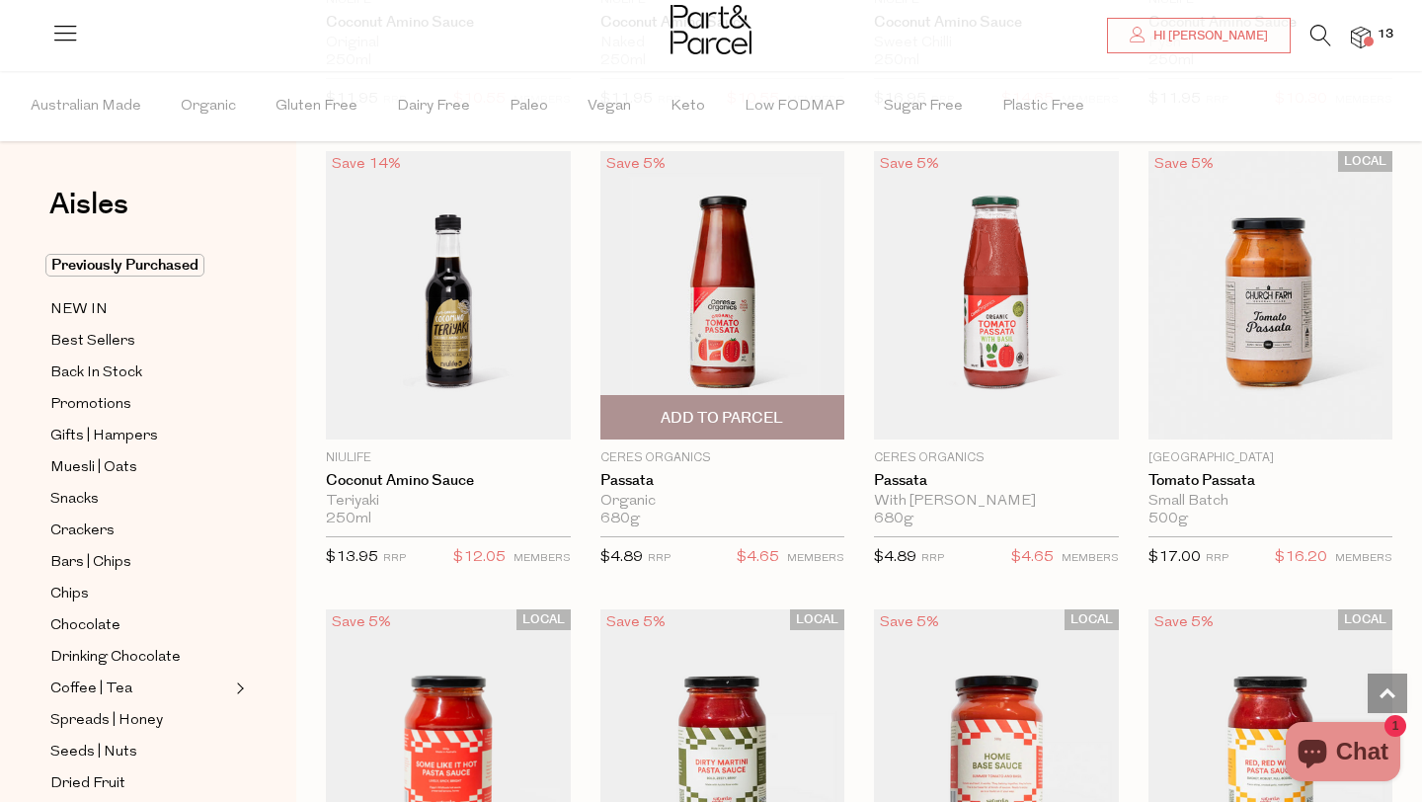
click at [721, 295] on img at bounding box center [723, 295] width 245 height 288
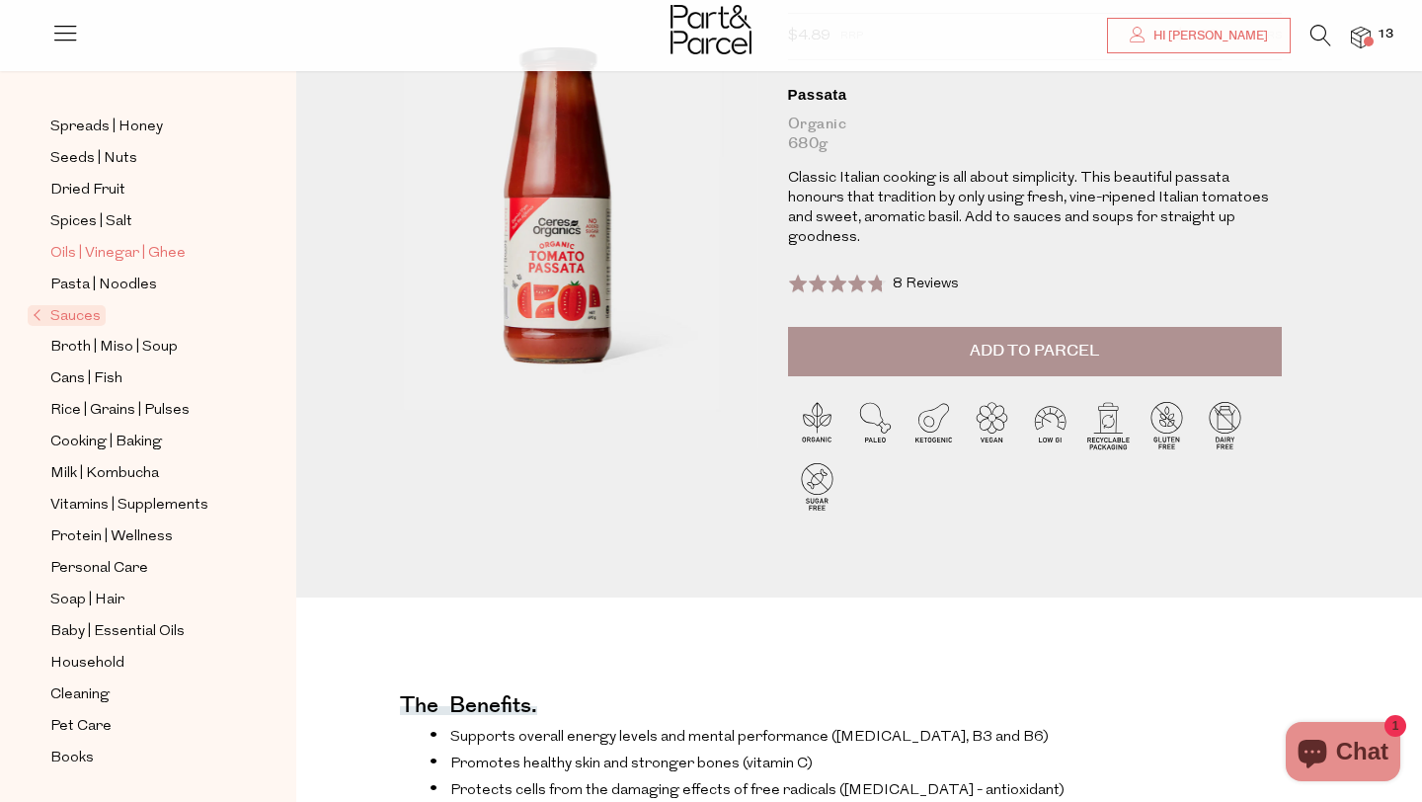
scroll to position [179, 0]
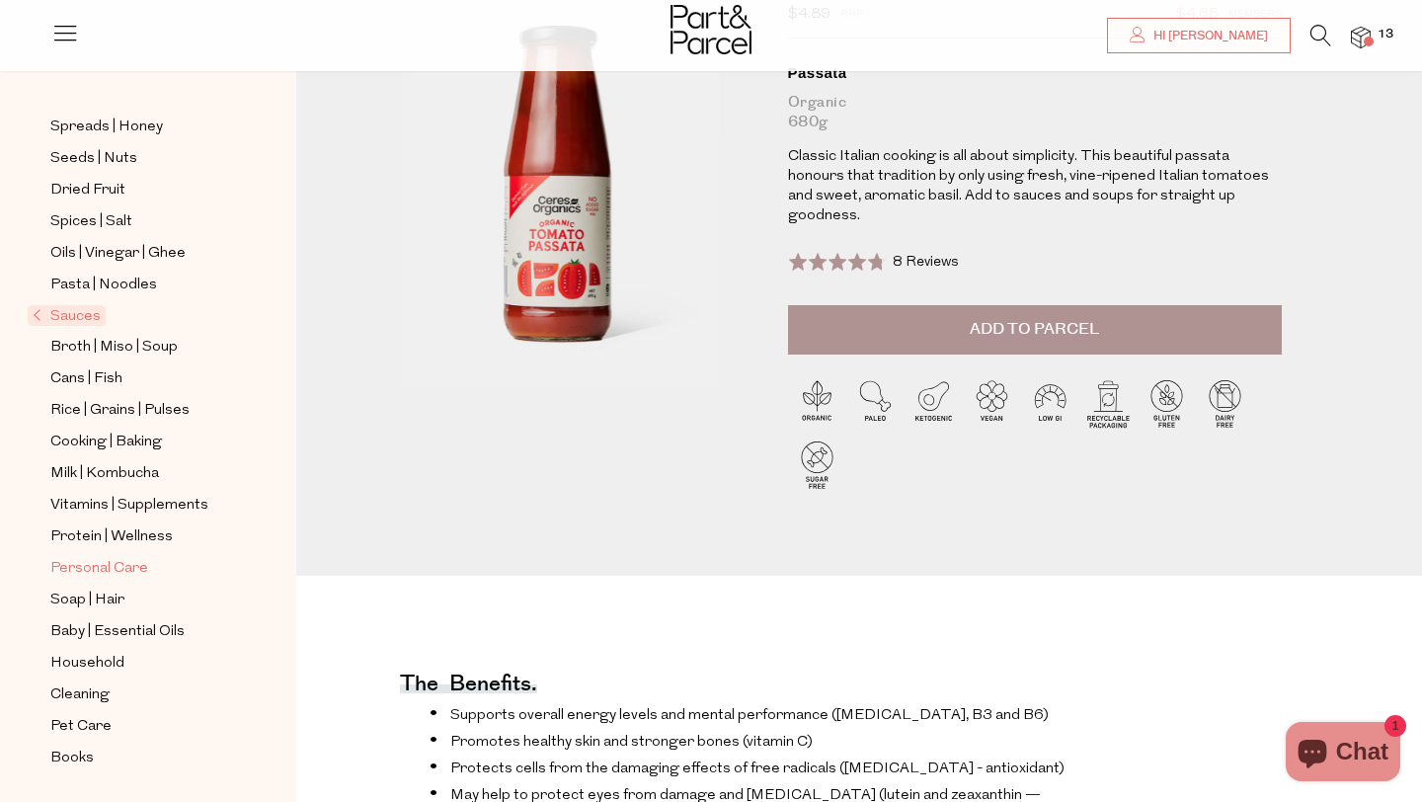
click at [138, 567] on span "Personal Care" at bounding box center [99, 569] width 98 height 24
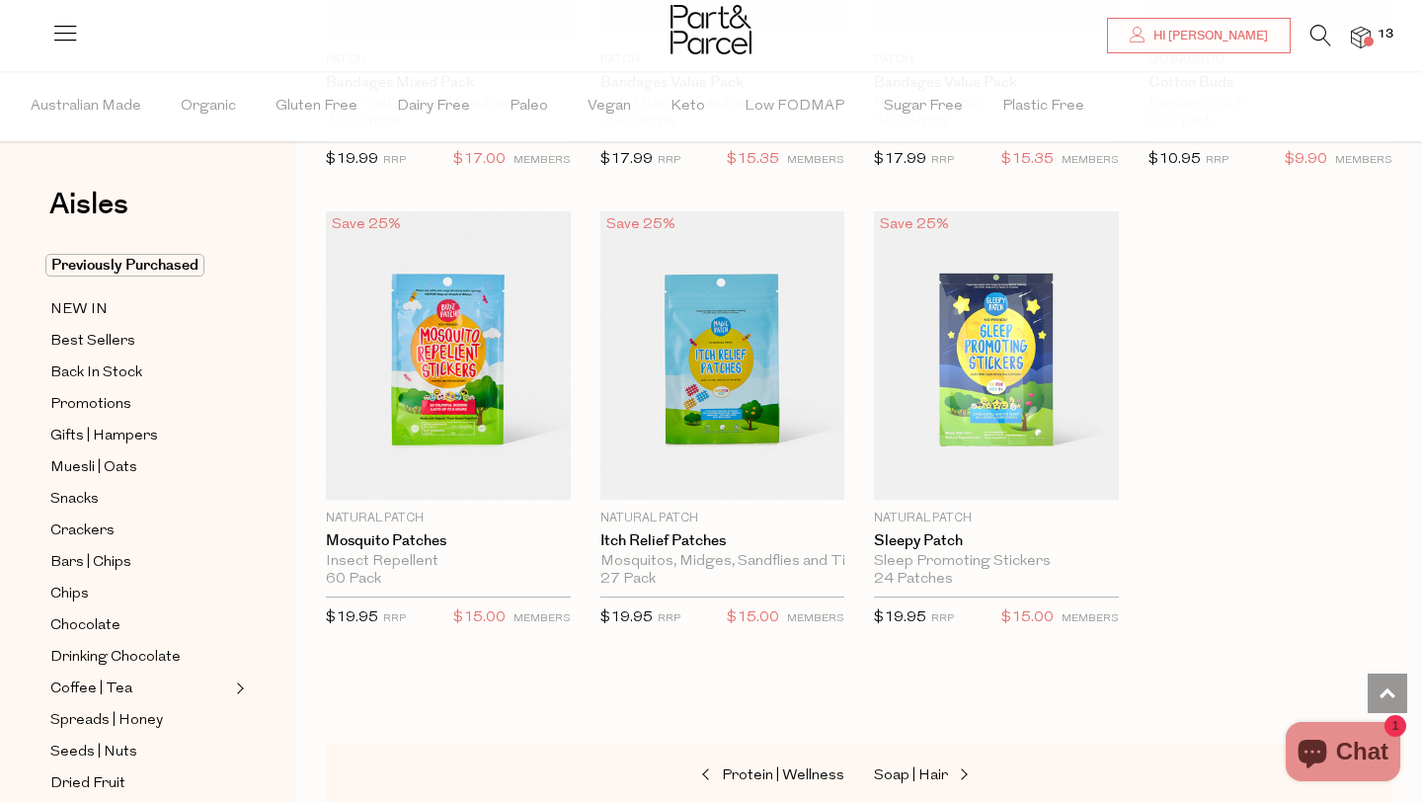
scroll to position [10158, 0]
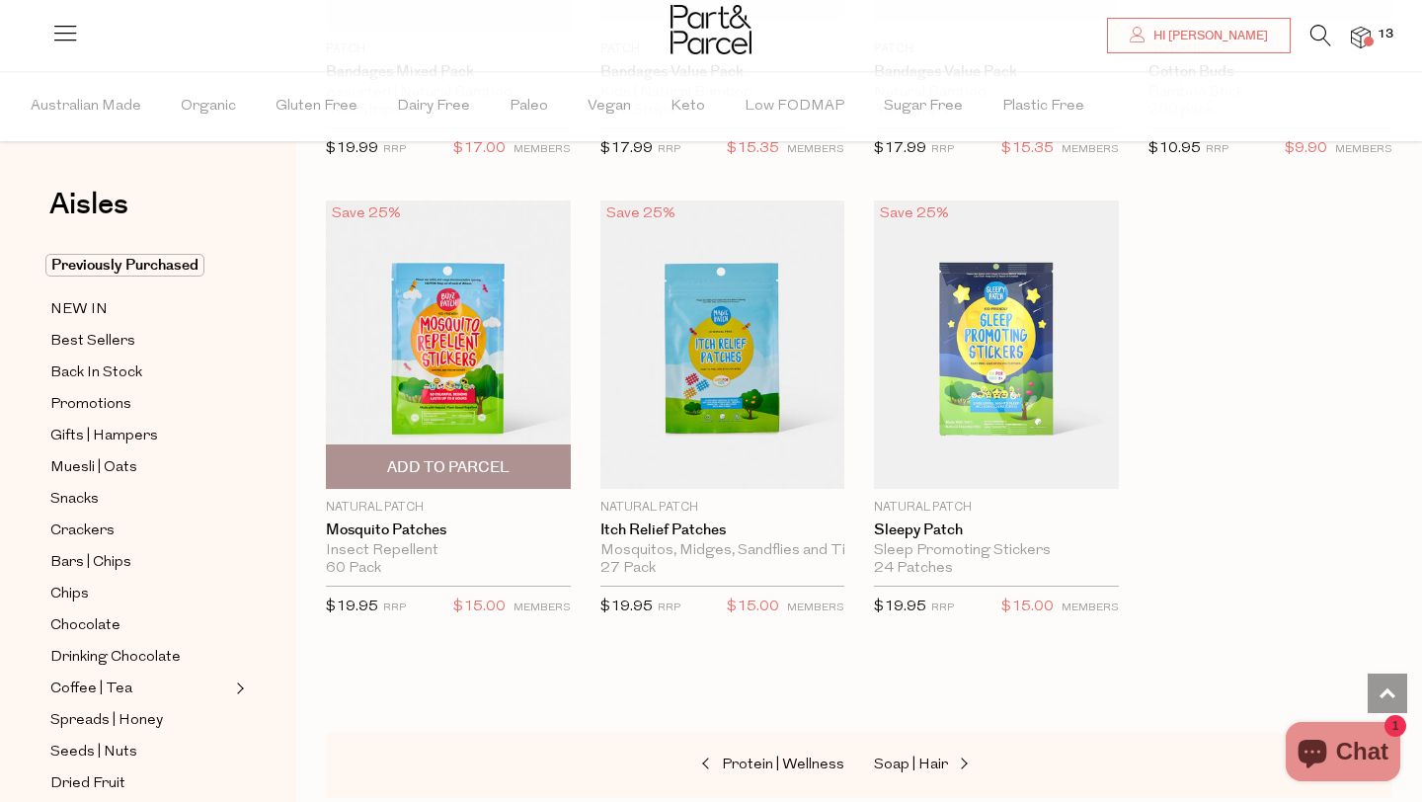
click at [495, 457] on span "Add To Parcel" at bounding box center [448, 467] width 122 height 21
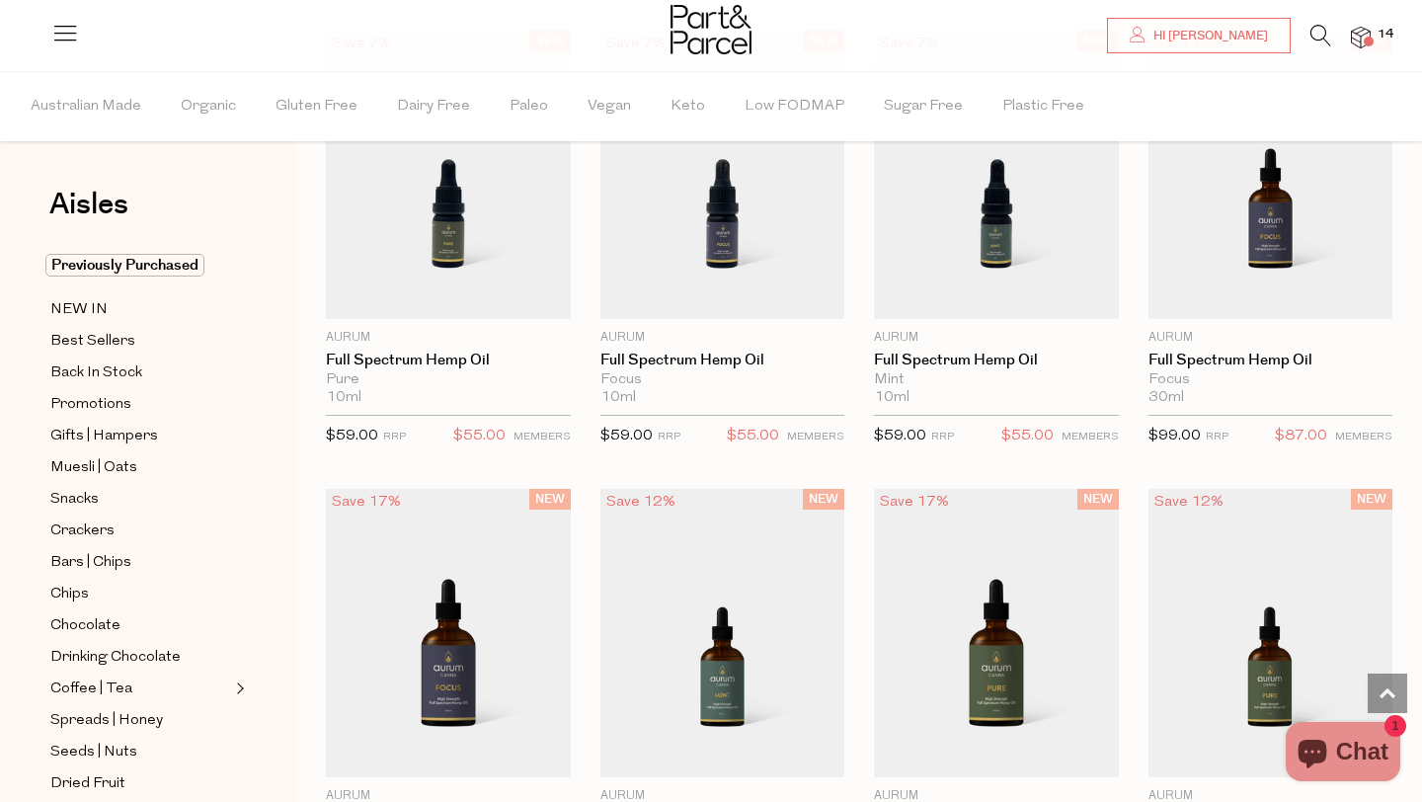
scroll to position [18, 0]
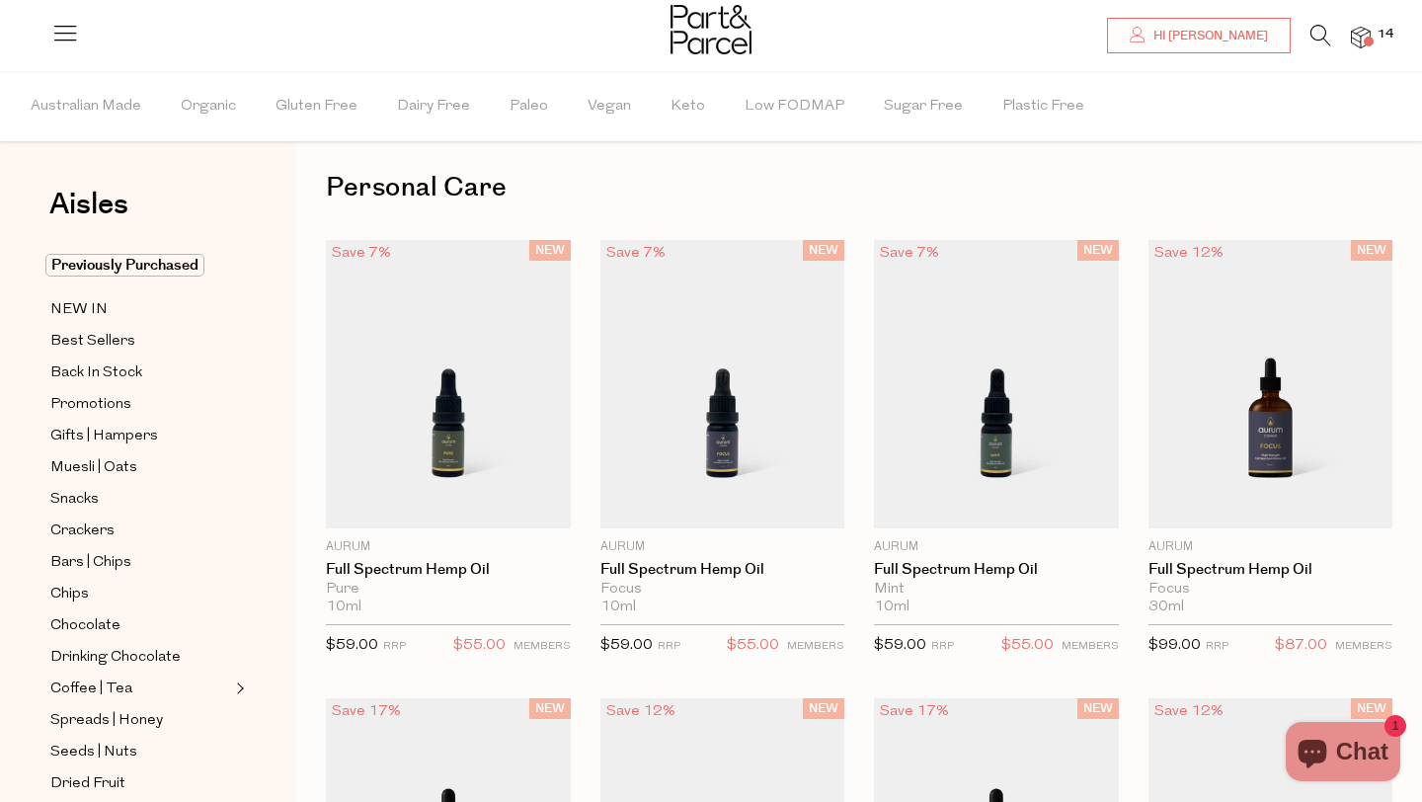
click at [1364, 34] on img at bounding box center [1361, 38] width 20 height 23
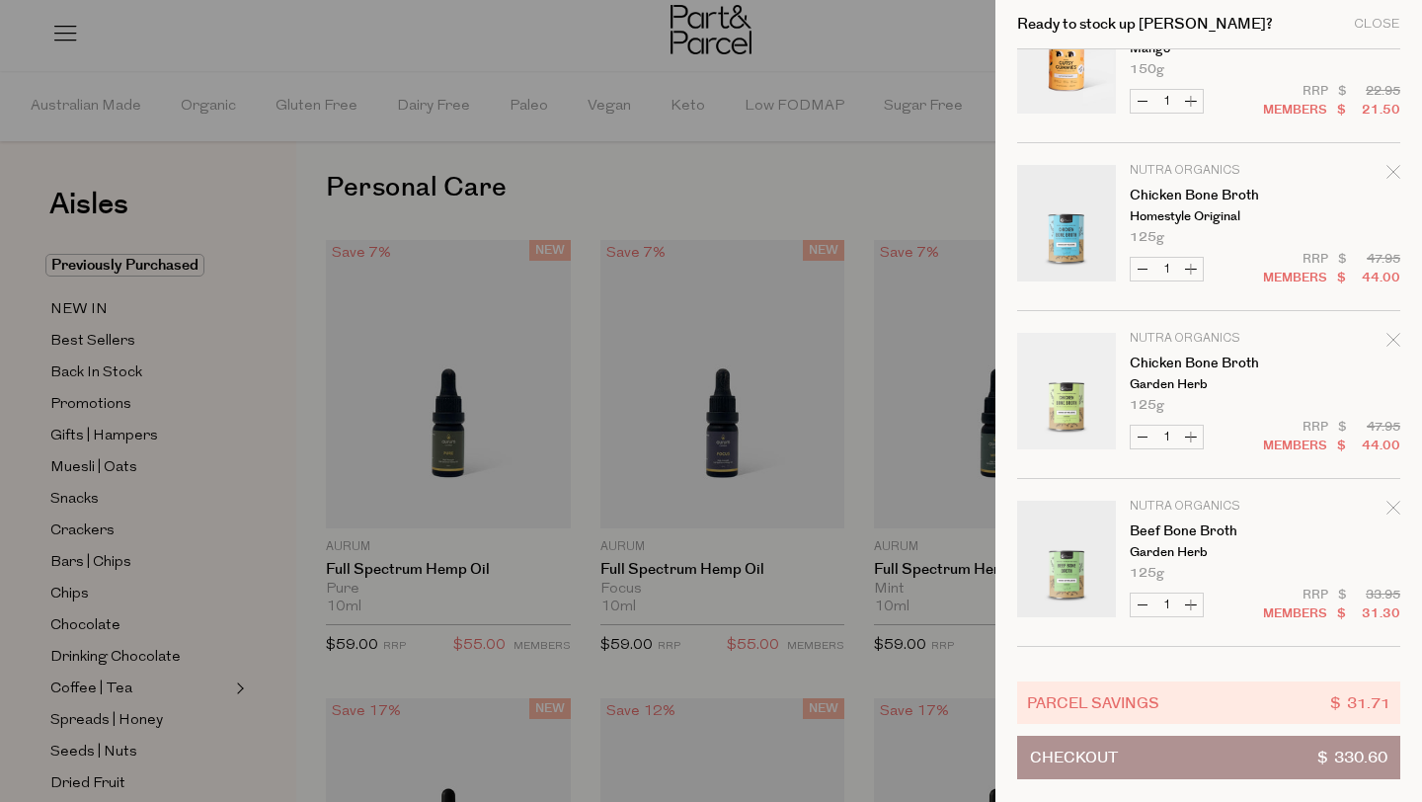
scroll to position [1098, 0]
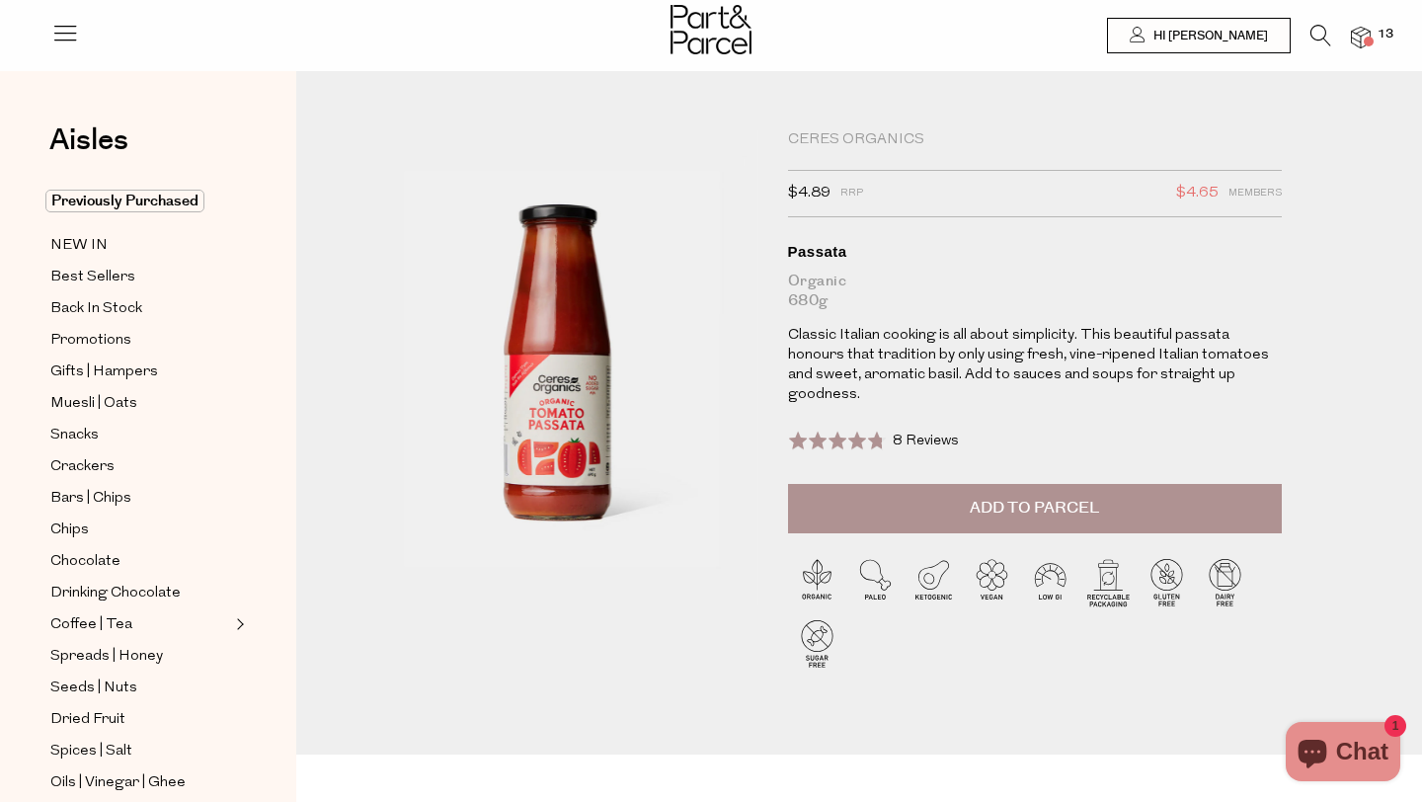
click at [1358, 40] on img at bounding box center [1361, 38] width 20 height 23
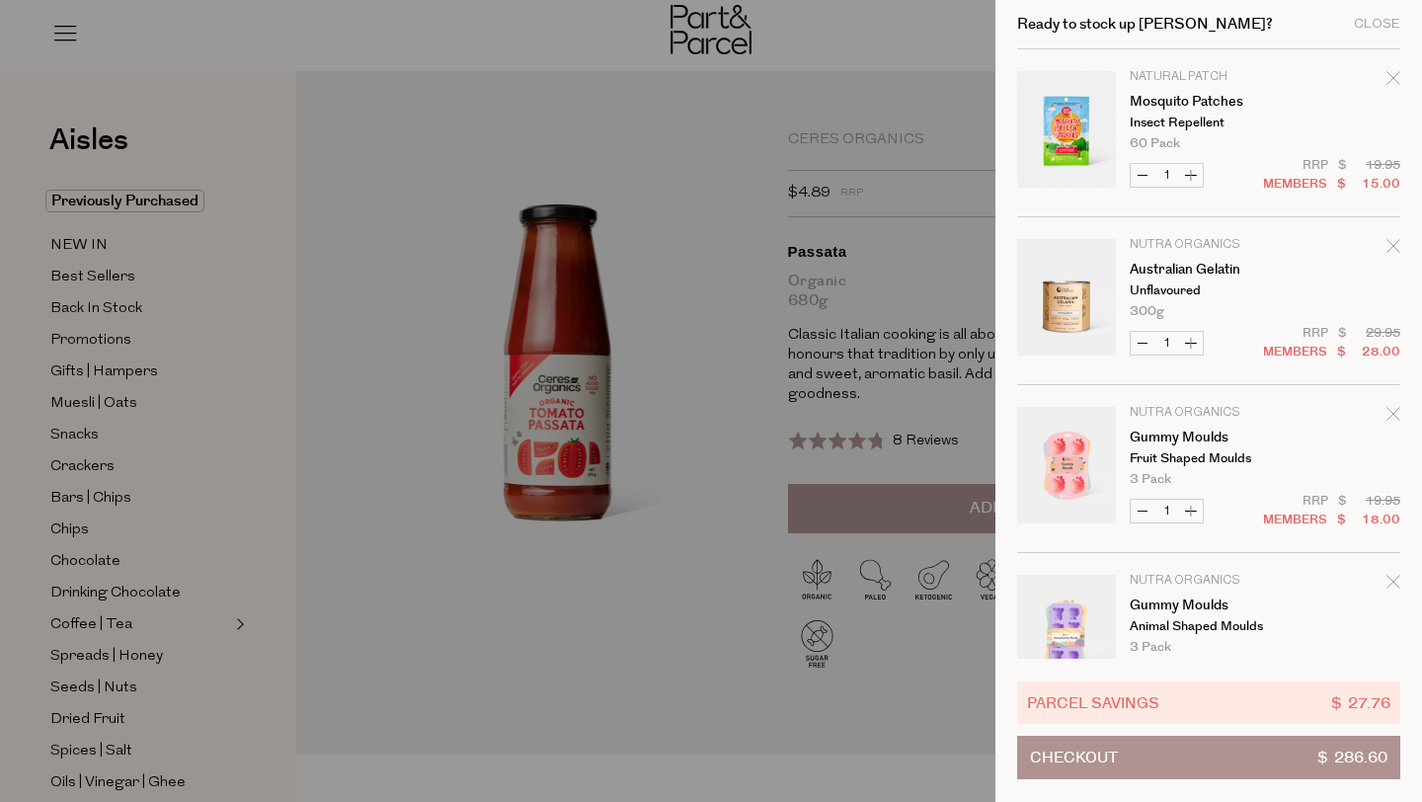
click at [1187, 769] on button "Checkout $ 286.60" at bounding box center [1208, 757] width 383 height 43
